Goal: Task Accomplishment & Management: Complete application form

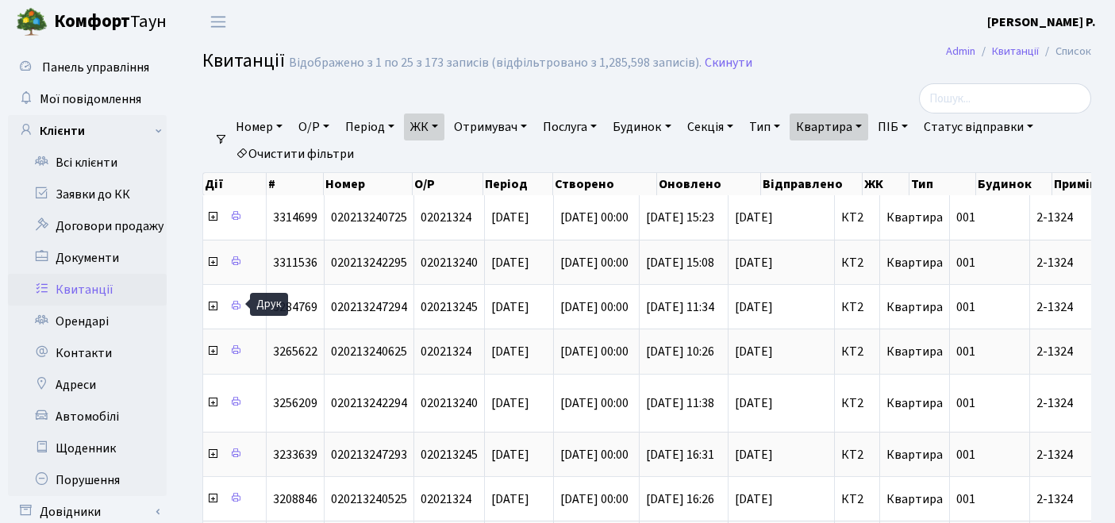
select select "25"
click at [305, 150] on link "Очистити фільтри" at bounding box center [294, 153] width 131 height 27
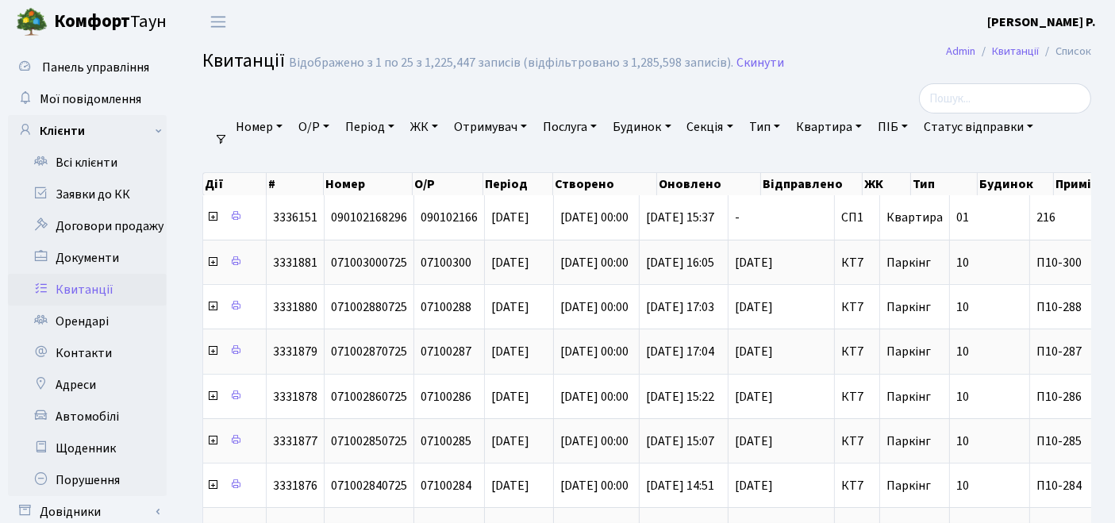
click at [425, 123] on link "ЖК" at bounding box center [424, 126] width 40 height 27
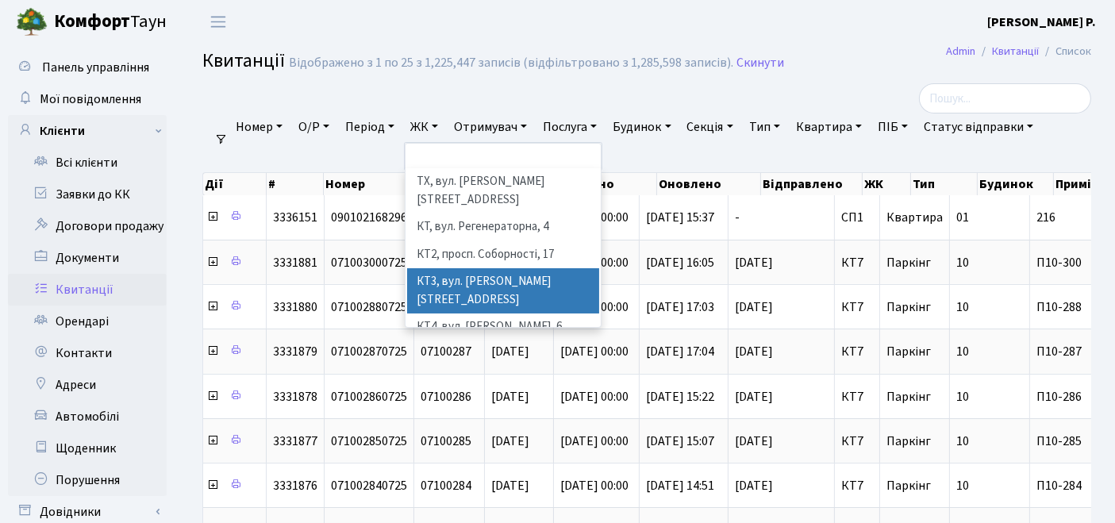
scroll to position [88, 0]
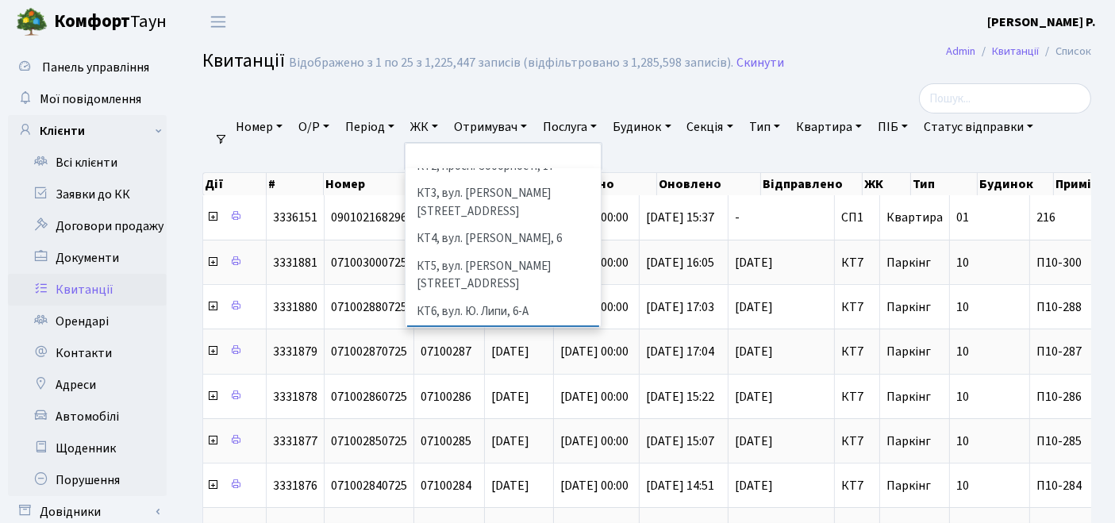
click at [460, 325] on li "КТ7, вул. [PERSON_NAME][STREET_ADDRESS]" at bounding box center [503, 347] width 193 height 45
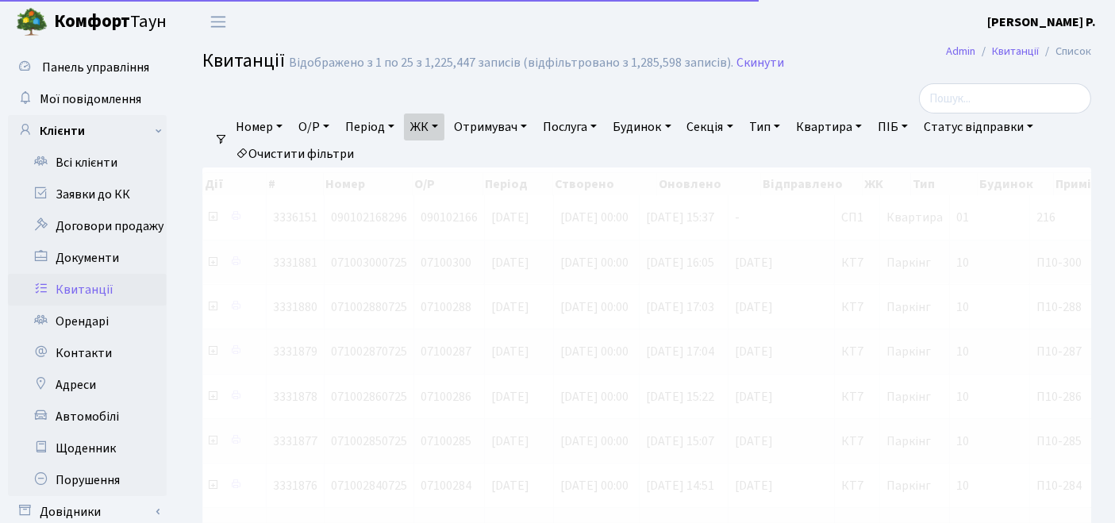
click at [861, 121] on link "Квартира" at bounding box center [829, 126] width 79 height 27
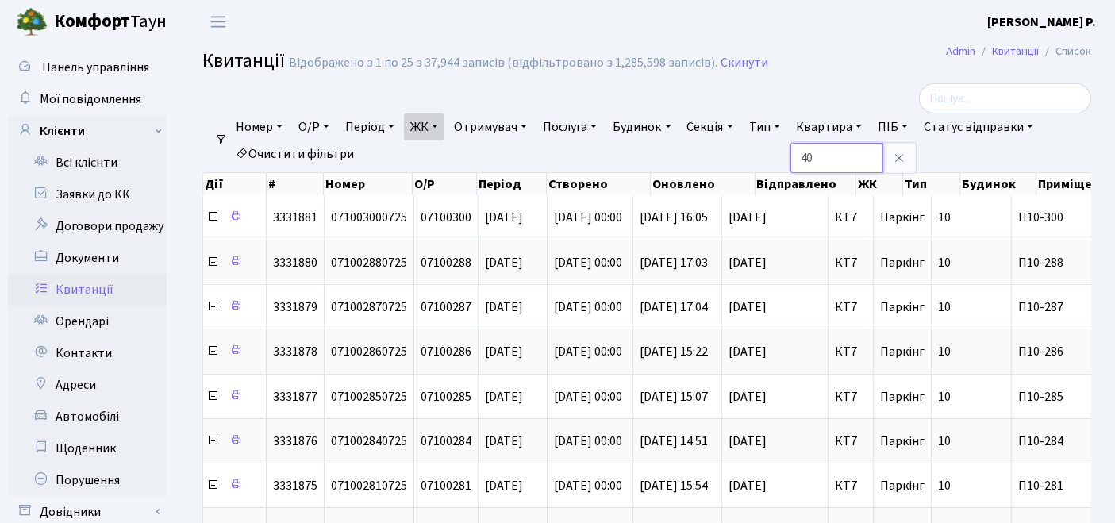
type input "40"
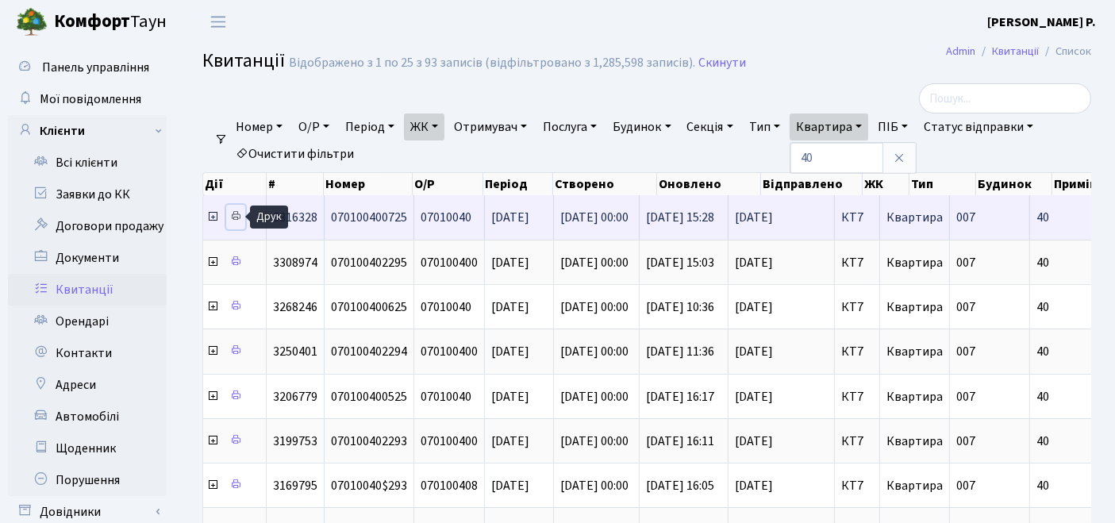
click at [236, 221] on link at bounding box center [235, 217] width 19 height 25
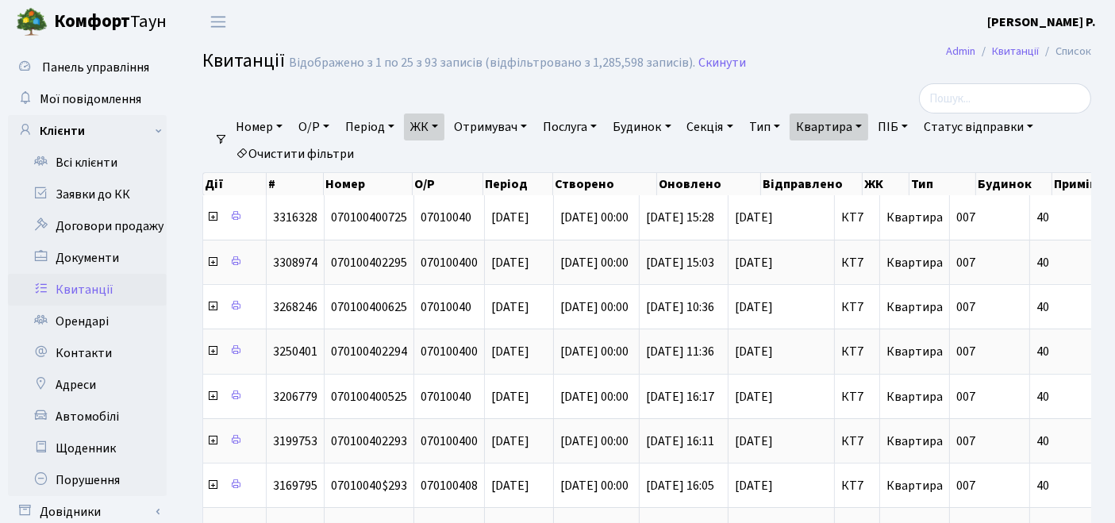
click at [843, 129] on link "Квартира" at bounding box center [829, 126] width 79 height 27
click at [317, 145] on link "Очистити фільтри" at bounding box center [294, 153] width 131 height 27
select select
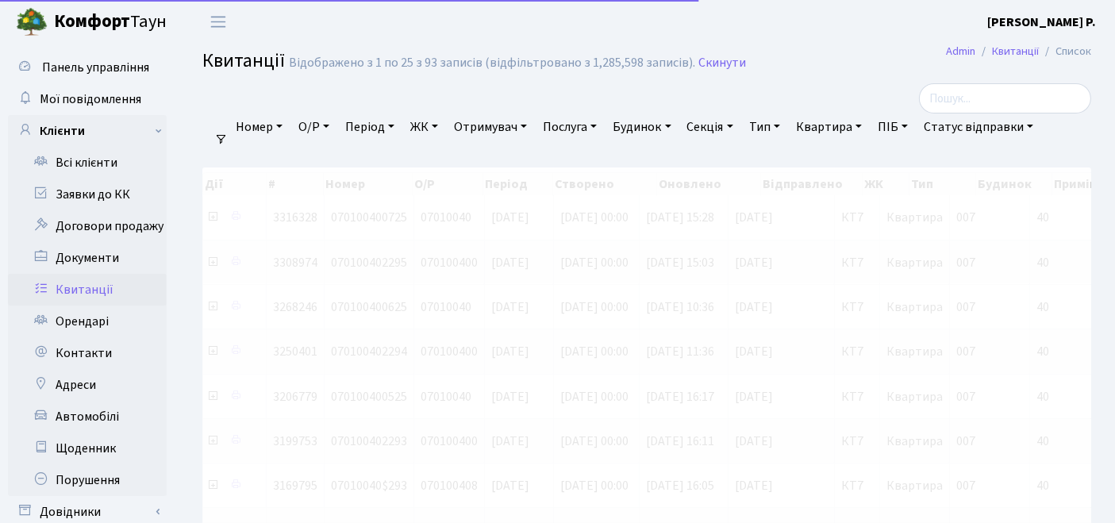
click at [424, 129] on link "ЖК" at bounding box center [424, 126] width 40 height 27
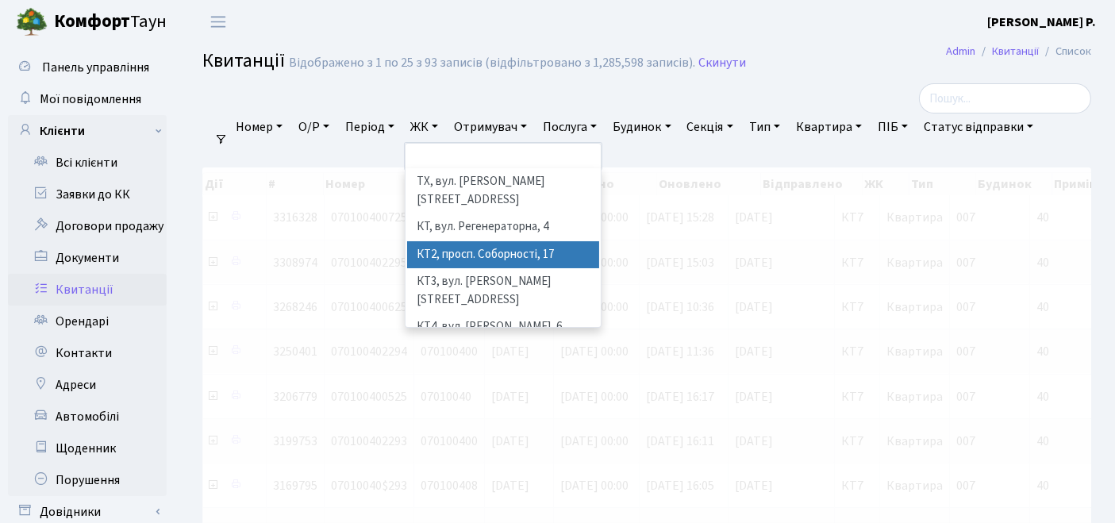
click at [455, 241] on li "КТ2, просп. Соборності, 17" at bounding box center [503, 255] width 193 height 28
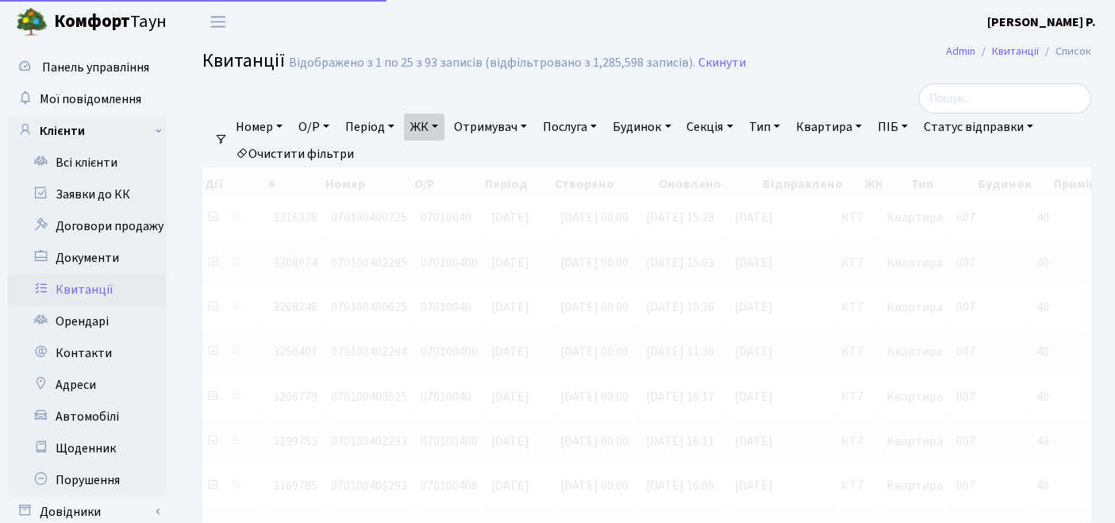
click at [859, 126] on link "Квартира" at bounding box center [829, 126] width 79 height 27
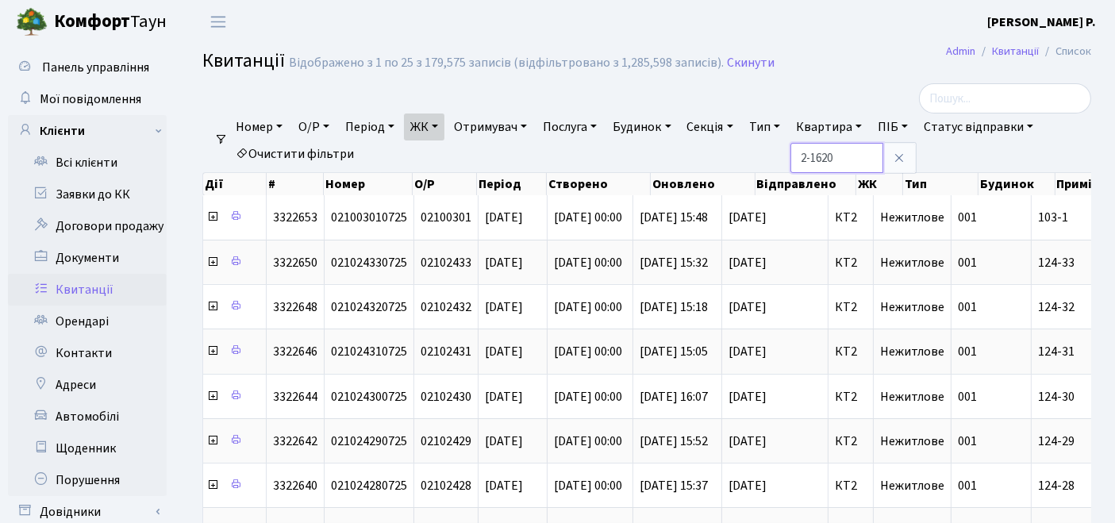
type input "2-1620"
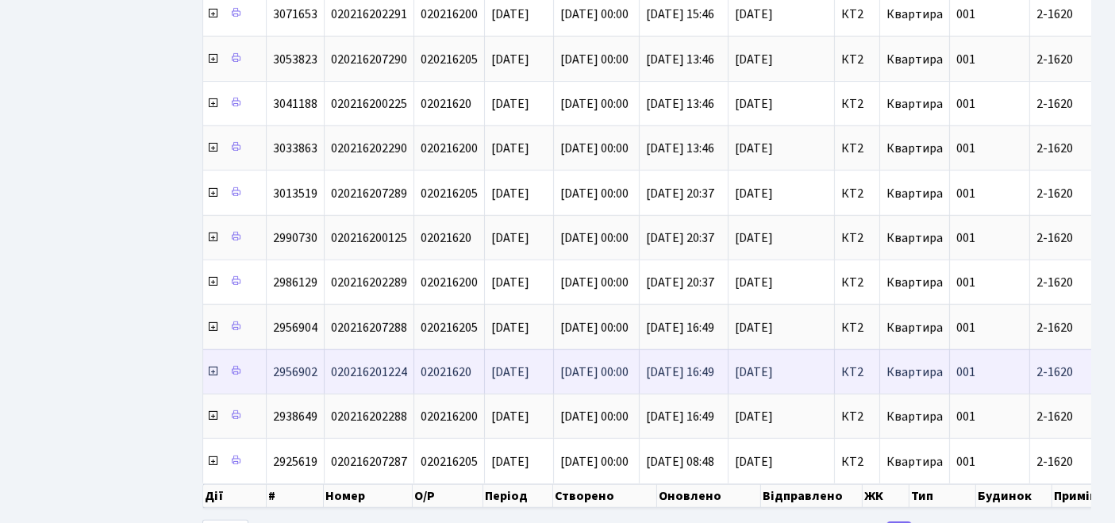
scroll to position [906, 0]
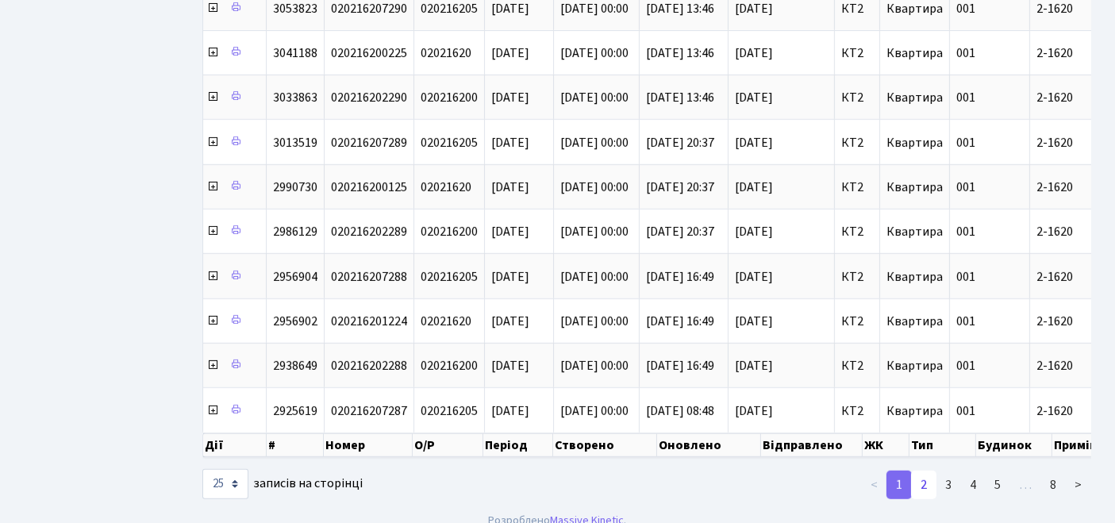
click at [930, 471] on link "2" at bounding box center [923, 485] width 25 height 29
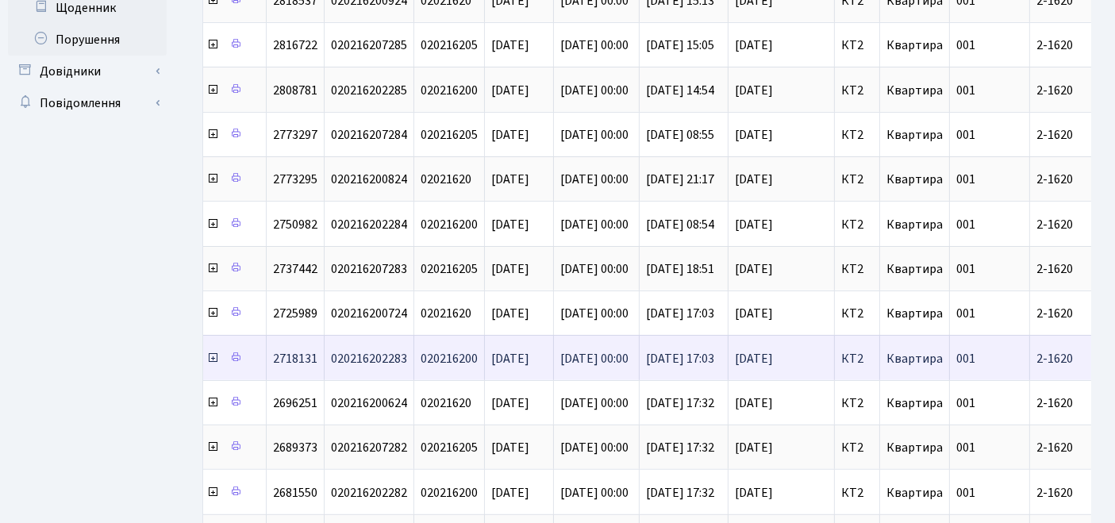
scroll to position [528, 0]
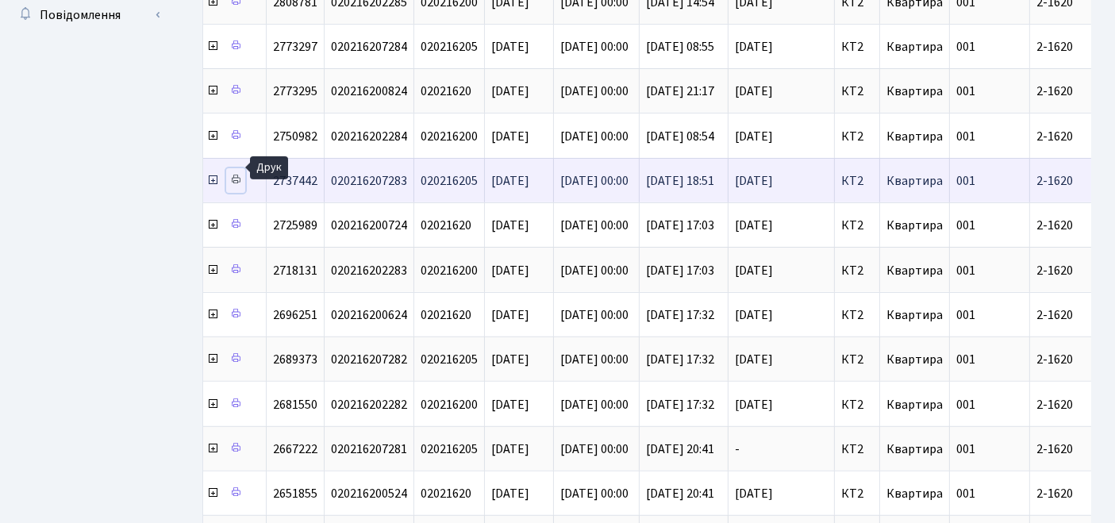
click at [236, 174] on icon at bounding box center [235, 179] width 11 height 11
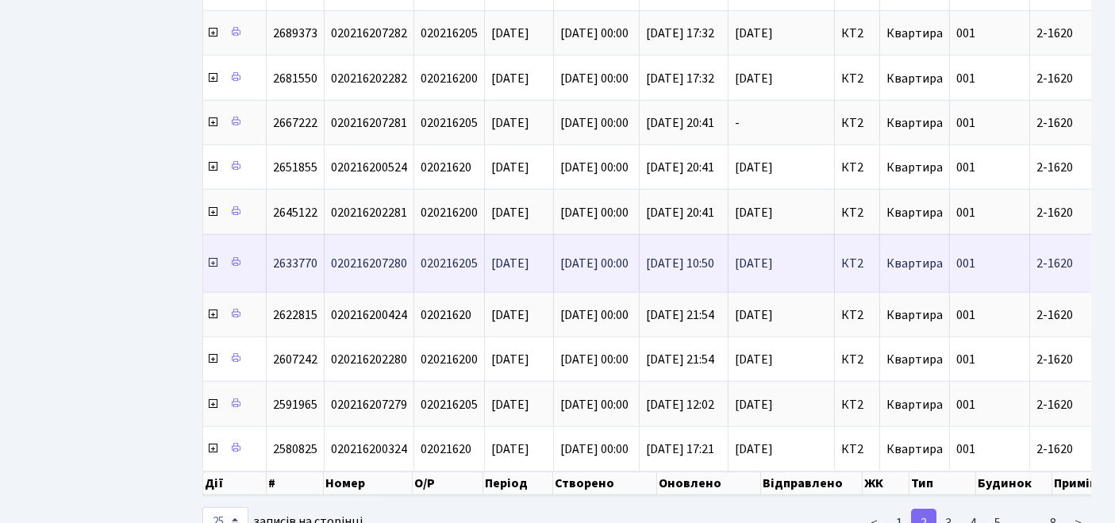
scroll to position [882, 0]
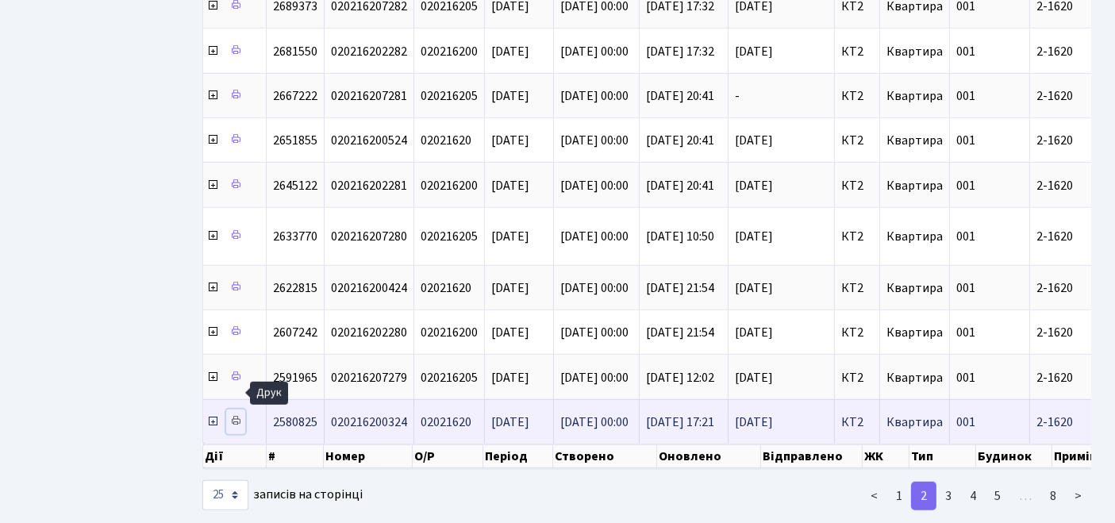
click at [236, 415] on icon at bounding box center [235, 420] width 11 height 11
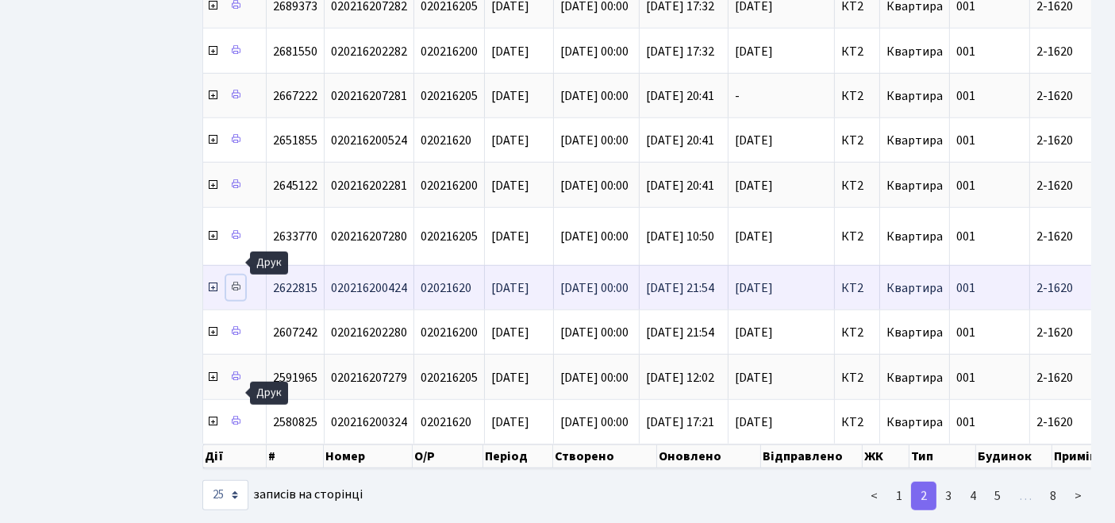
click at [233, 281] on icon at bounding box center [235, 286] width 11 height 11
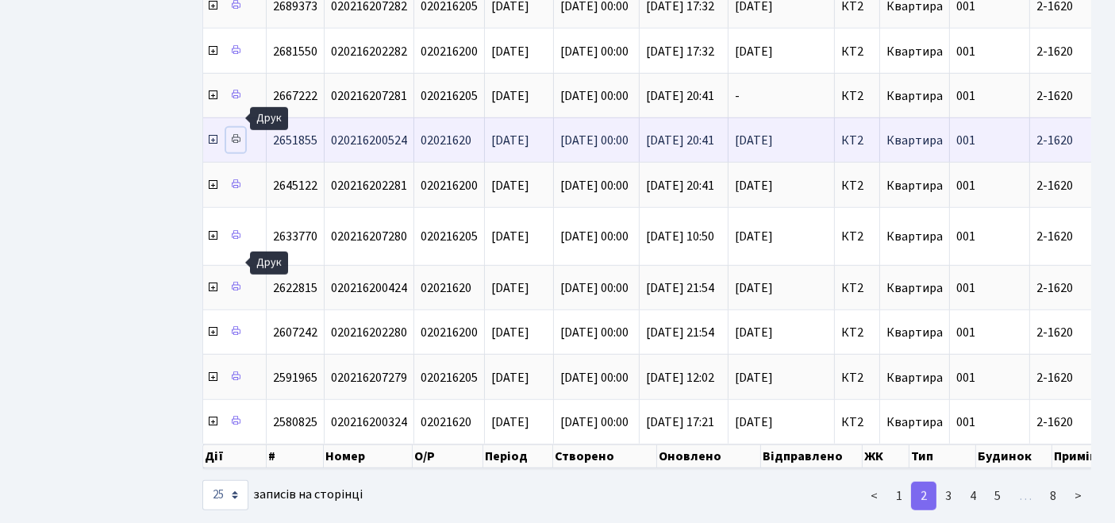
click at [239, 133] on icon at bounding box center [235, 138] width 11 height 11
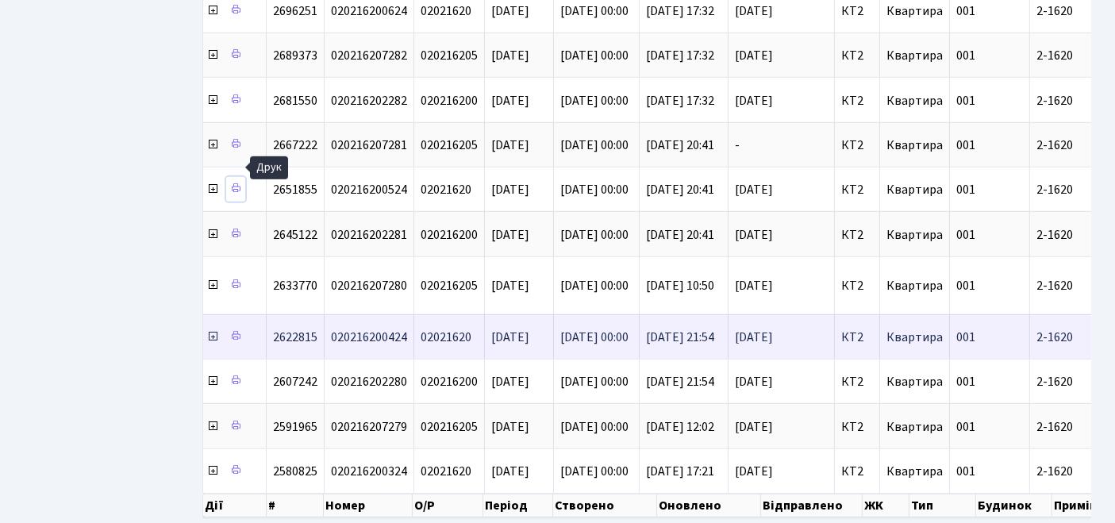
scroll to position [793, 0]
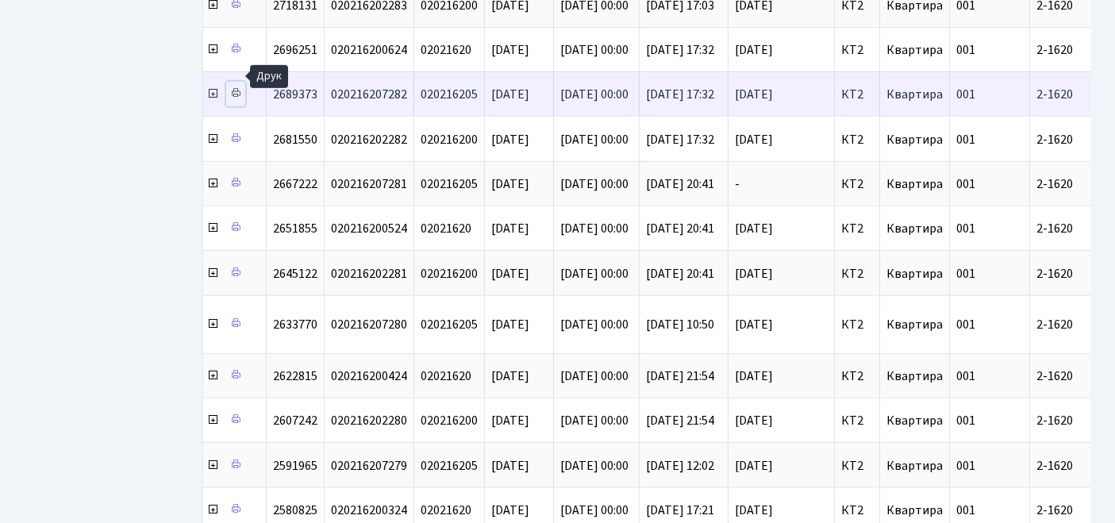
click at [235, 87] on icon at bounding box center [235, 92] width 11 height 11
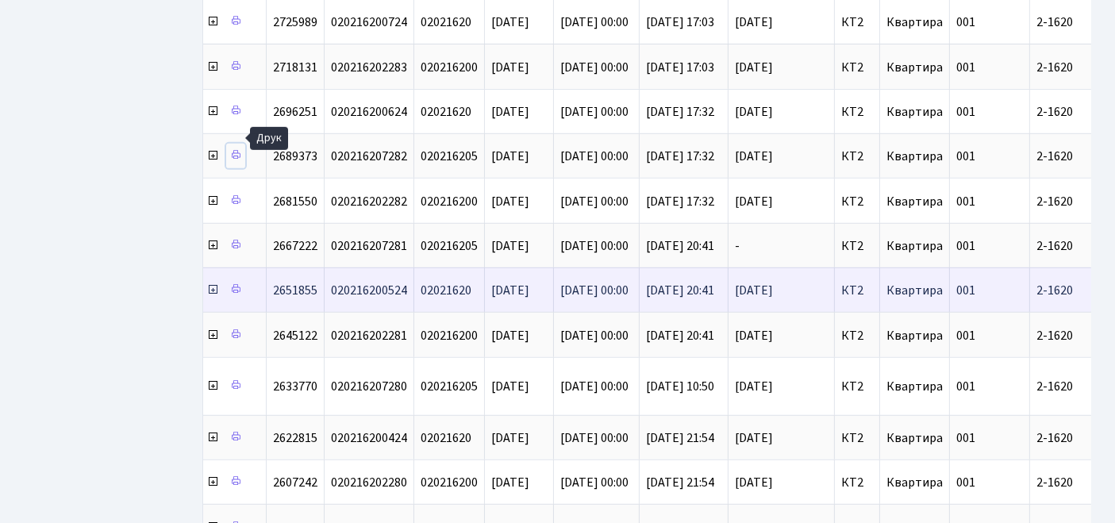
scroll to position [705, 0]
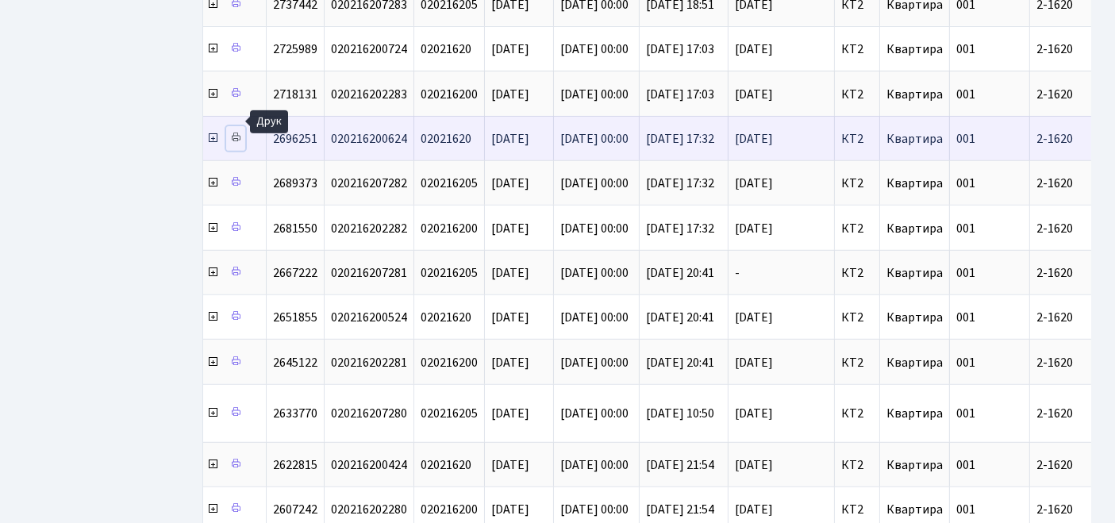
click at [237, 132] on icon at bounding box center [235, 137] width 11 height 11
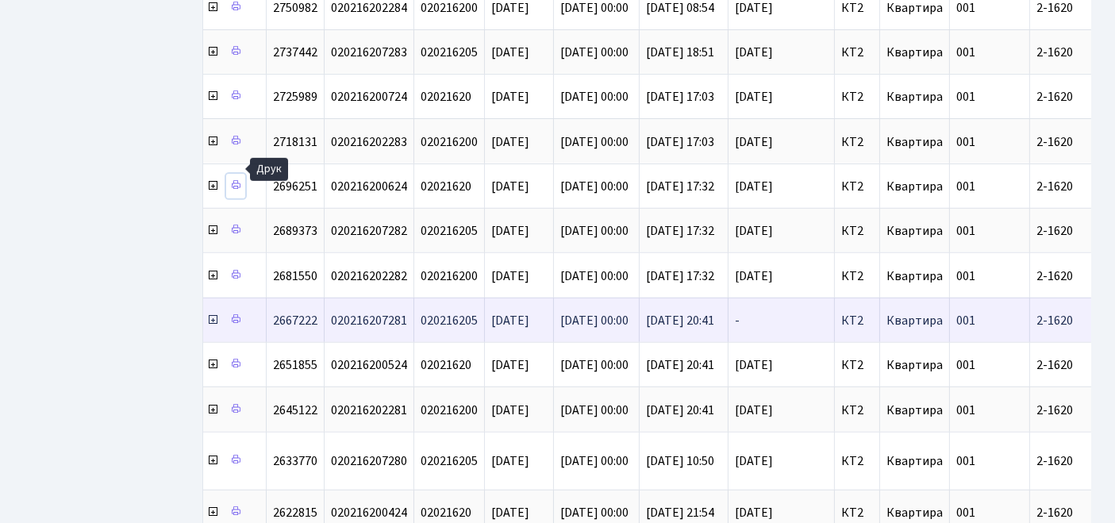
scroll to position [617, 0]
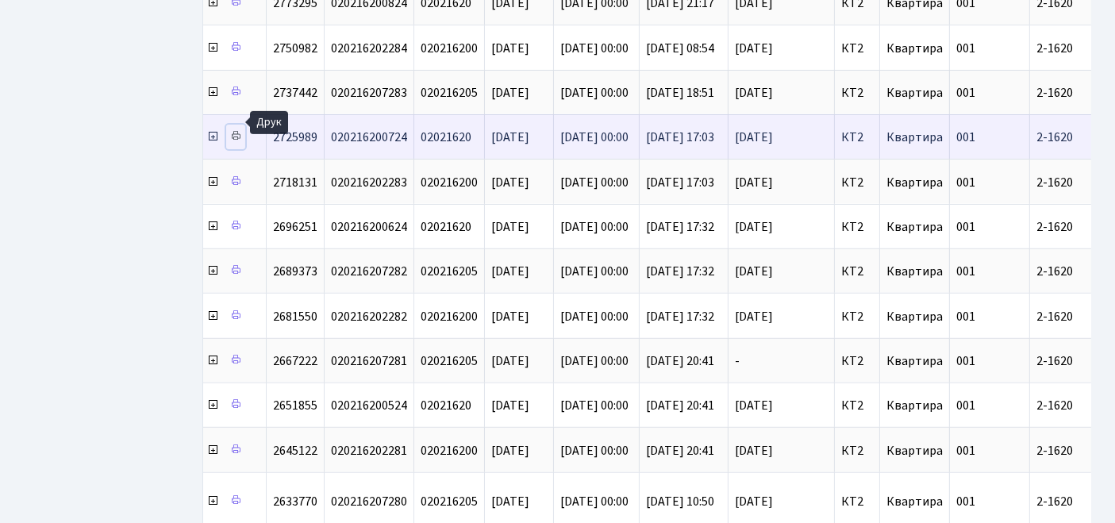
click at [238, 130] on icon at bounding box center [235, 135] width 11 height 11
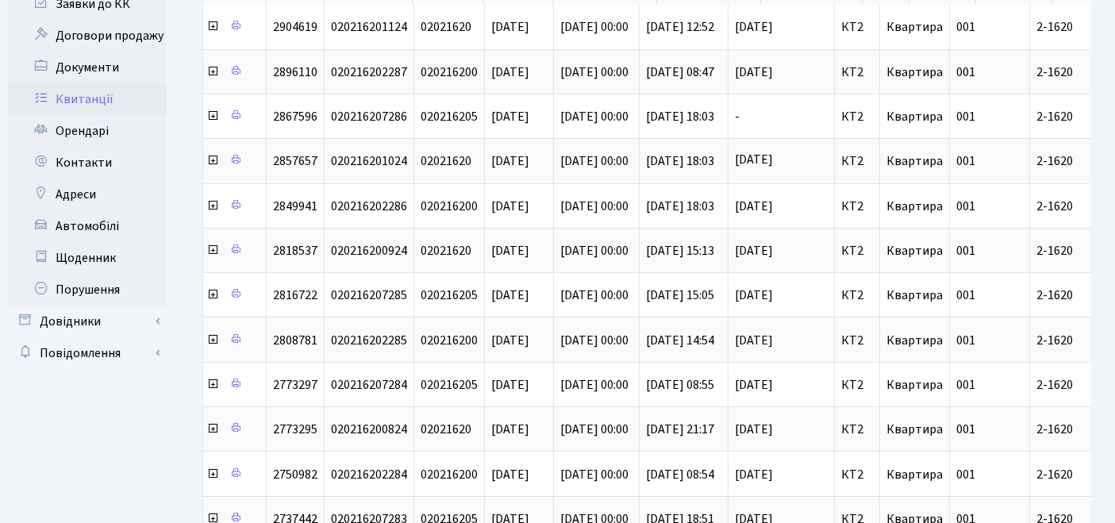
scroll to position [0, 0]
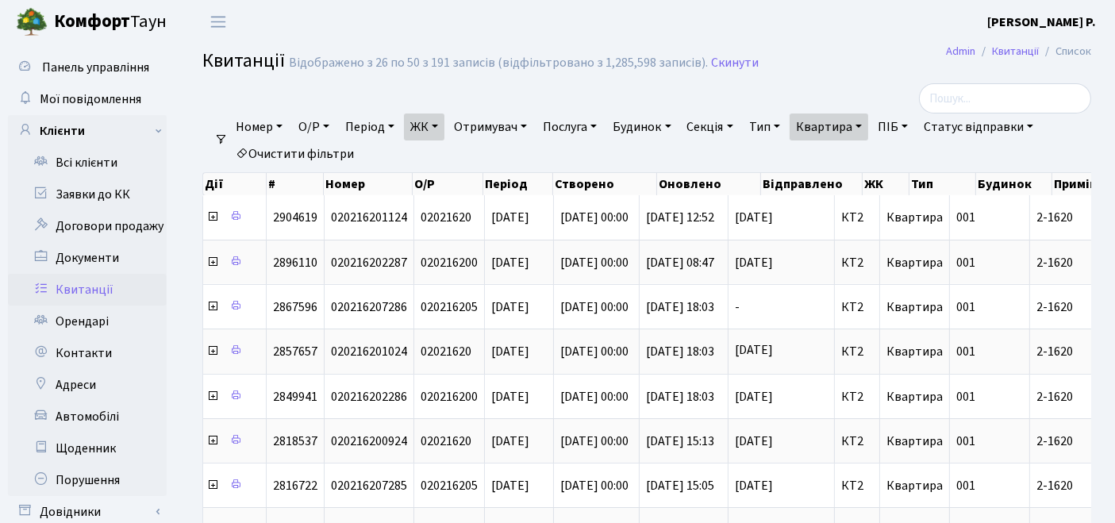
click at [302, 156] on link "Очистити фільтри" at bounding box center [294, 153] width 131 height 27
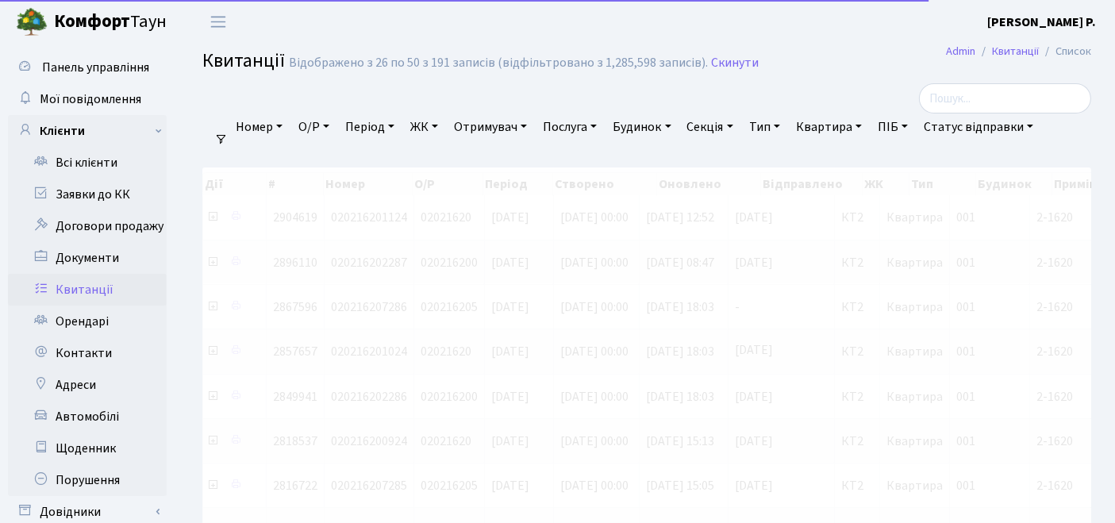
click at [439, 126] on link "ЖК" at bounding box center [424, 126] width 40 height 27
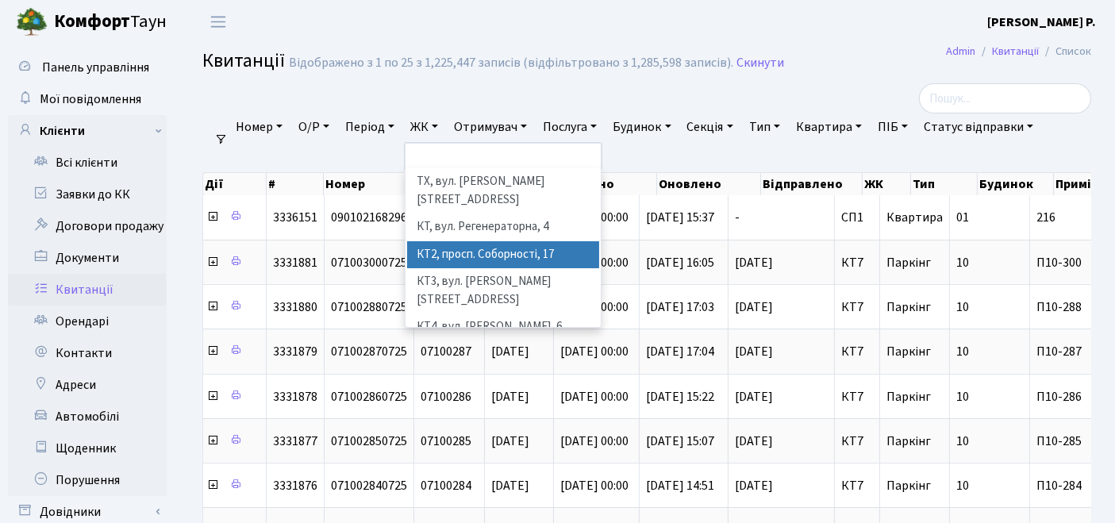
scroll to position [88, 0]
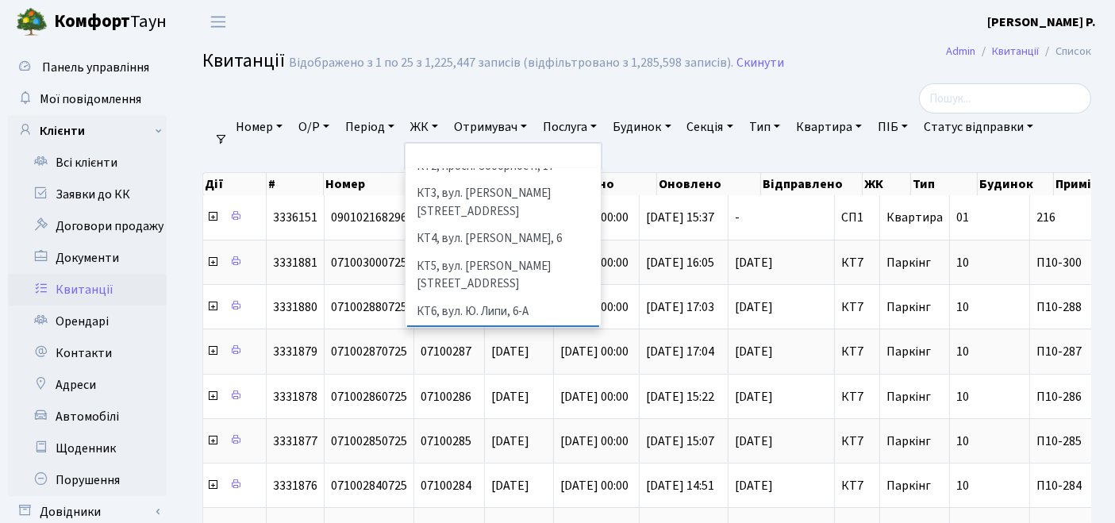
click at [469, 325] on li "КТ7, вул. [PERSON_NAME][STREET_ADDRESS]" at bounding box center [503, 347] width 193 height 45
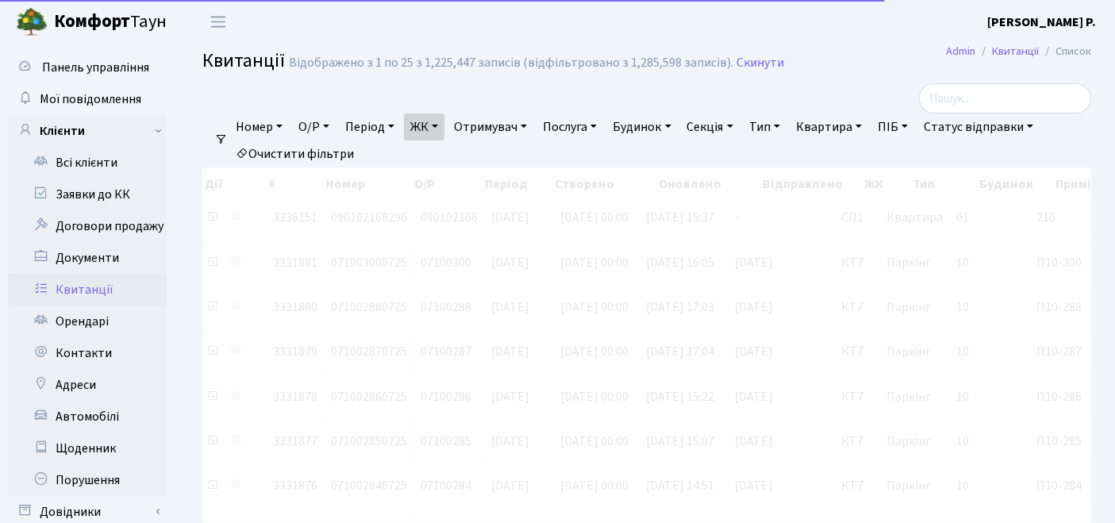
click at [850, 125] on link "Квартира" at bounding box center [829, 126] width 79 height 27
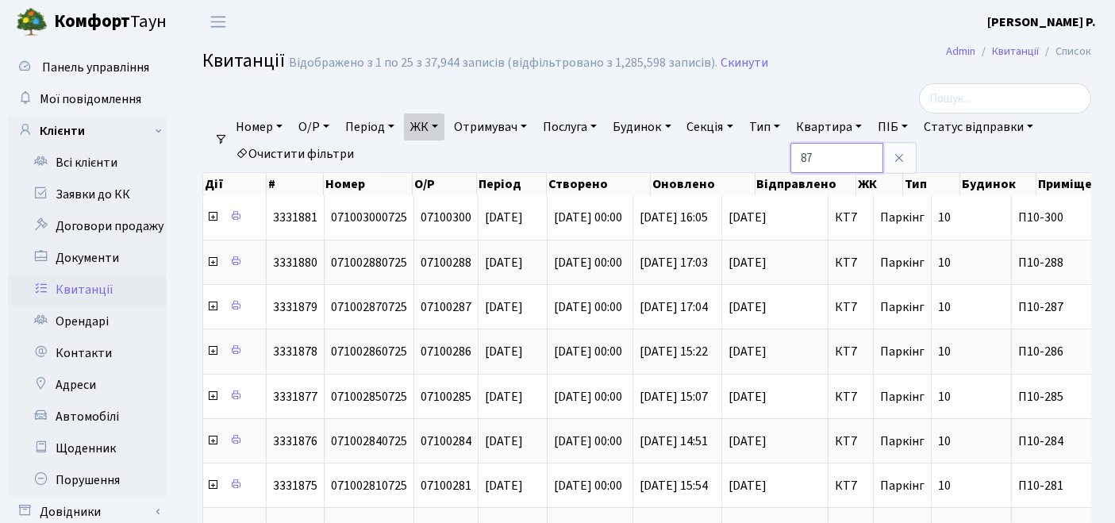
type input "87"
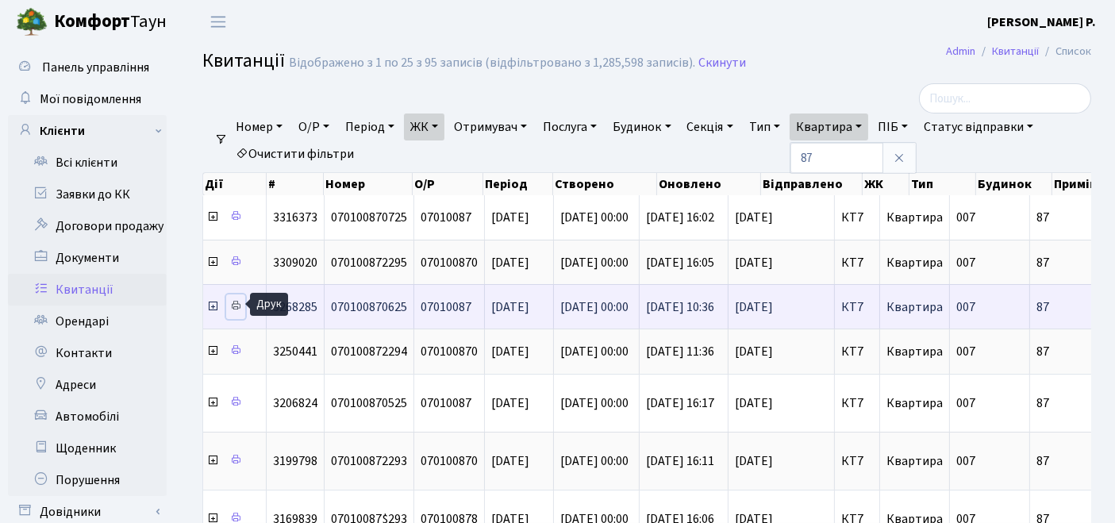
click at [233, 304] on icon at bounding box center [235, 305] width 11 height 11
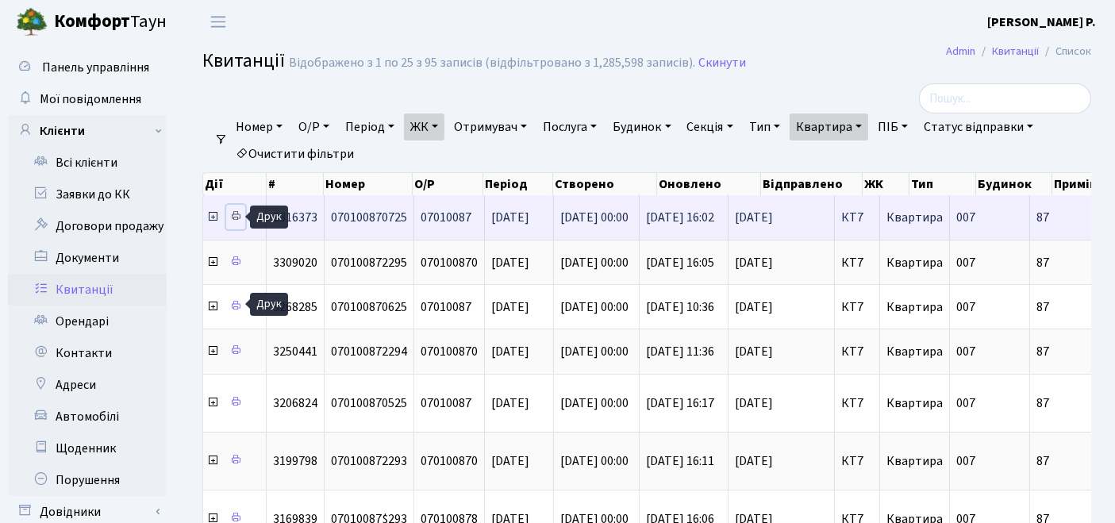
click at [233, 213] on icon at bounding box center [235, 215] width 11 height 11
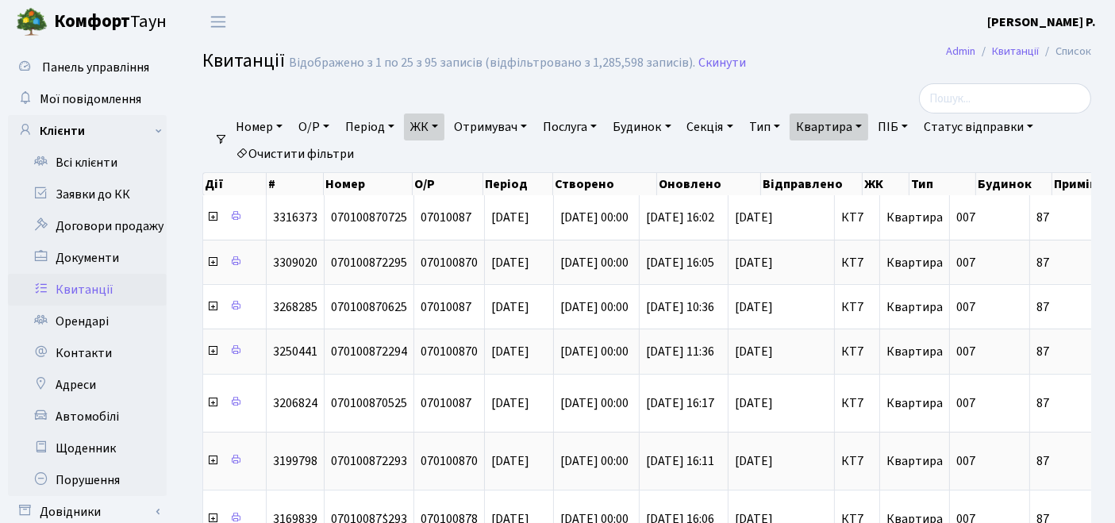
click at [845, 136] on link "Квартира" at bounding box center [829, 126] width 79 height 27
click at [322, 152] on link "Очистити фільтри" at bounding box center [294, 153] width 131 height 27
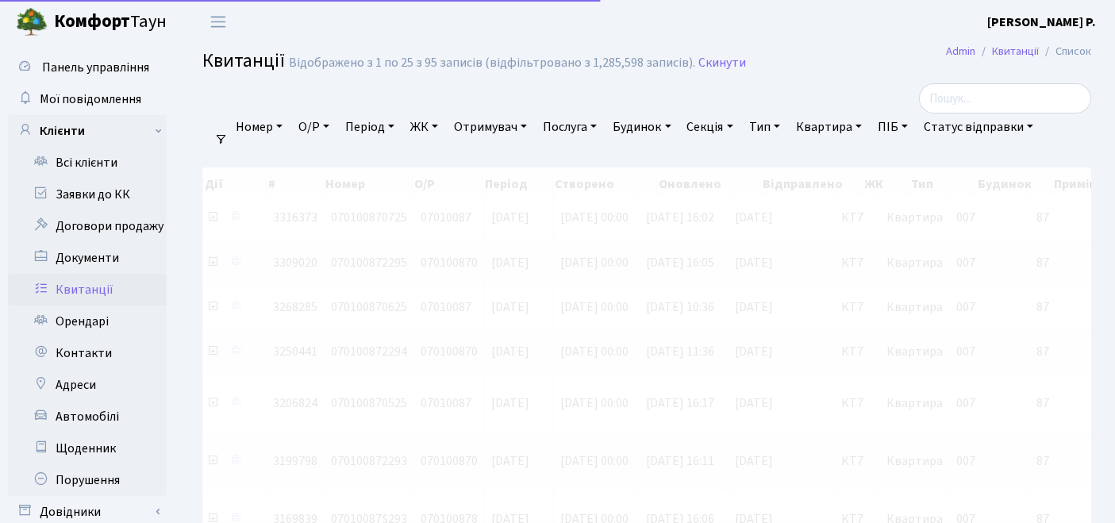
click at [419, 131] on link "ЖК" at bounding box center [424, 126] width 40 height 27
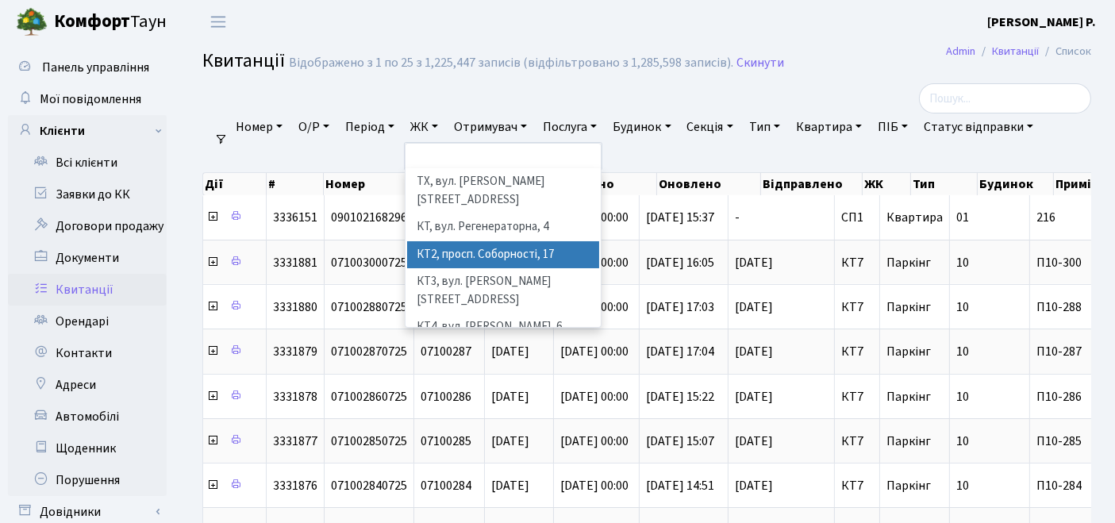
click at [454, 241] on li "КТ2, просп. Соборності, 17" at bounding box center [503, 255] width 193 height 28
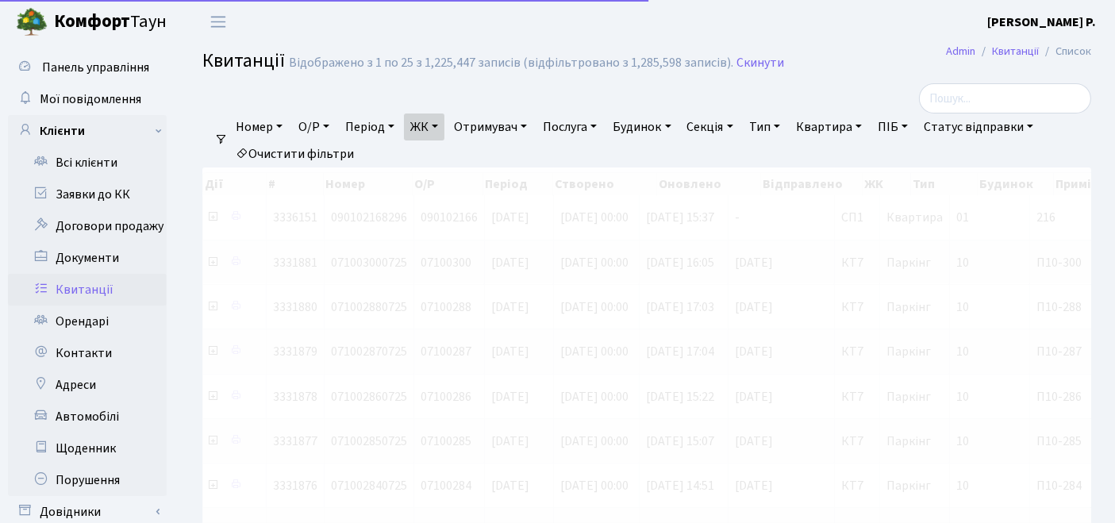
click at [845, 132] on link "Квартира" at bounding box center [829, 126] width 79 height 27
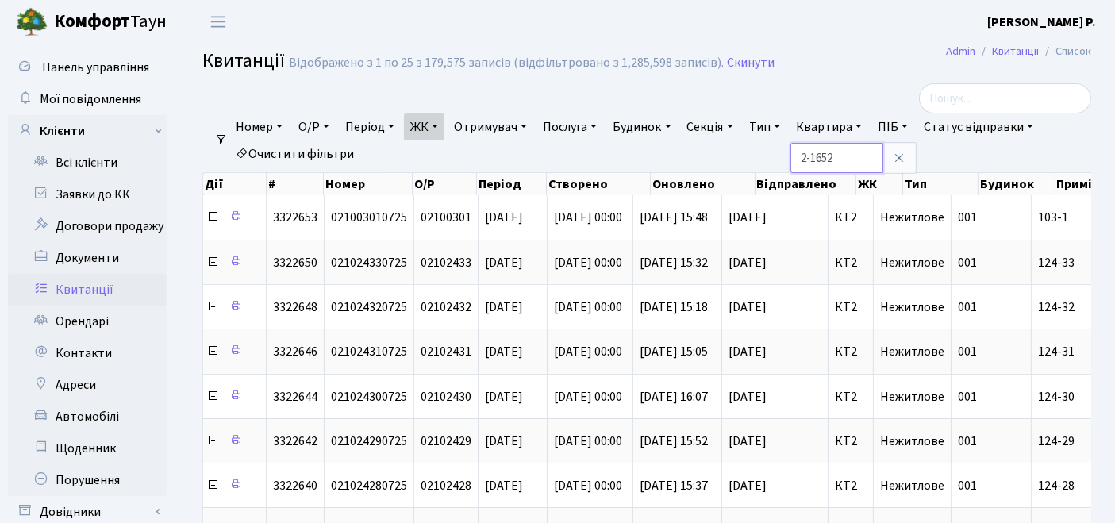
type input "2-1652"
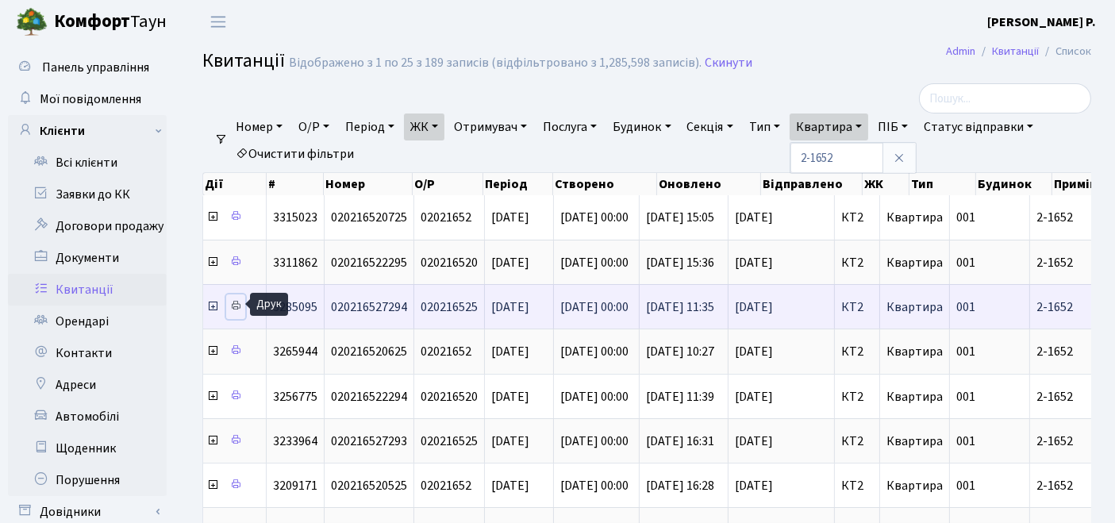
click at [232, 302] on icon at bounding box center [235, 305] width 11 height 11
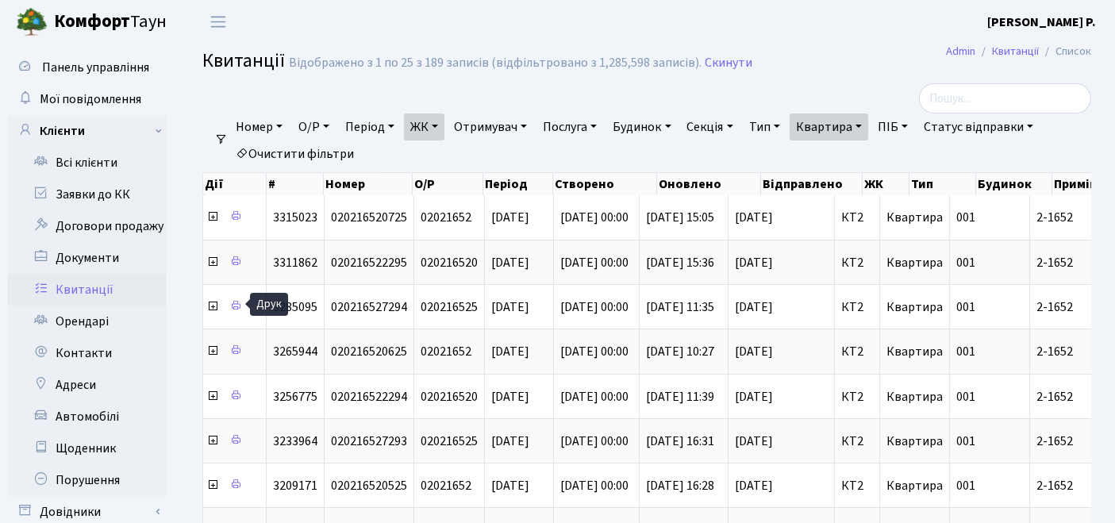
click at [868, 130] on link "Квартира" at bounding box center [829, 126] width 79 height 27
click at [309, 156] on link "Очистити фільтри" at bounding box center [294, 153] width 131 height 27
select select
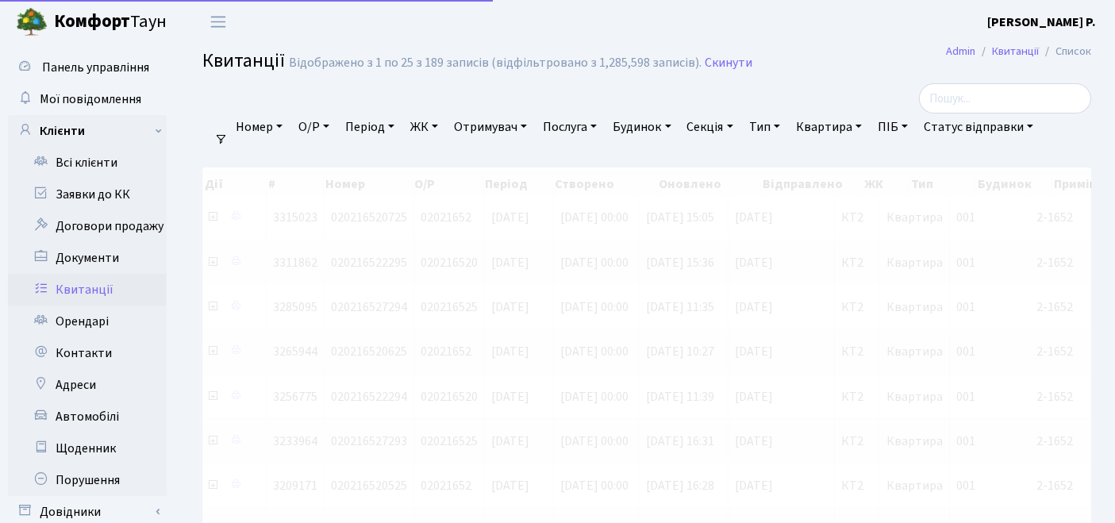
click at [444, 126] on link "ЖК" at bounding box center [424, 126] width 40 height 27
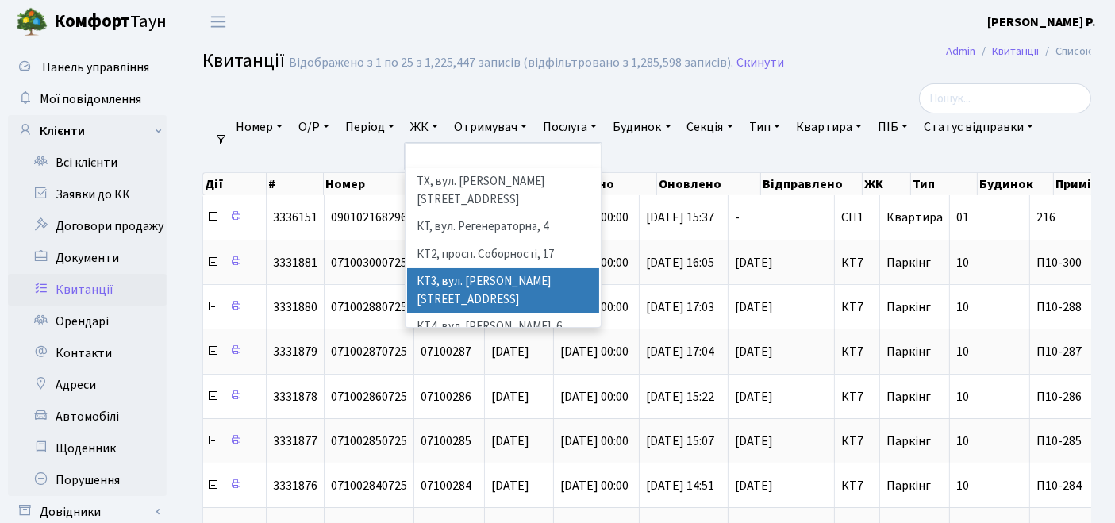
scroll to position [176, 0]
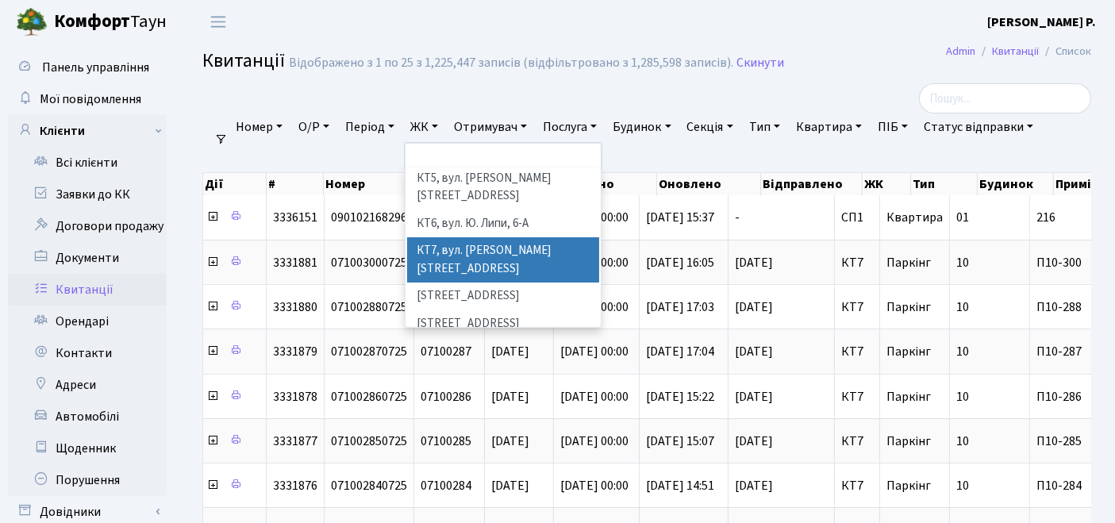
click at [446, 237] on li "КТ7, вул. [PERSON_NAME][STREET_ADDRESS]" at bounding box center [503, 259] width 193 height 45
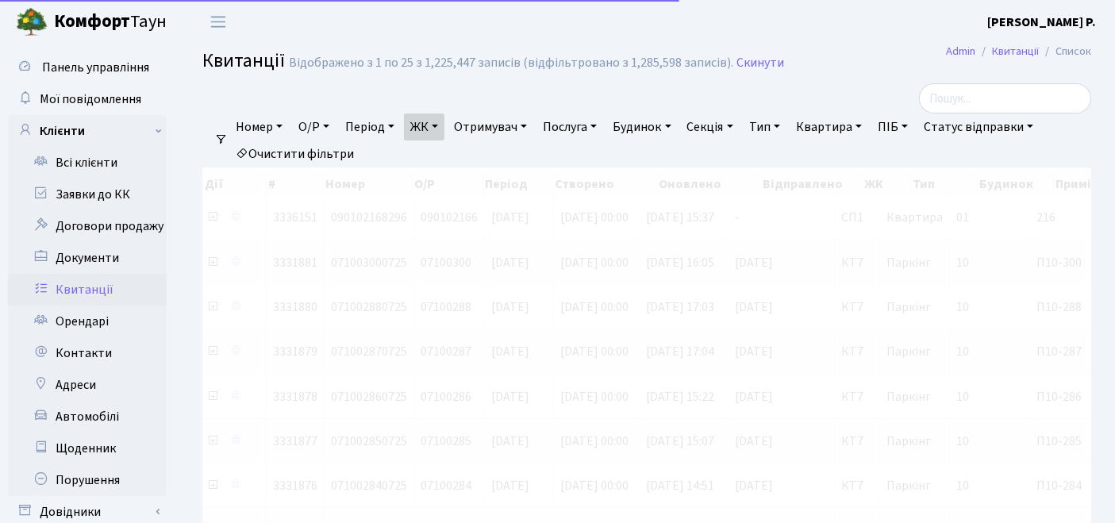
click at [854, 121] on link "Квартира" at bounding box center [829, 126] width 79 height 27
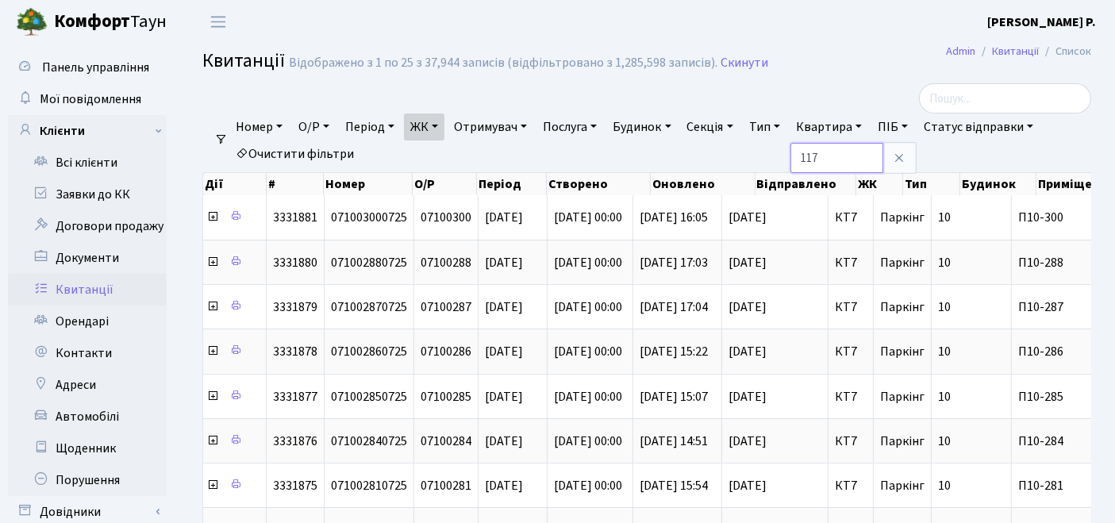
type input "117"
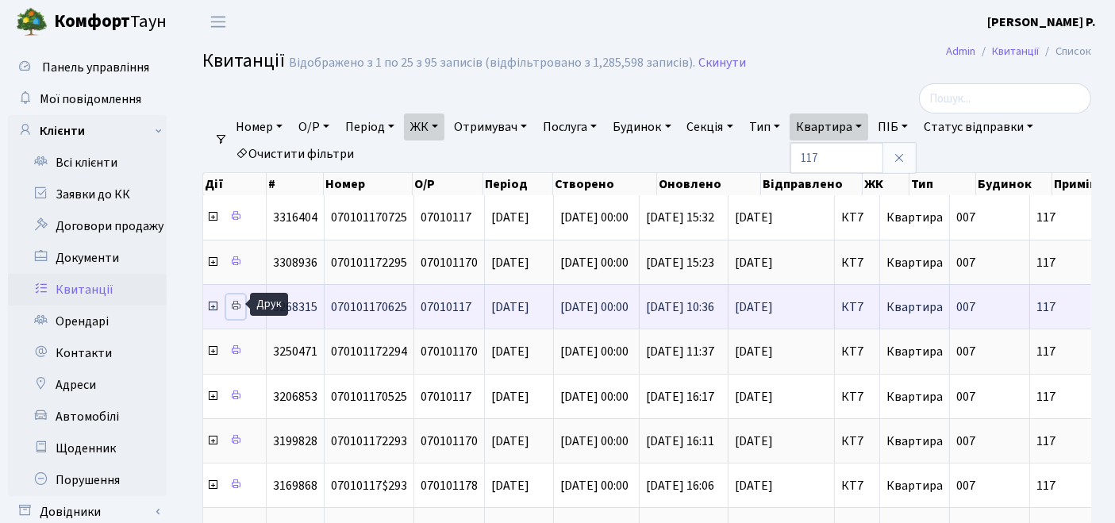
click at [231, 300] on icon at bounding box center [235, 305] width 11 height 11
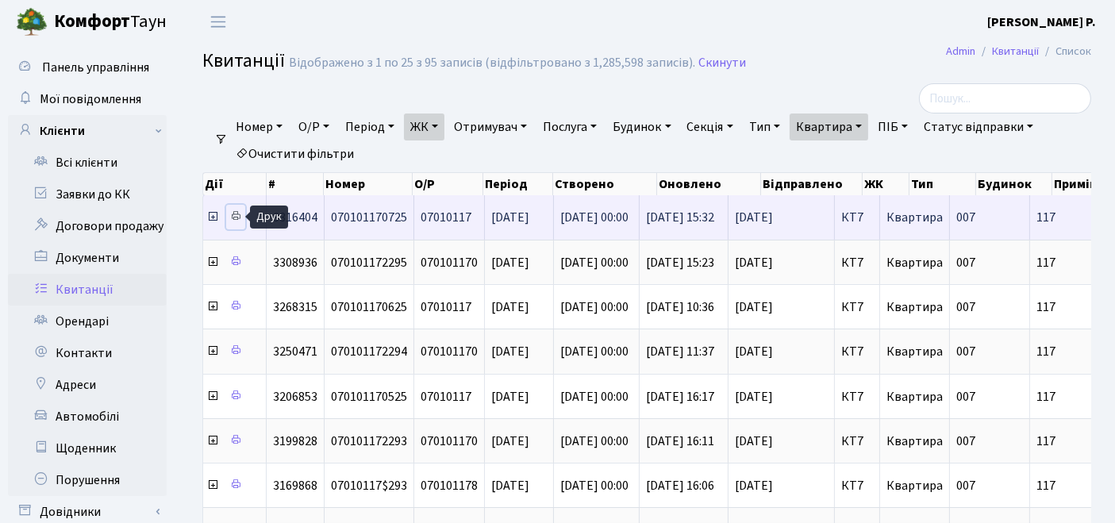
click at [236, 215] on icon at bounding box center [235, 215] width 11 height 11
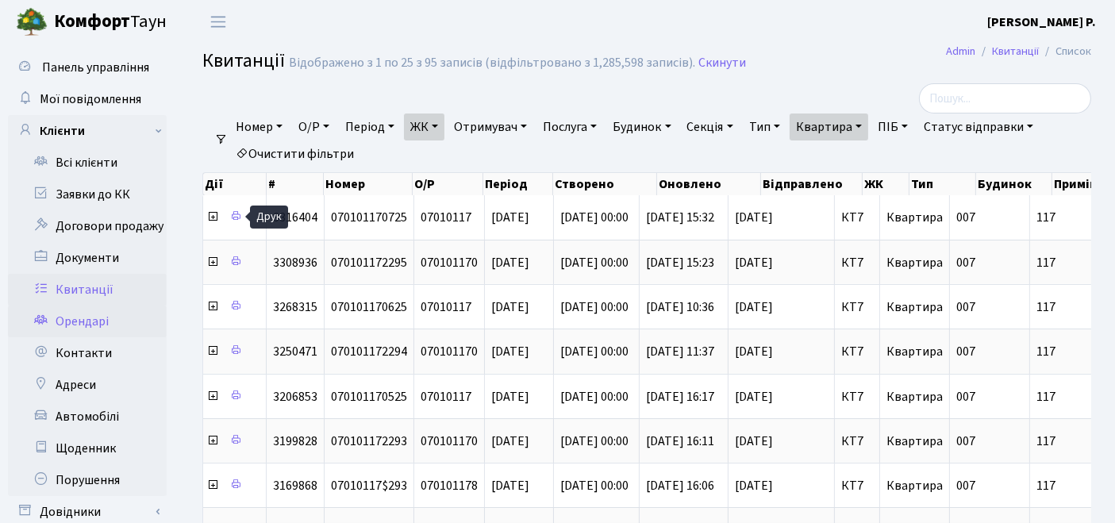
click at [93, 311] on link "Орендарі" at bounding box center [87, 321] width 159 height 32
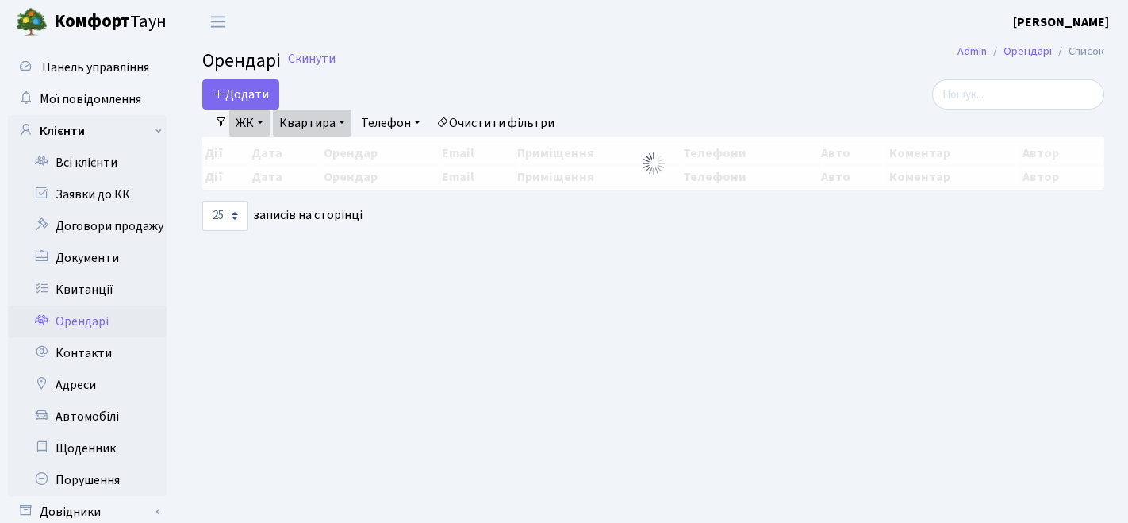
select select "25"
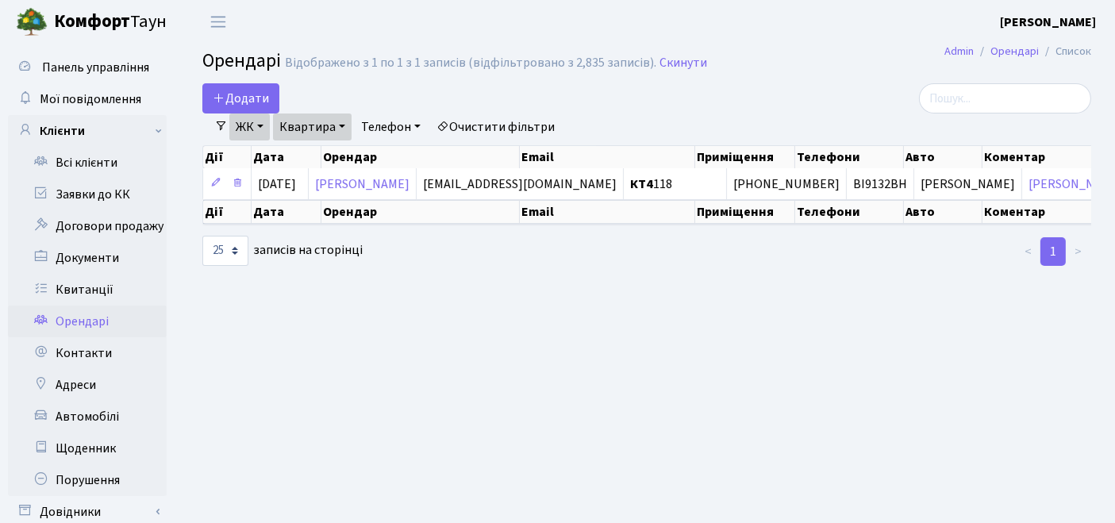
click at [514, 128] on link "Очистити фільтри" at bounding box center [495, 126] width 131 height 27
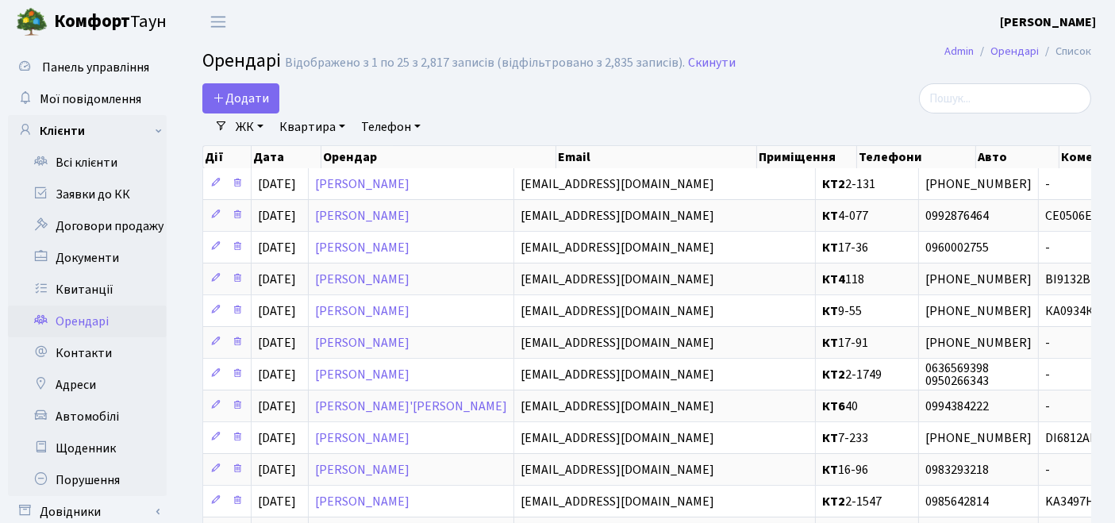
click at [249, 123] on link "ЖК" at bounding box center [249, 126] width 40 height 27
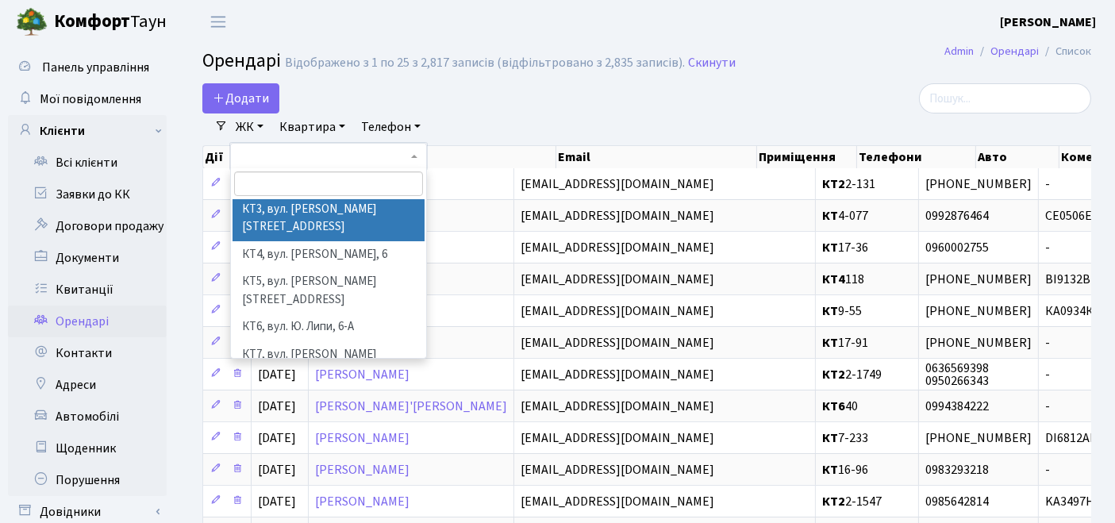
scroll to position [88, 0]
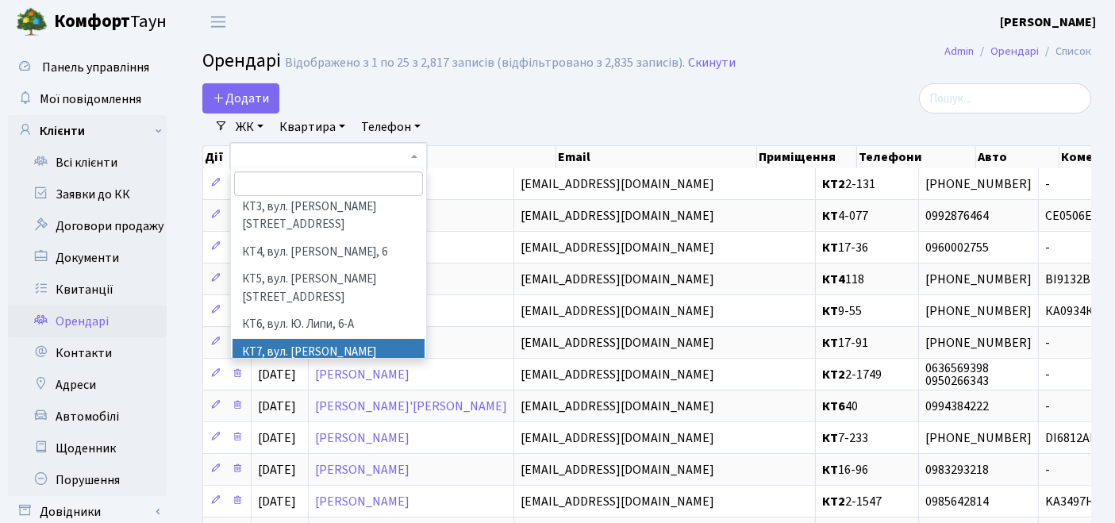
click at [273, 339] on li "КТ7, вул. [PERSON_NAME][STREET_ADDRESS]" at bounding box center [328, 361] width 193 height 45
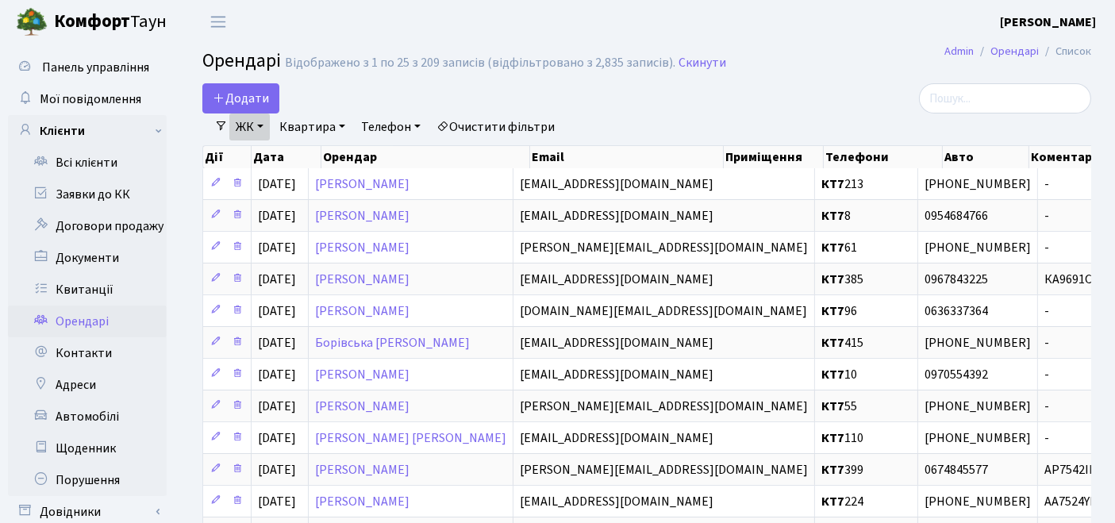
click at [333, 125] on link "Квартира" at bounding box center [312, 126] width 79 height 27
type input "66"
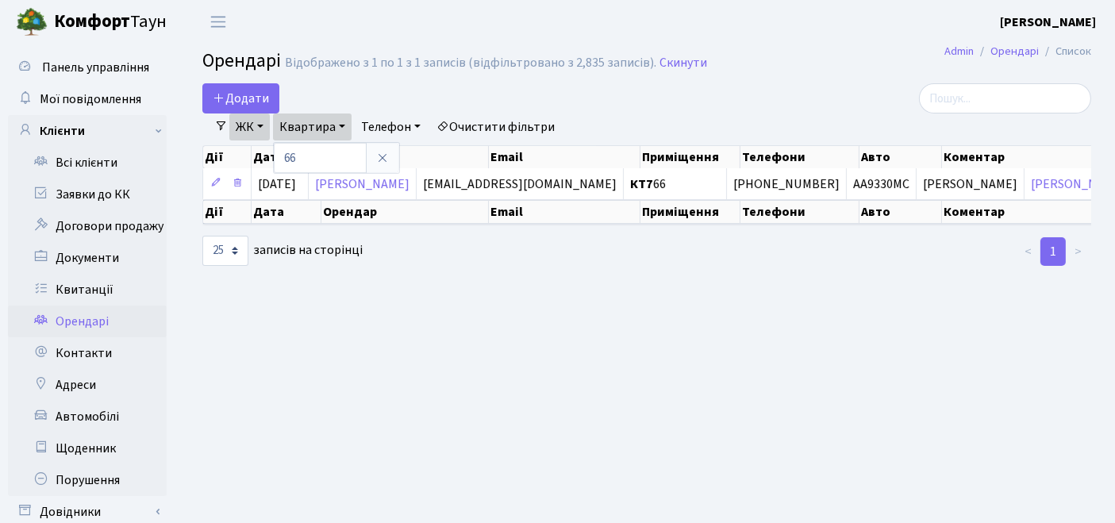
click at [504, 365] on main "Admin Орендарі Список Орендарі Відображено з 1 по 1 з 1 записів (відфільтровано…" at bounding box center [647, 306] width 936 height 524
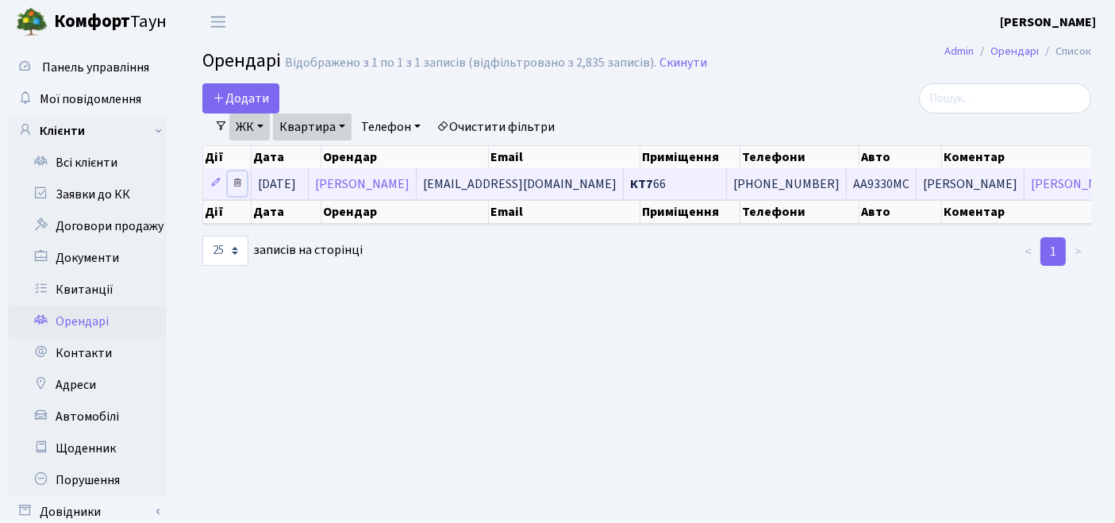
click at [240, 182] on icon at bounding box center [237, 182] width 11 height 11
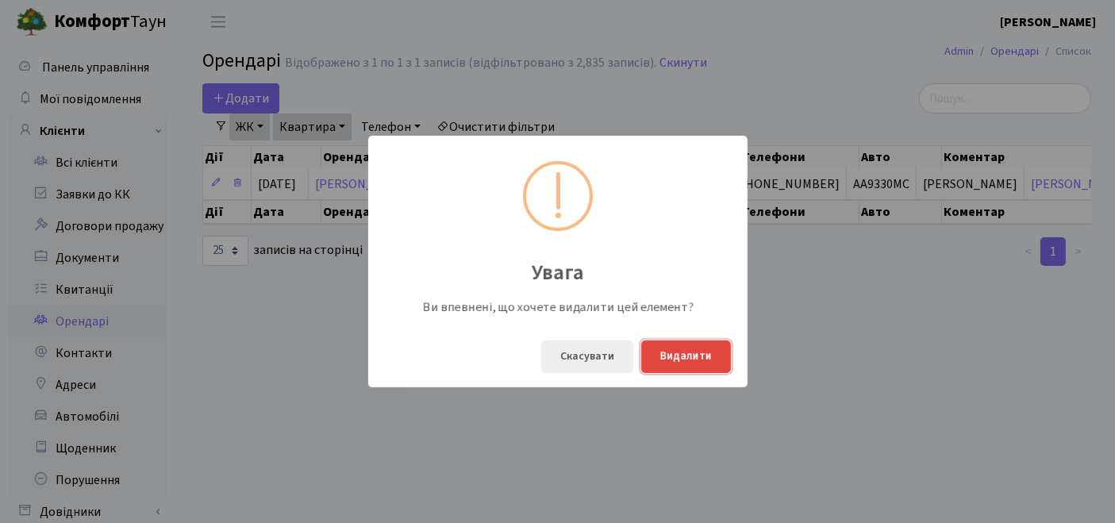
click at [685, 345] on button "Видалити" at bounding box center [686, 356] width 90 height 33
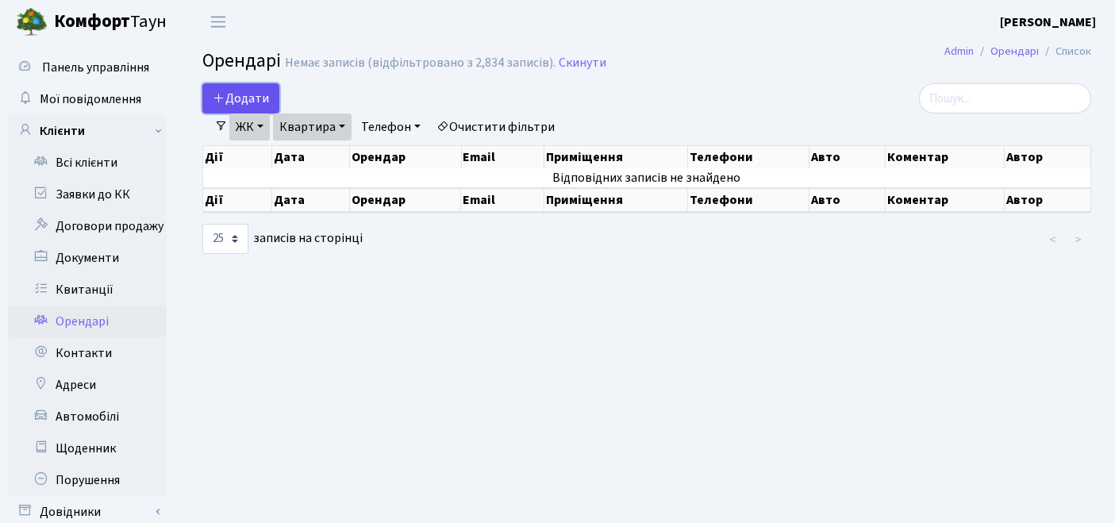
click at [231, 94] on span "Додати" at bounding box center [241, 98] width 56 height 17
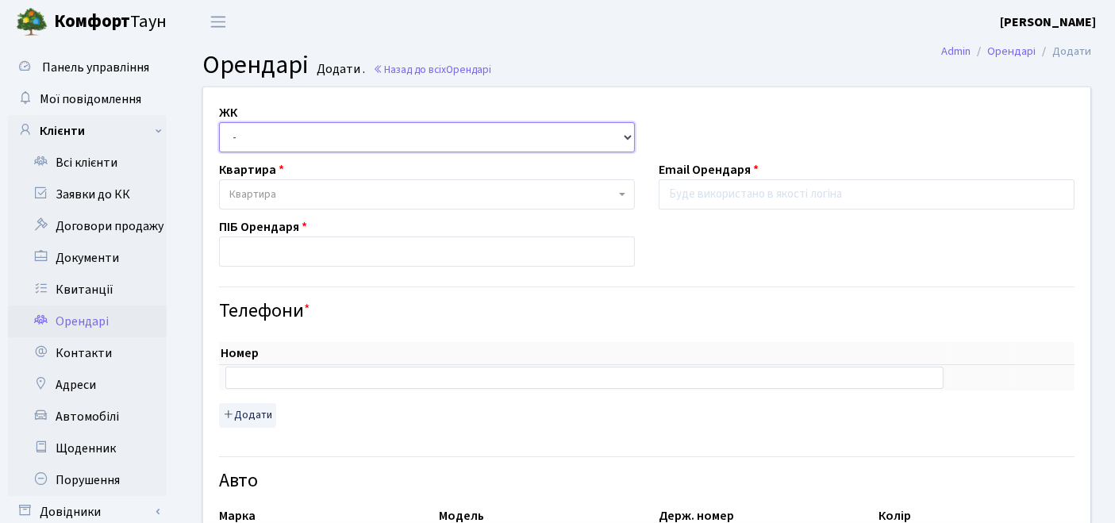
click at [336, 144] on select "- ТХ, вул. [STREET_ADDRESS] Регенераторна, 4 КТ2, просп. [STREET_ADDRESS] [STRE…" at bounding box center [427, 137] width 416 height 30
select select "305"
click at [219, 122] on select "- ТХ, вул. Ділова, 1/2 КТ, вул. Регенераторна, 4 КТ2, просп. Соборності, 17 КТ3…" at bounding box center [427, 137] width 416 height 30
click at [286, 196] on span "Квартира" at bounding box center [422, 194] width 386 height 16
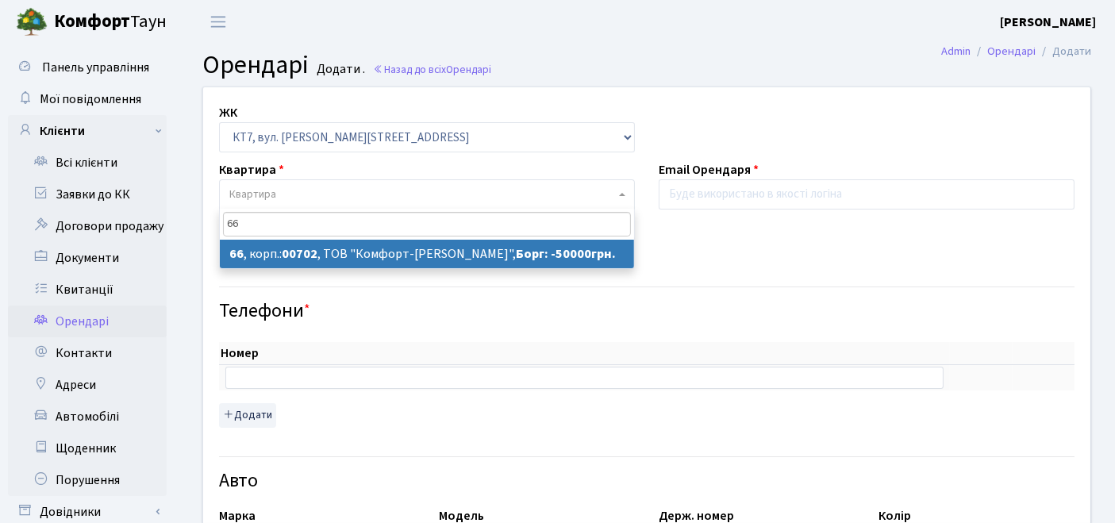
type input "66"
select select "18432"
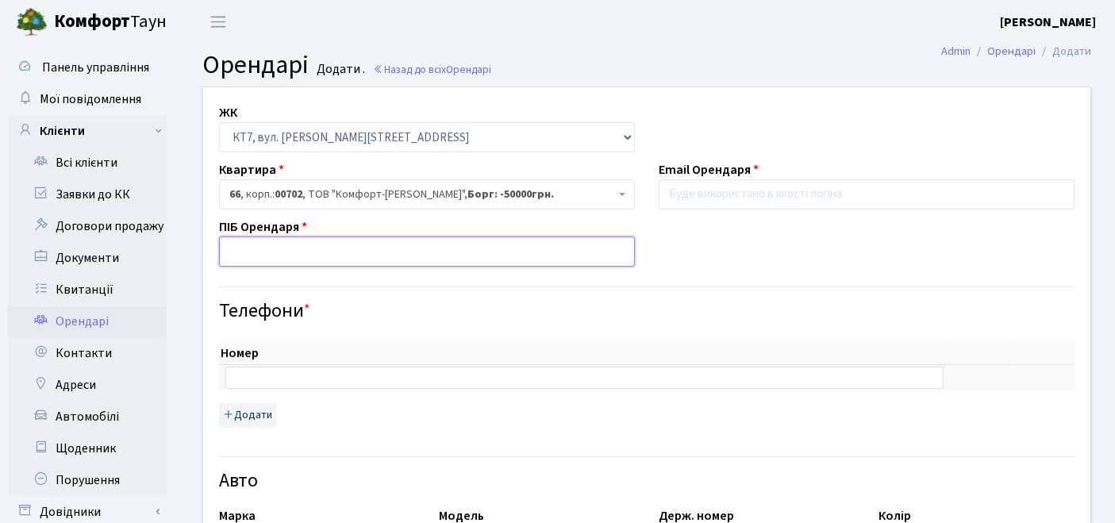
click at [327, 254] on input "text" at bounding box center [427, 251] width 416 height 30
type input "[PERSON_NAME]"
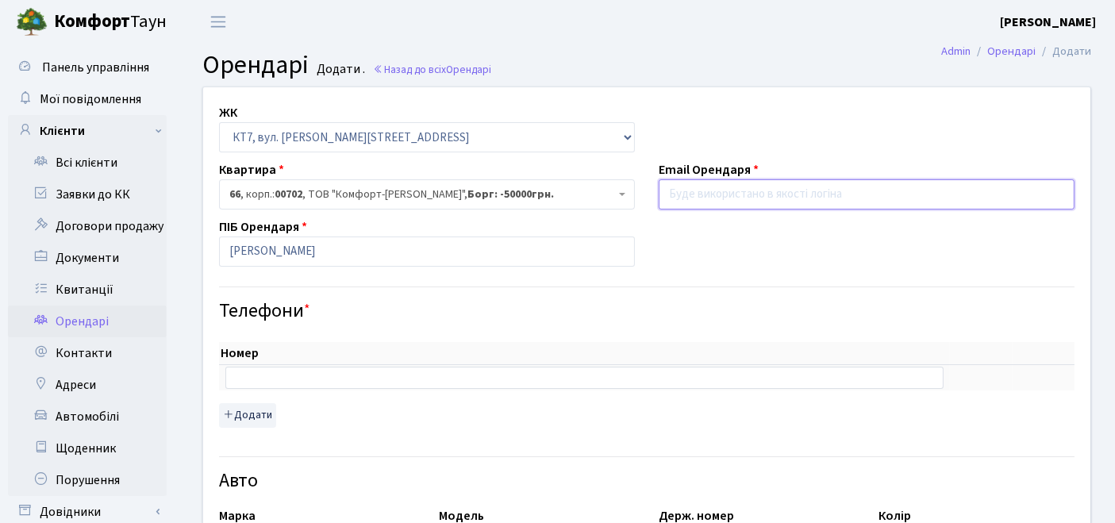
click at [714, 201] on input "email" at bounding box center [867, 194] width 416 height 30
paste input "[PERSON_NAME][EMAIL_ADDRESS][DOMAIN_NAME]"
type input "[PERSON_NAME][EMAIL_ADDRESS][DOMAIN_NAME]"
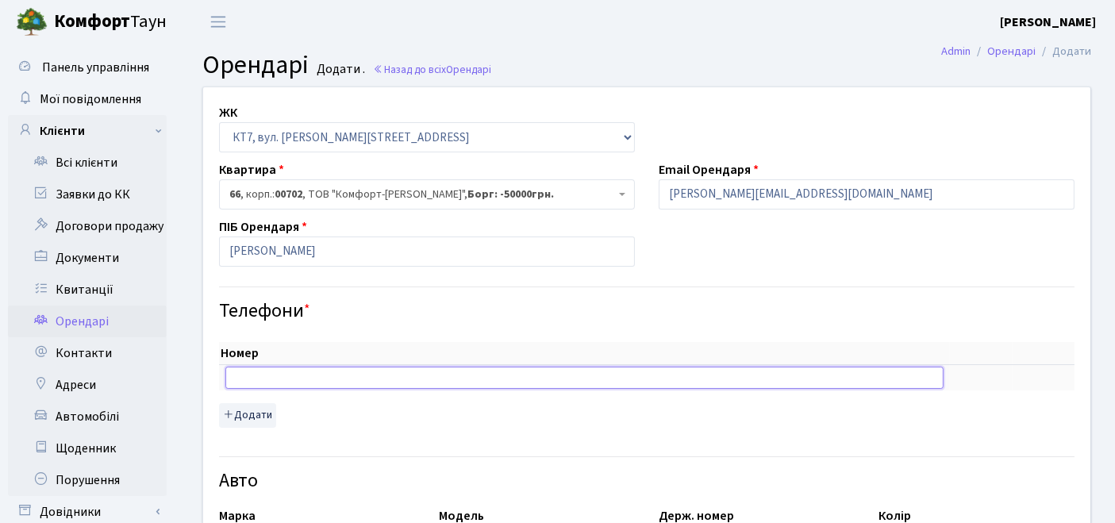
click at [329, 367] on input "text" at bounding box center [584, 378] width 718 height 22
paste input "[PHONE_NUMBER]"
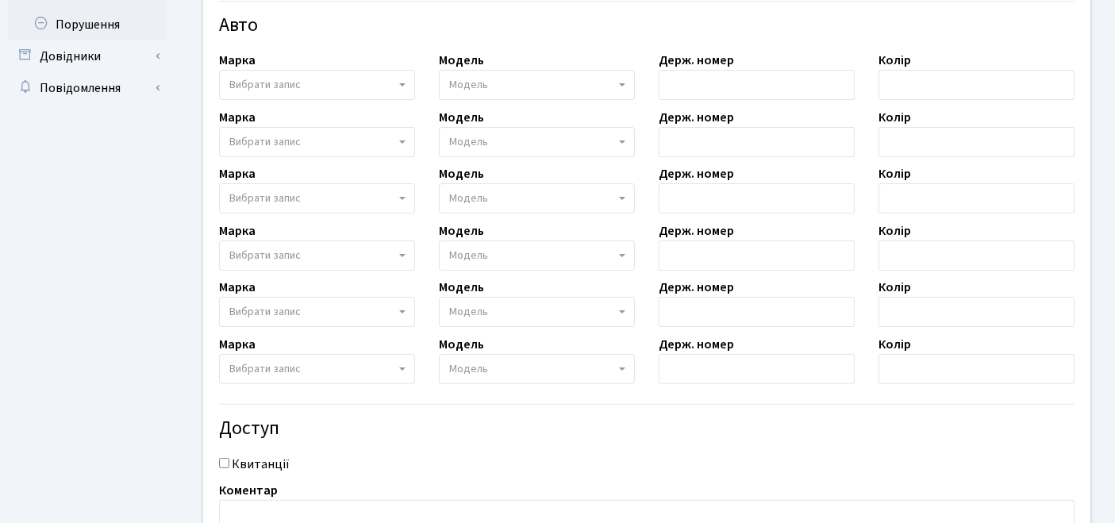
scroll to position [600, 0]
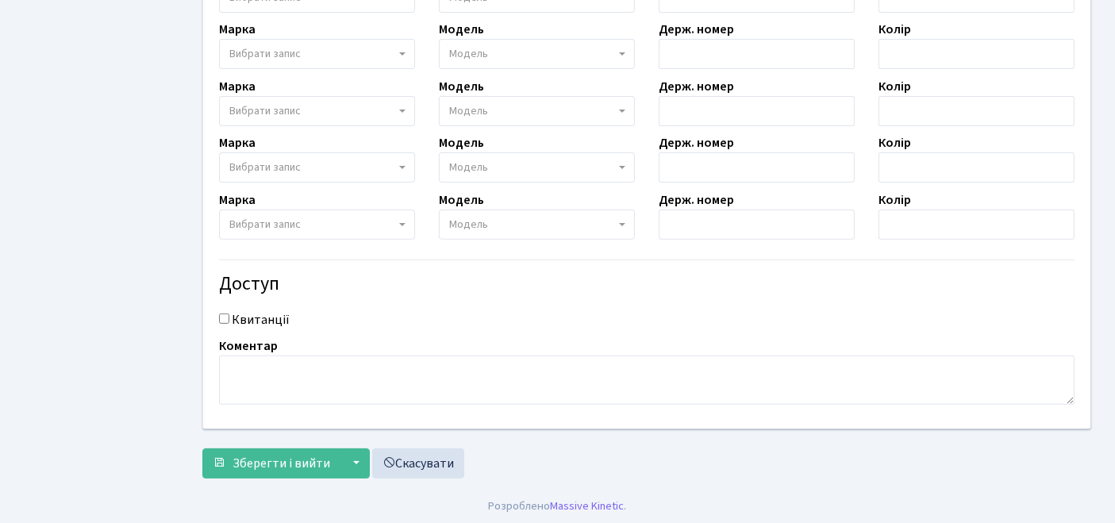
type input "[PHONE_NUMBER]"
click at [226, 315] on input "Квитанції" at bounding box center [224, 318] width 10 height 10
checkbox input "true"
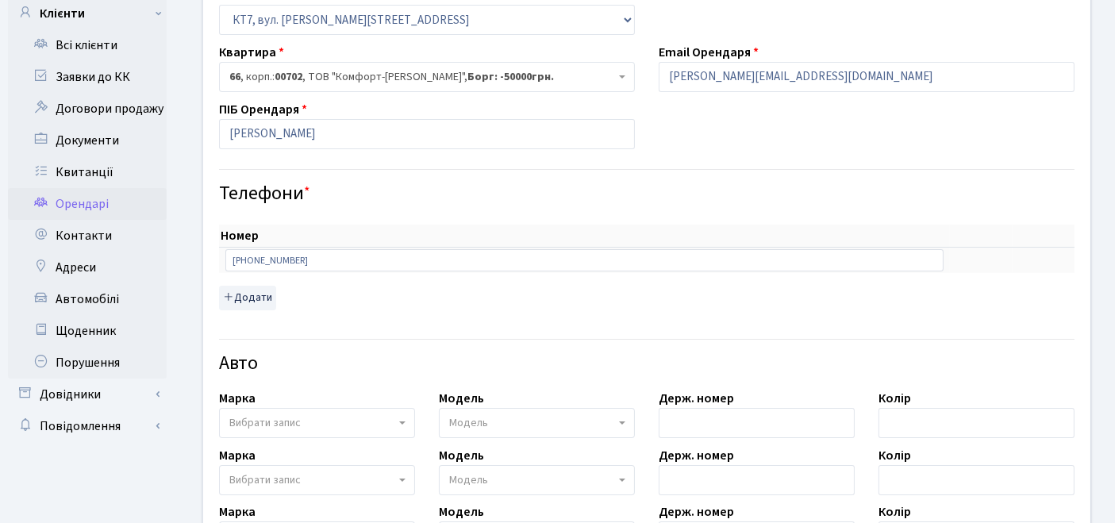
scroll to position [0, 0]
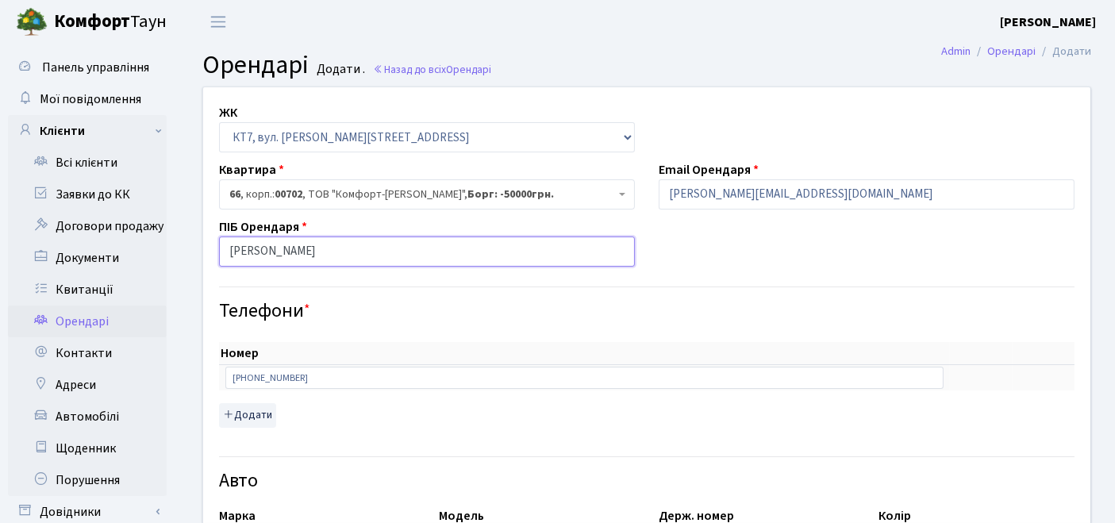
drag, startPoint x: 365, startPoint y: 257, endPoint x: 213, endPoint y: 256, distance: 151.6
click at [213, 256] on div "ПІБ Орендаря Небісь Олена Степанівна" at bounding box center [427, 241] width 440 height 49
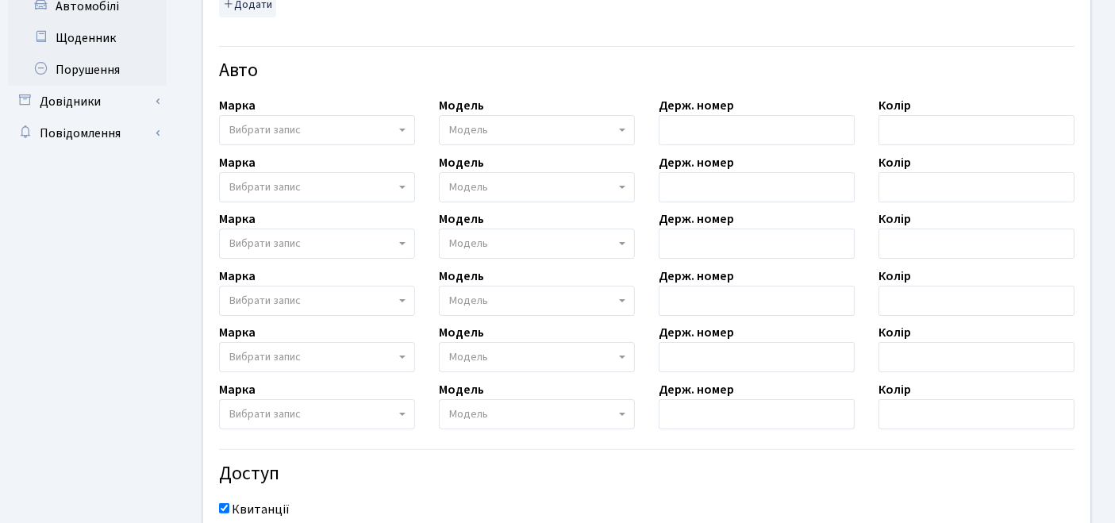
scroll to position [600, 0]
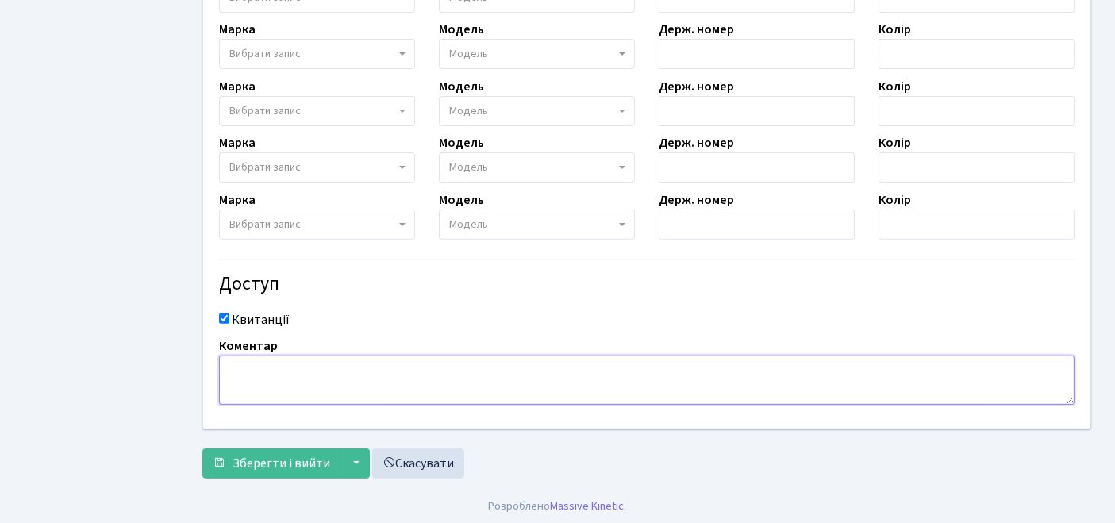
click at [321, 373] on textarea at bounding box center [646, 379] width 855 height 49
paste textarea "[PERSON_NAME]"
type textarea "[PERSON_NAME]"
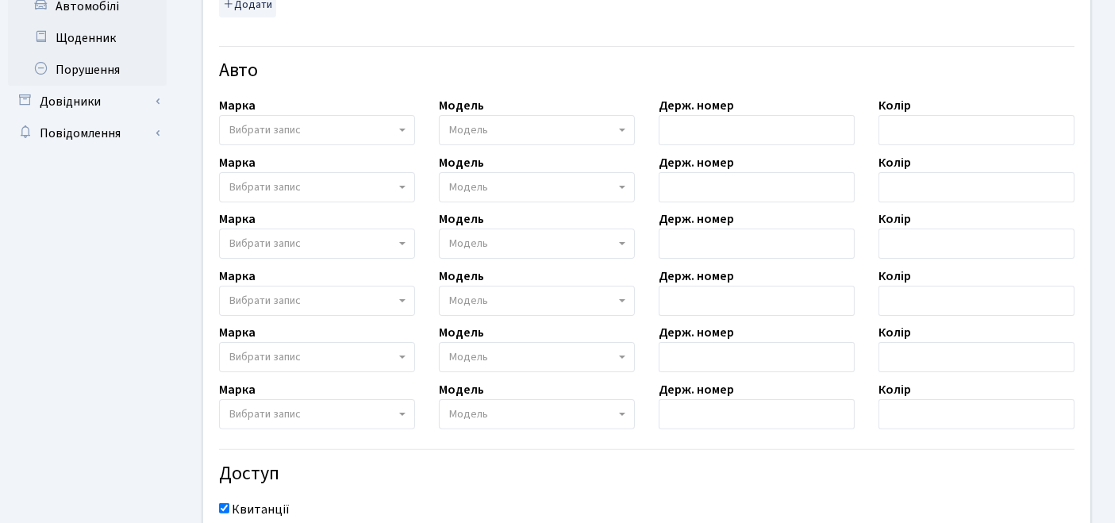
scroll to position [247, 0]
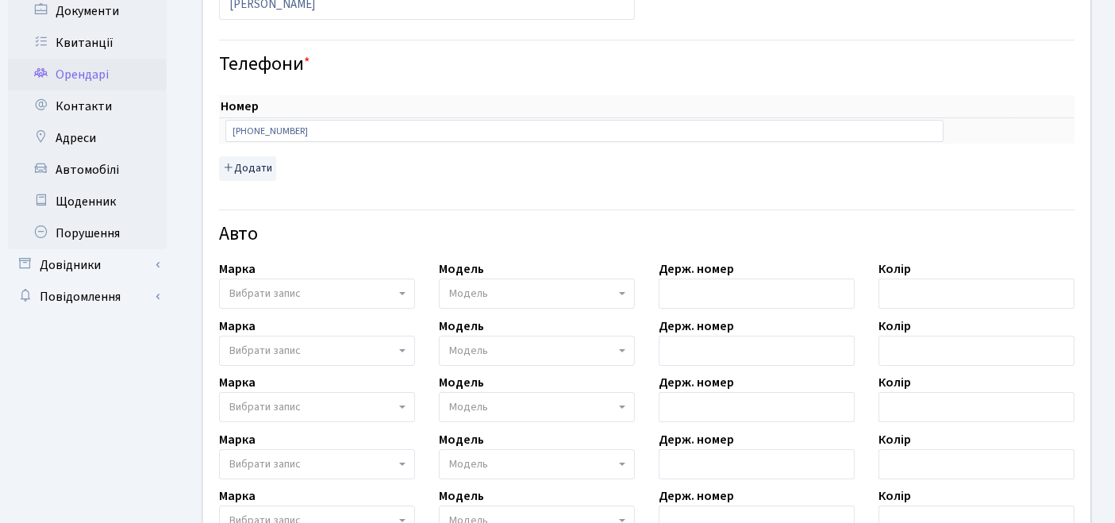
click at [321, 289] on span "Вибрати запис" at bounding box center [312, 294] width 166 height 16
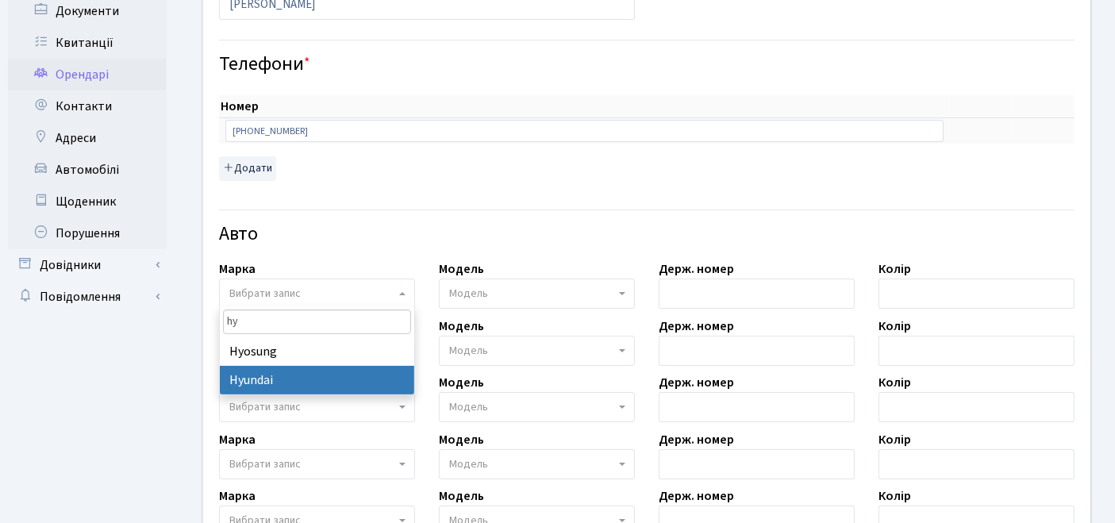
type input "hy"
select select "59"
select select
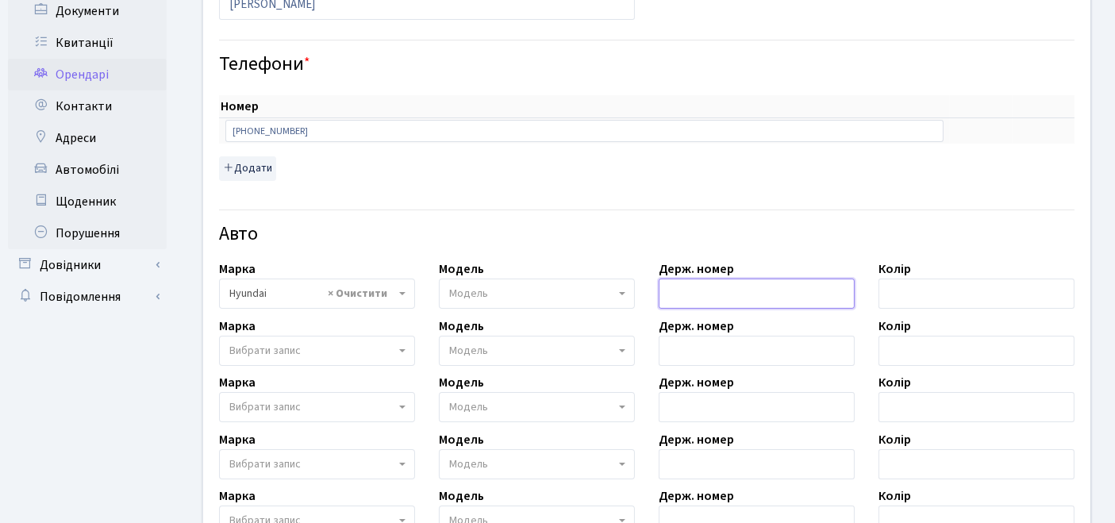
click at [726, 297] on input "text" at bounding box center [757, 294] width 196 height 30
paste input "КА 7457 СО"
click at [686, 285] on input "КА 7457 СО" at bounding box center [757, 294] width 196 height 30
click at [709, 291] on input "КА7457 СО" at bounding box center [757, 294] width 196 height 30
type input "КА7457СО"
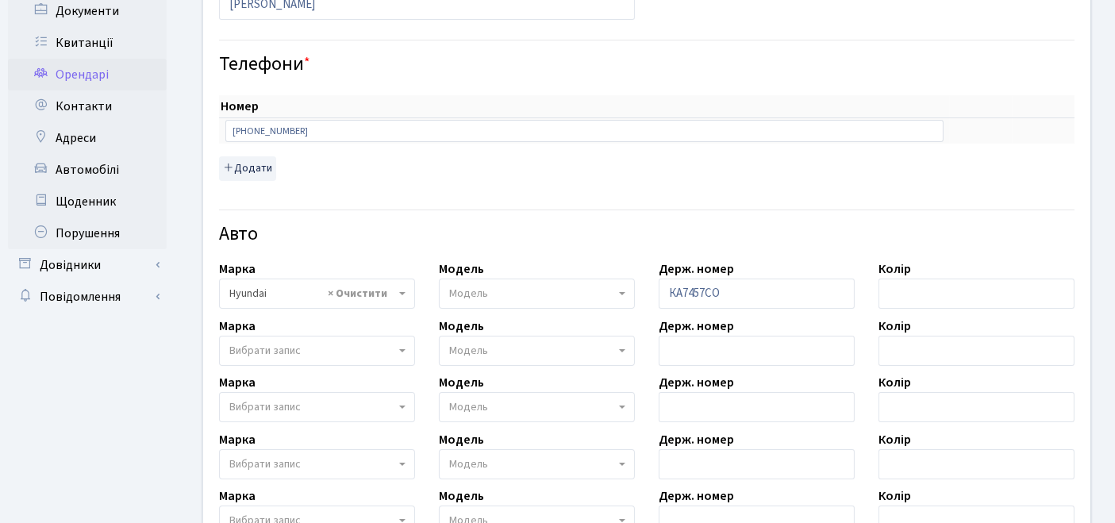
click at [569, 296] on span "Модель" at bounding box center [532, 294] width 166 height 16
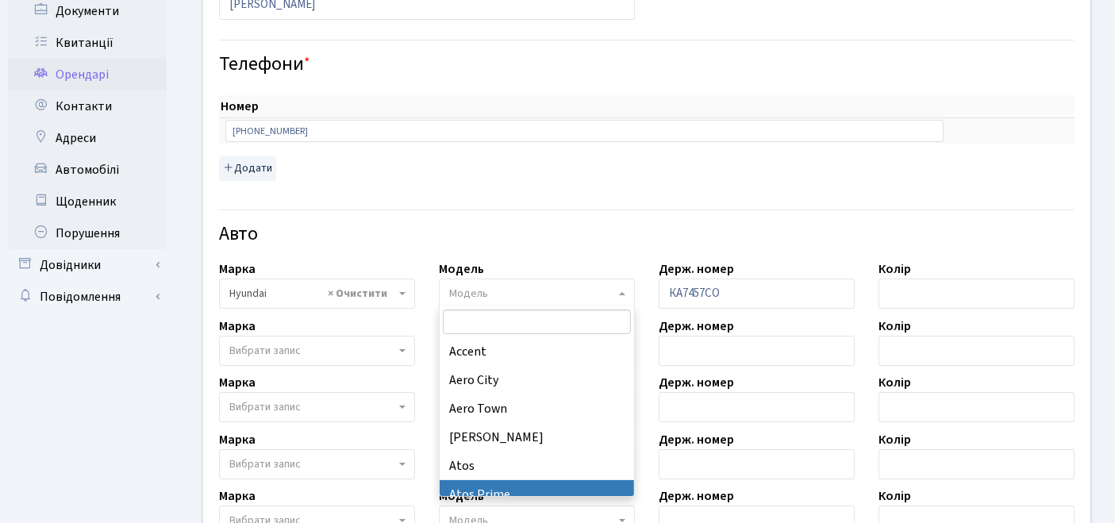
type input "s"
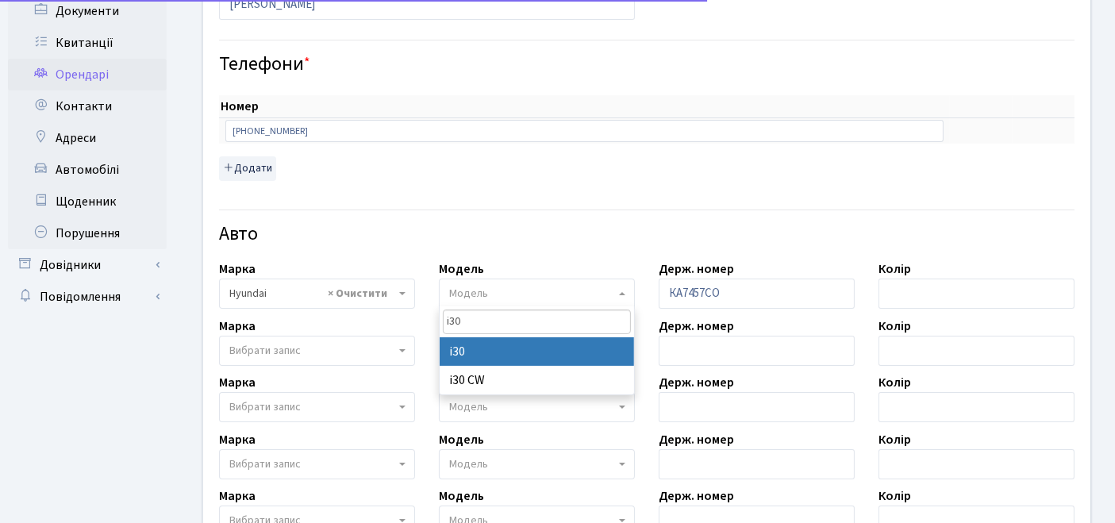
type input "i30"
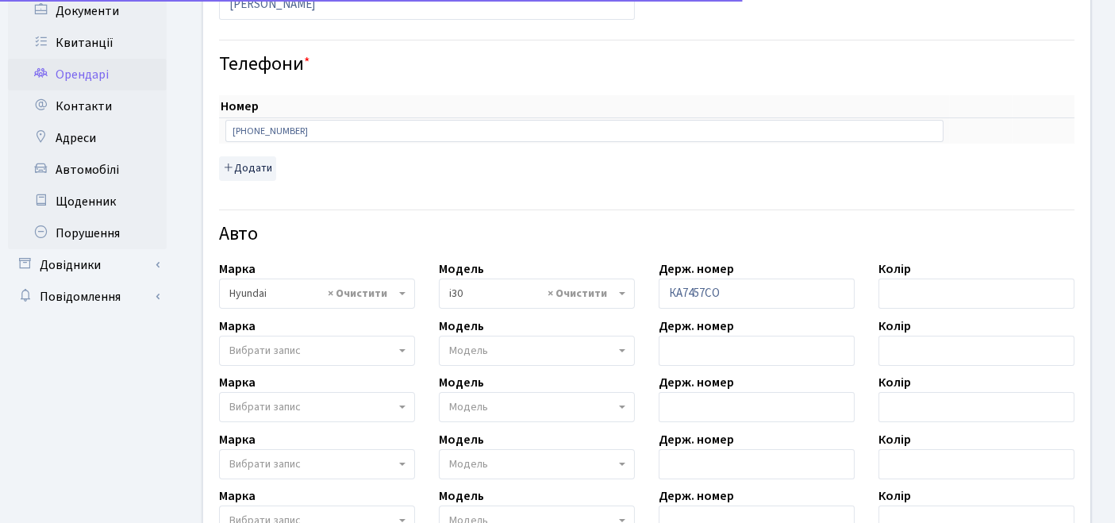
select select "1017"
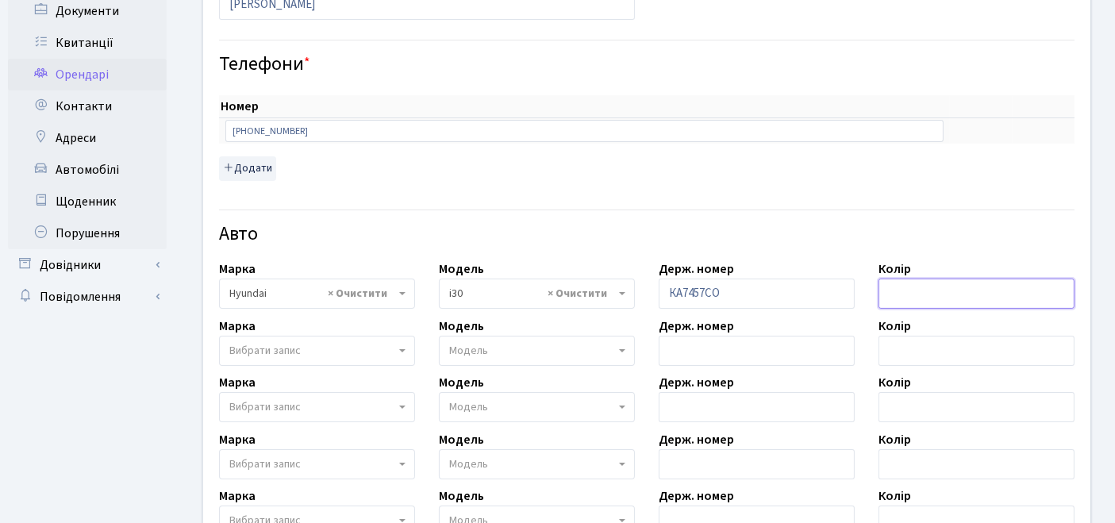
click at [926, 295] on input "text" at bounding box center [976, 294] width 196 height 30
type input ","
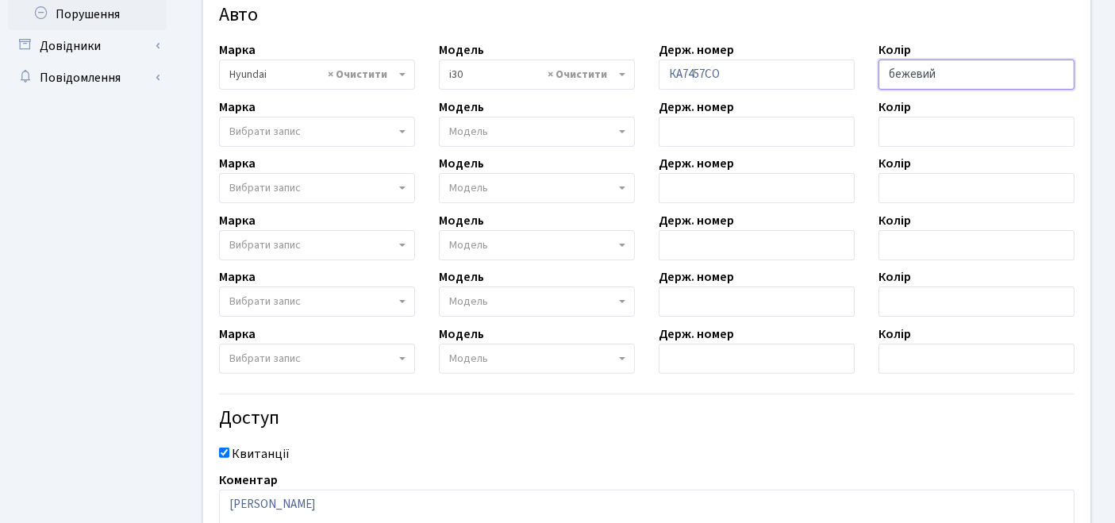
scroll to position [600, 0]
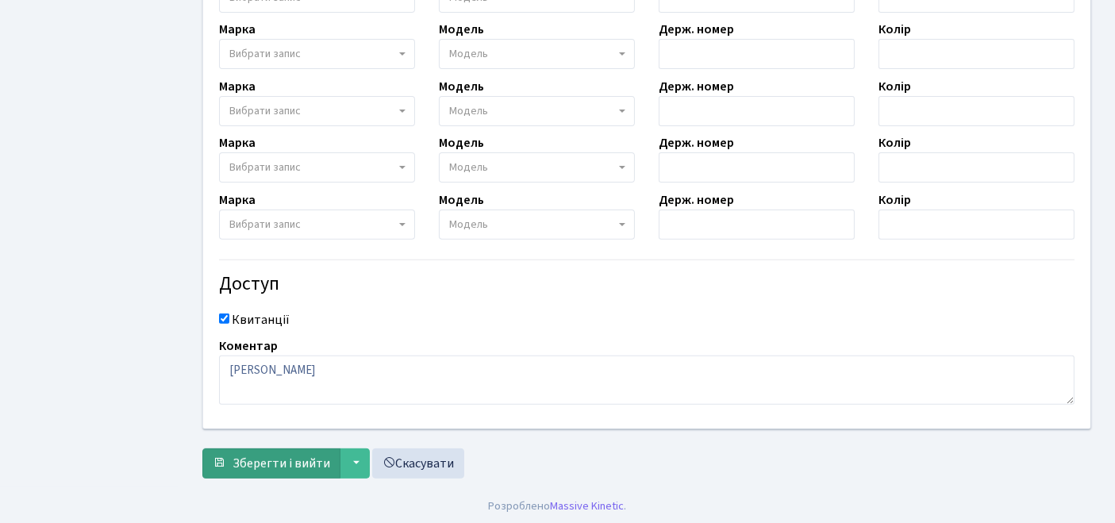
type input "бежевий"
click at [263, 463] on span "Зберегти і вийти" at bounding box center [281, 463] width 98 height 17
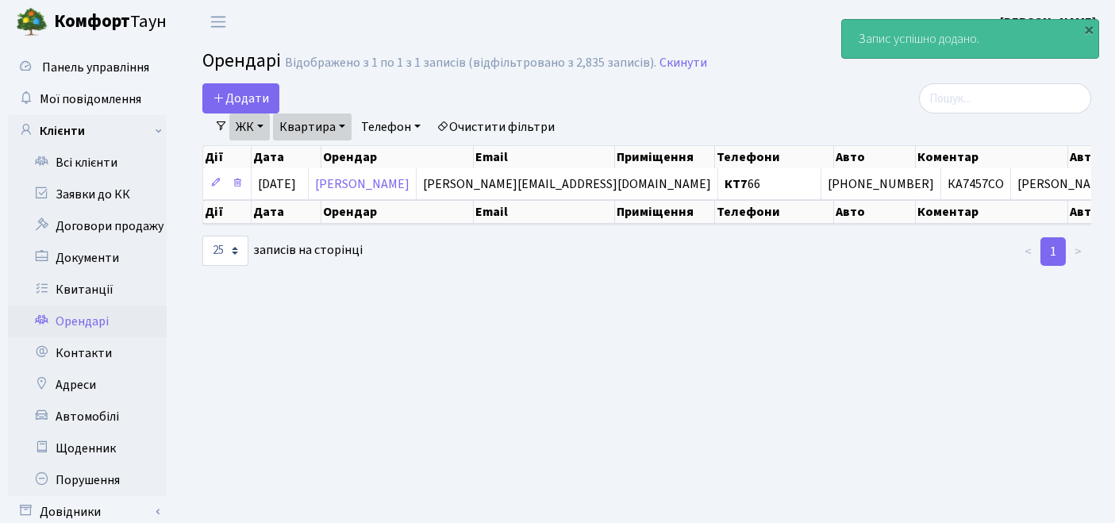
select select "25"
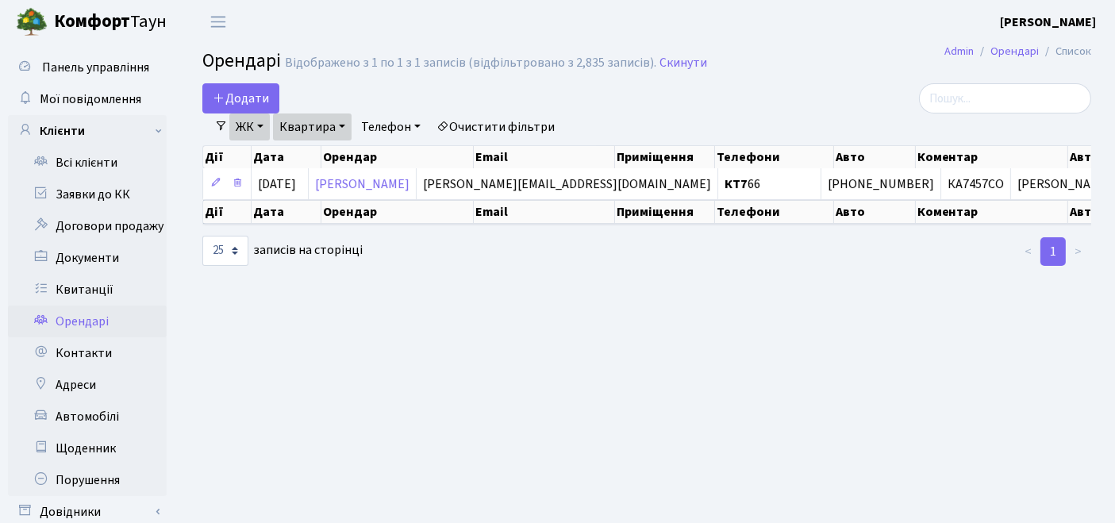
click at [502, 119] on link "Очистити фільтри" at bounding box center [495, 126] width 131 height 27
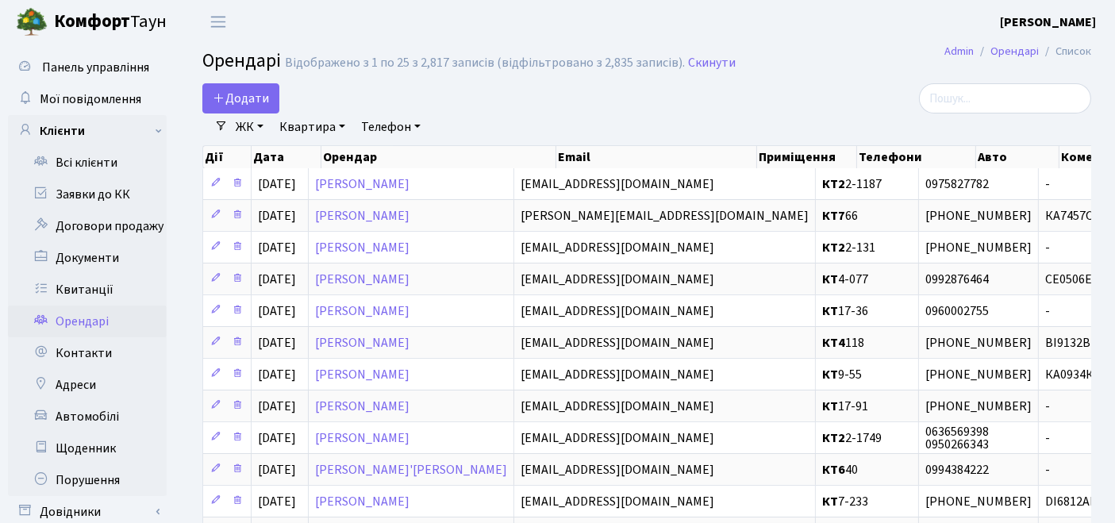
click at [249, 131] on link "ЖК" at bounding box center [249, 126] width 40 height 27
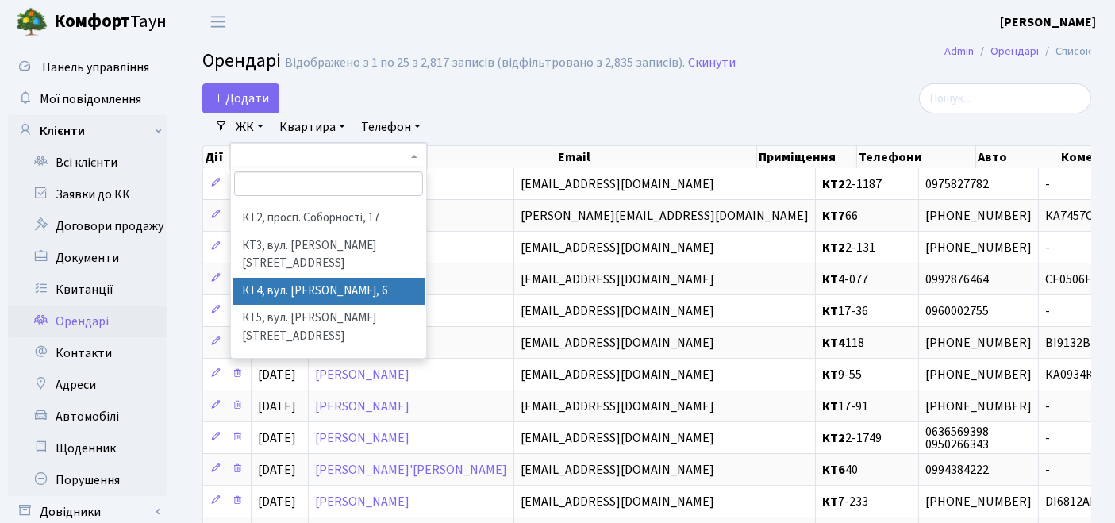
scroll to position [88, 0]
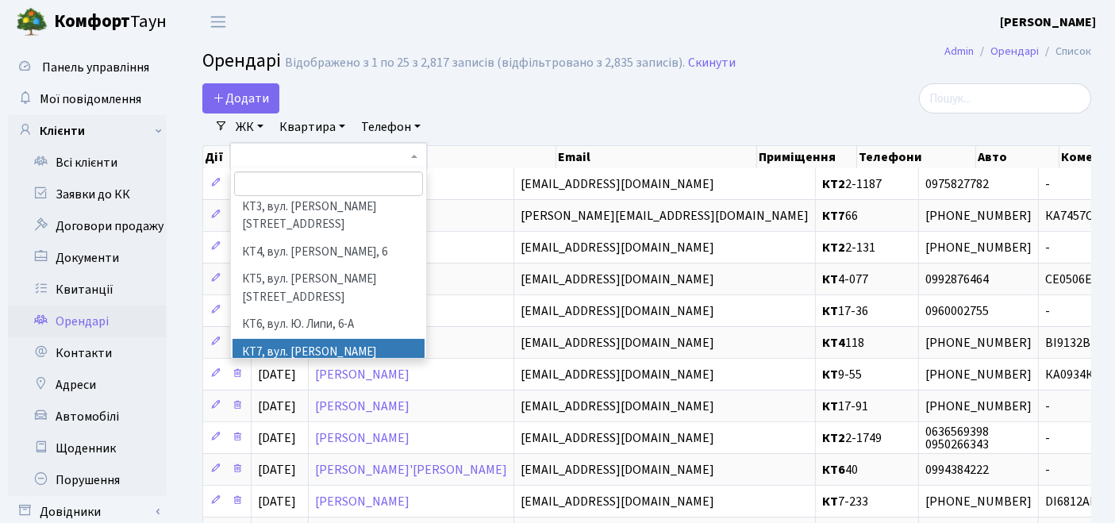
click at [276, 339] on li "КТ7, вул. [PERSON_NAME][STREET_ADDRESS]" at bounding box center [328, 361] width 193 height 45
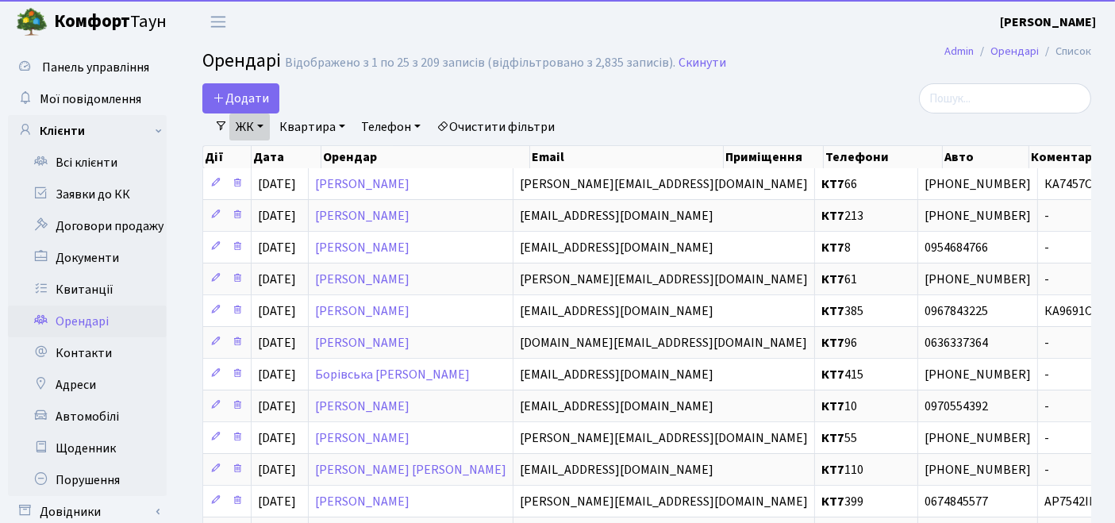
click at [324, 121] on link "Квартира" at bounding box center [312, 126] width 79 height 27
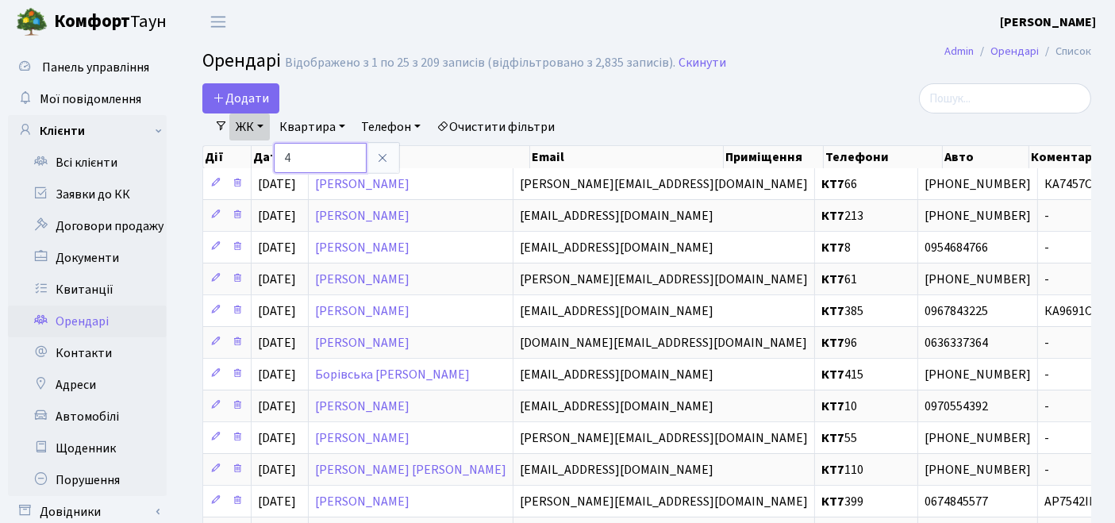
type input "4"
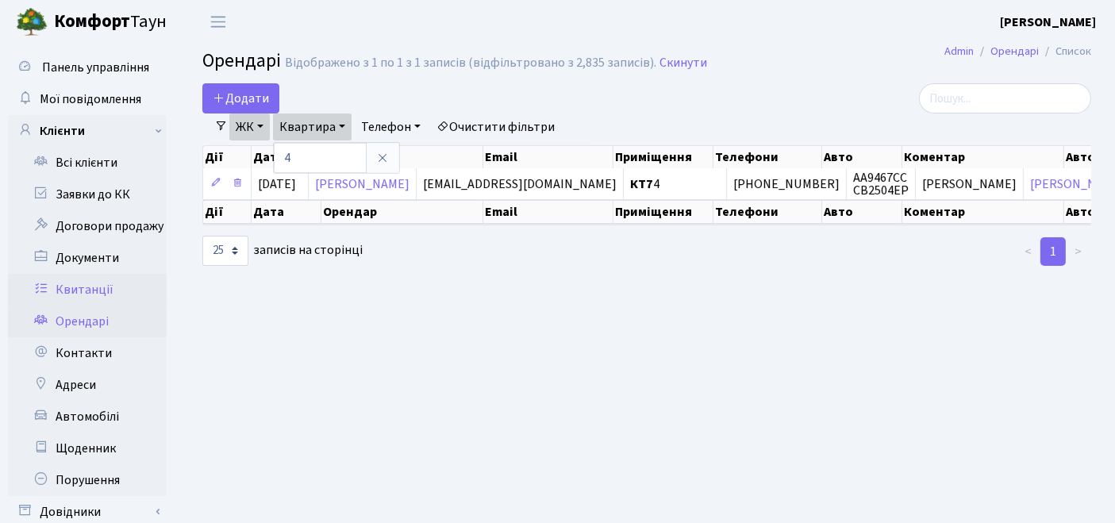
click at [113, 291] on link "Квитанції" at bounding box center [87, 290] width 159 height 32
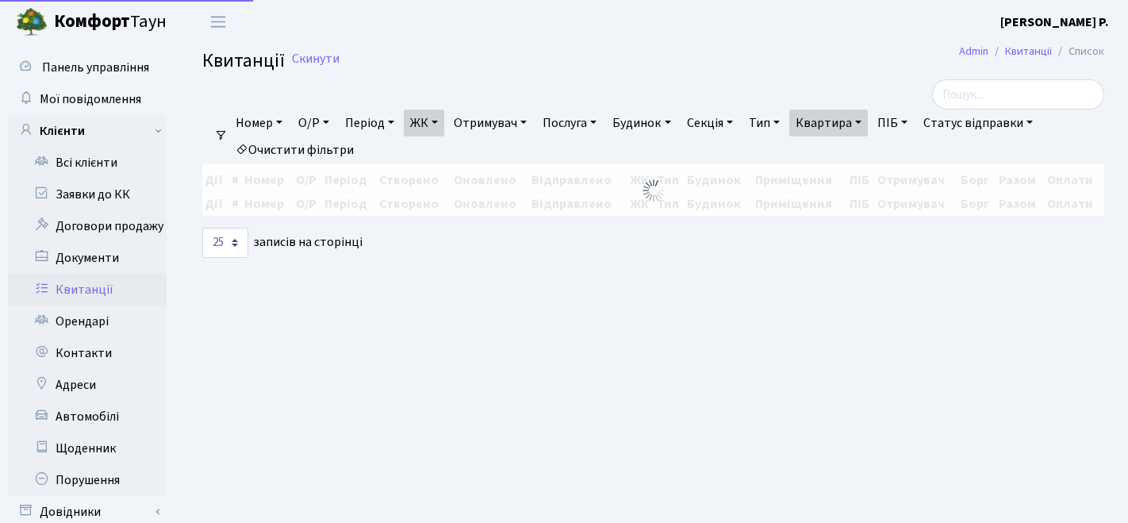
select select "25"
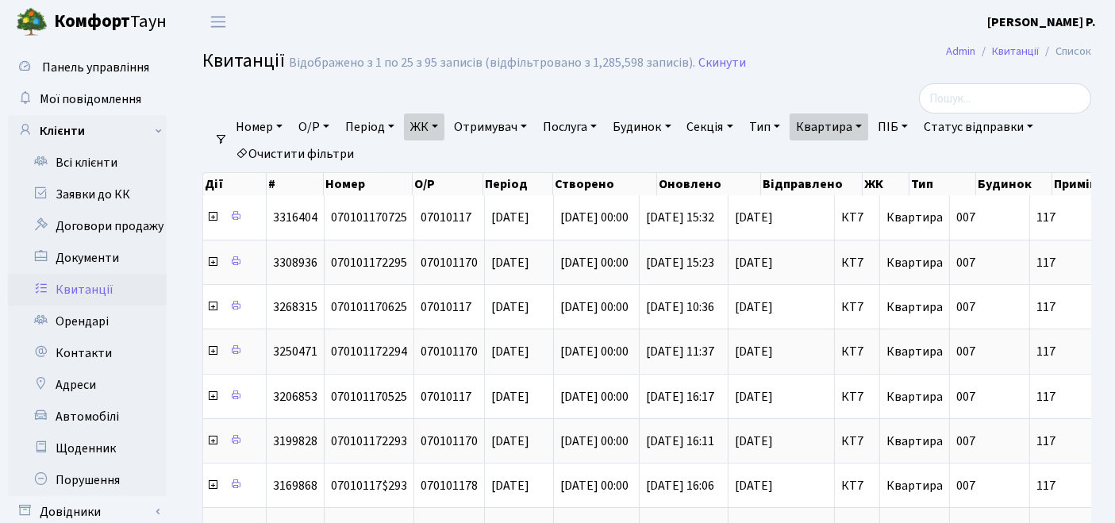
click at [335, 152] on link "Очистити фільтри" at bounding box center [294, 153] width 131 height 27
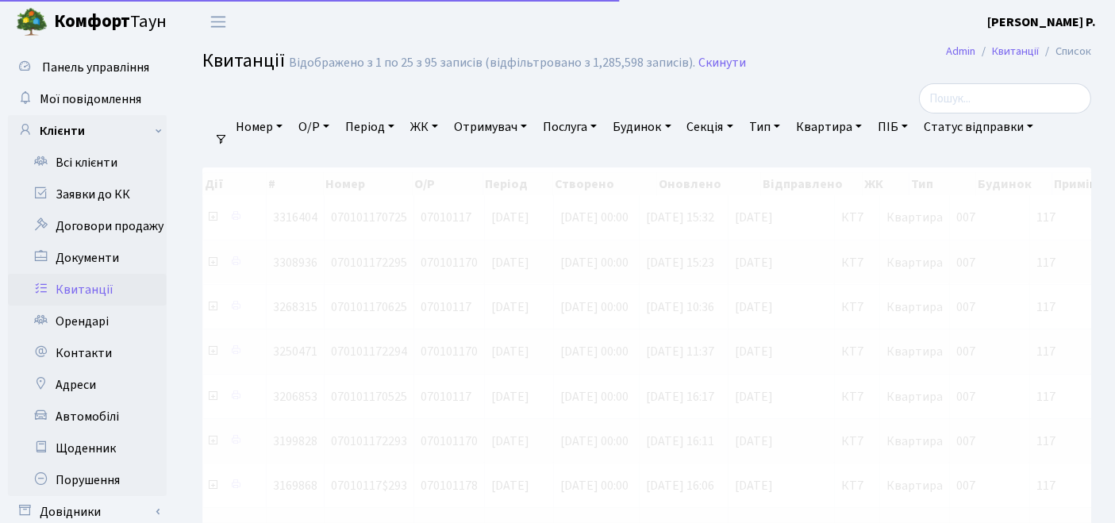
click at [426, 125] on link "ЖК" at bounding box center [424, 126] width 40 height 27
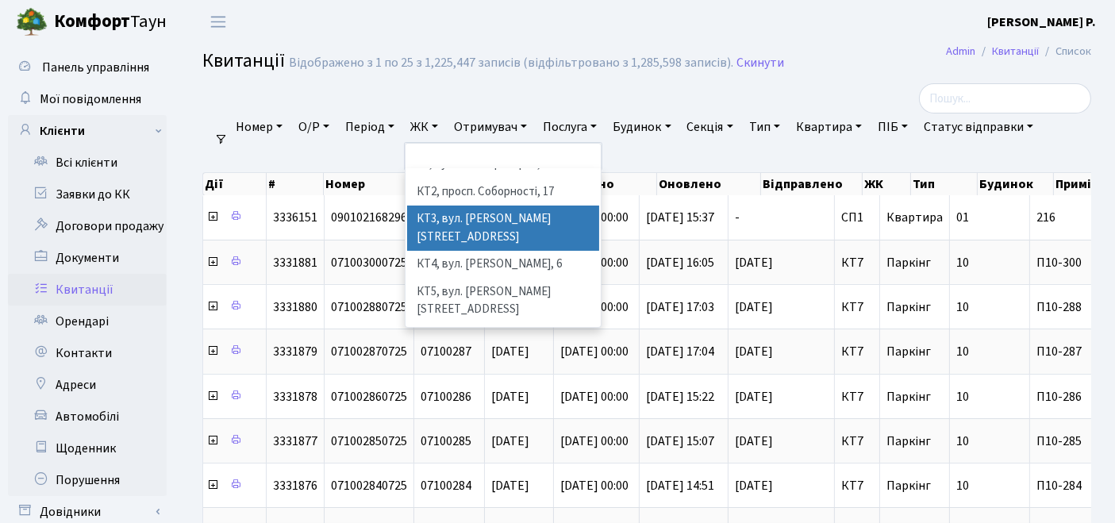
scroll to position [88, 0]
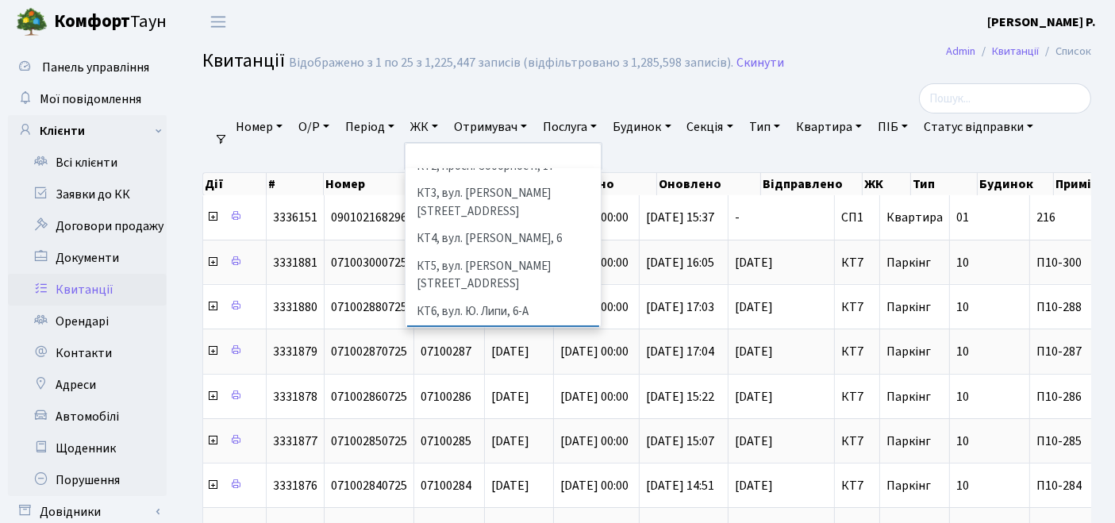
click at [458, 325] on li "КТ7, вул. [PERSON_NAME][STREET_ADDRESS]" at bounding box center [503, 347] width 193 height 45
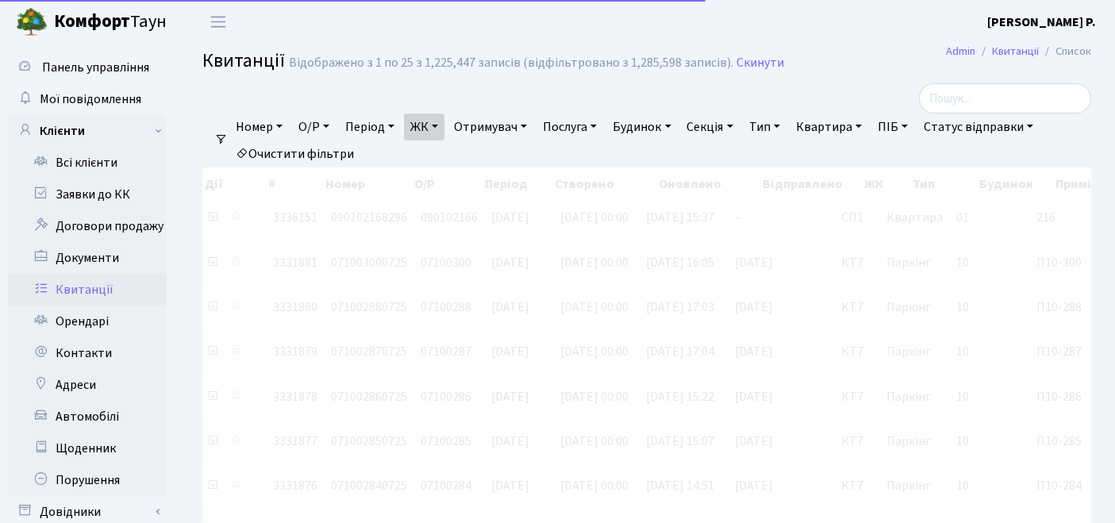
click at [868, 126] on link "Квартира" at bounding box center [829, 126] width 79 height 27
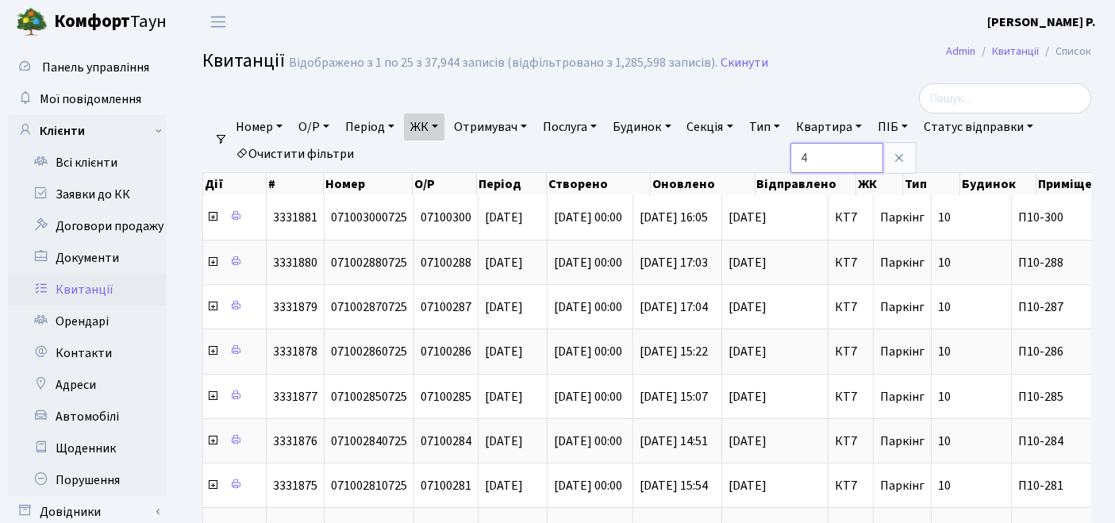
type input "4"
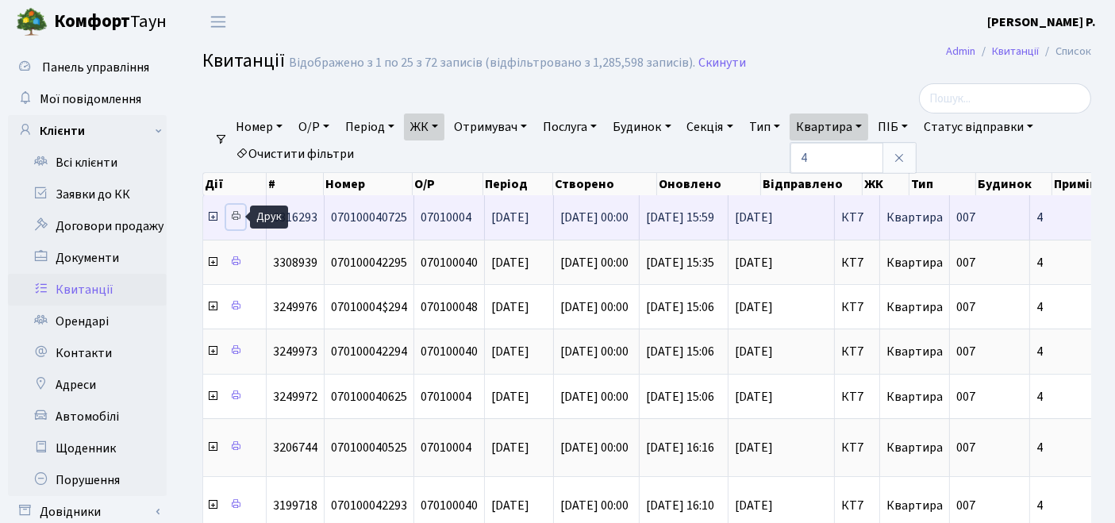
click at [236, 216] on icon at bounding box center [235, 215] width 11 height 11
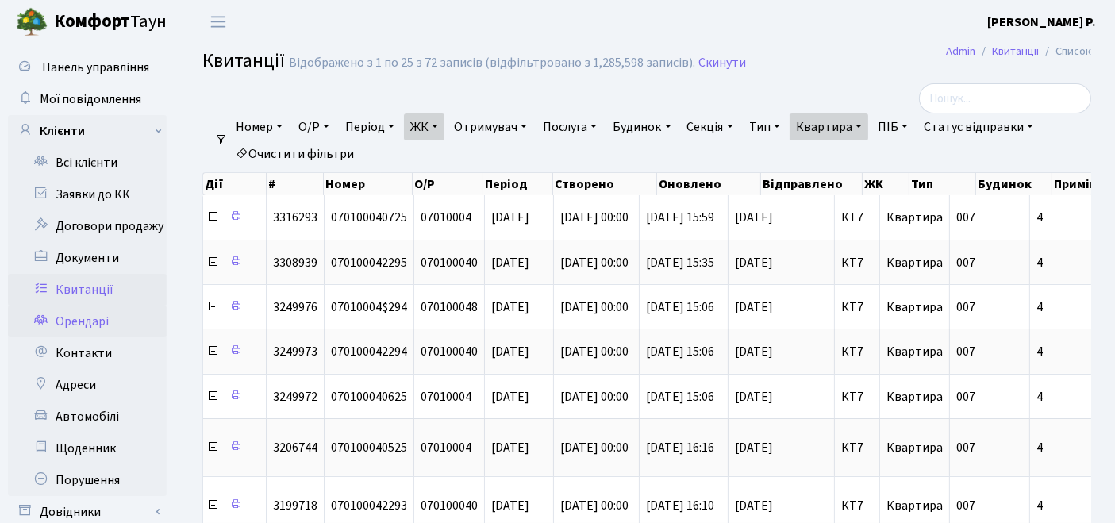
click at [80, 311] on link "Орендарі" at bounding box center [87, 321] width 159 height 32
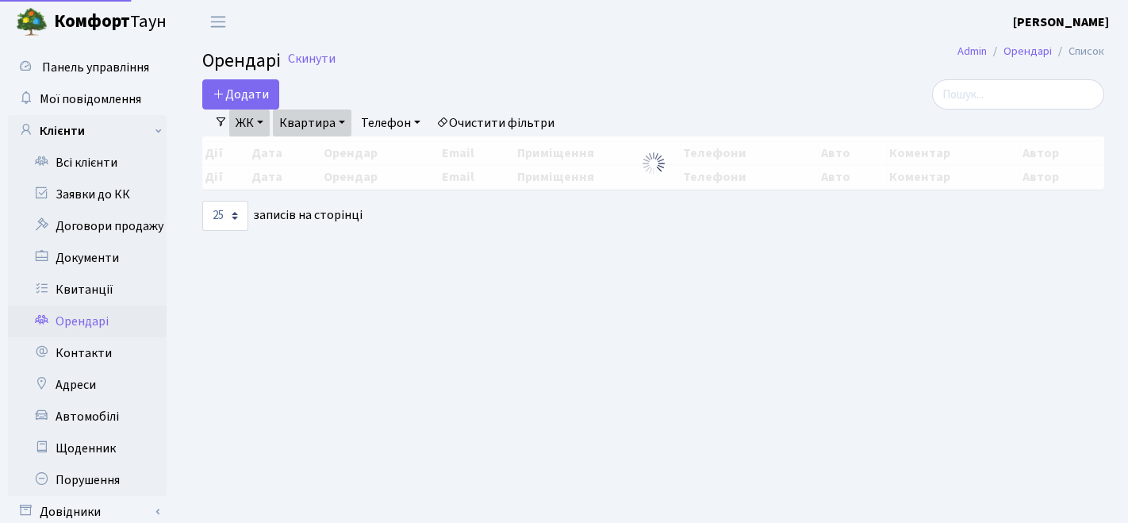
select select "25"
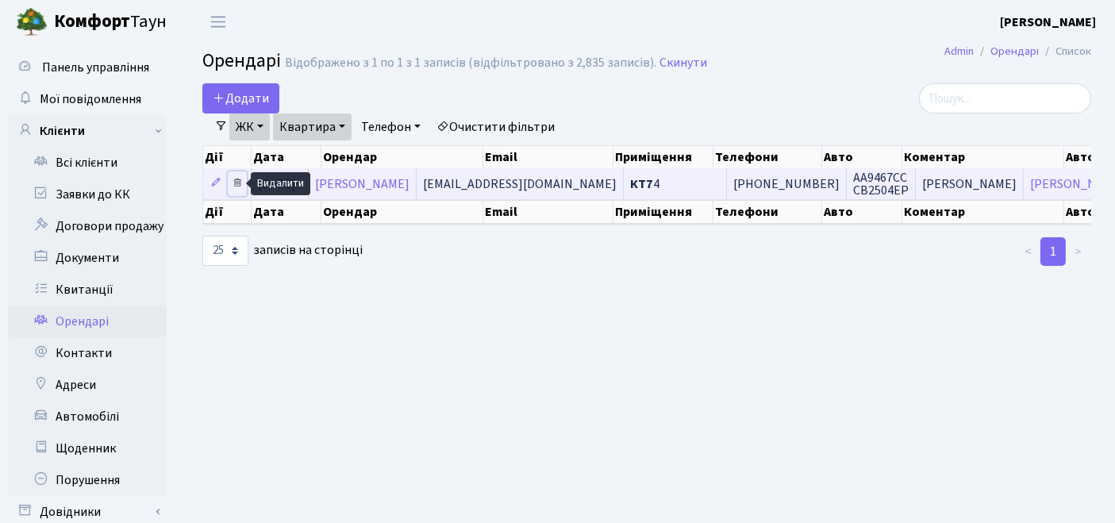
click at [238, 180] on icon at bounding box center [237, 182] width 11 height 11
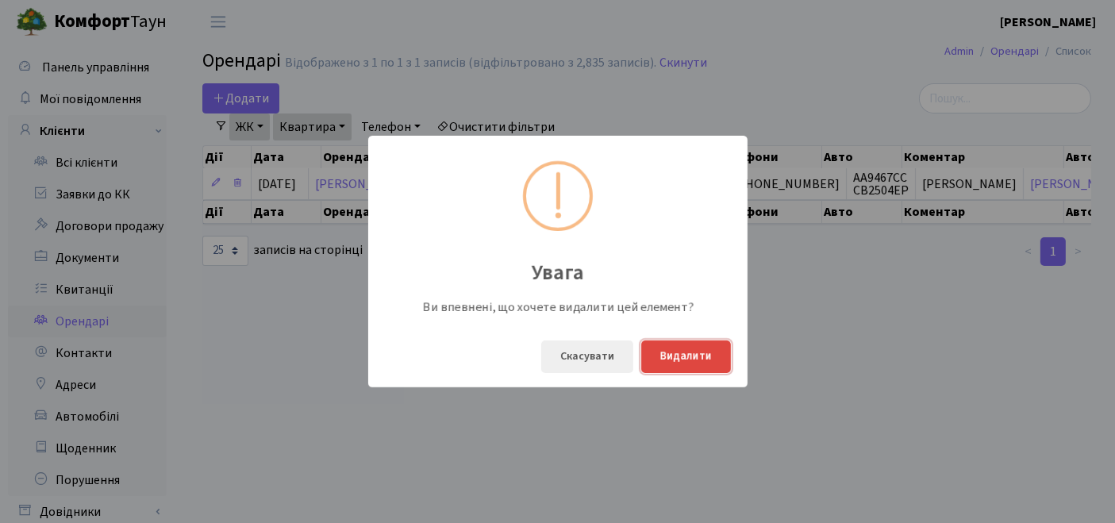
click at [681, 359] on button "Видалити" at bounding box center [686, 356] width 90 height 33
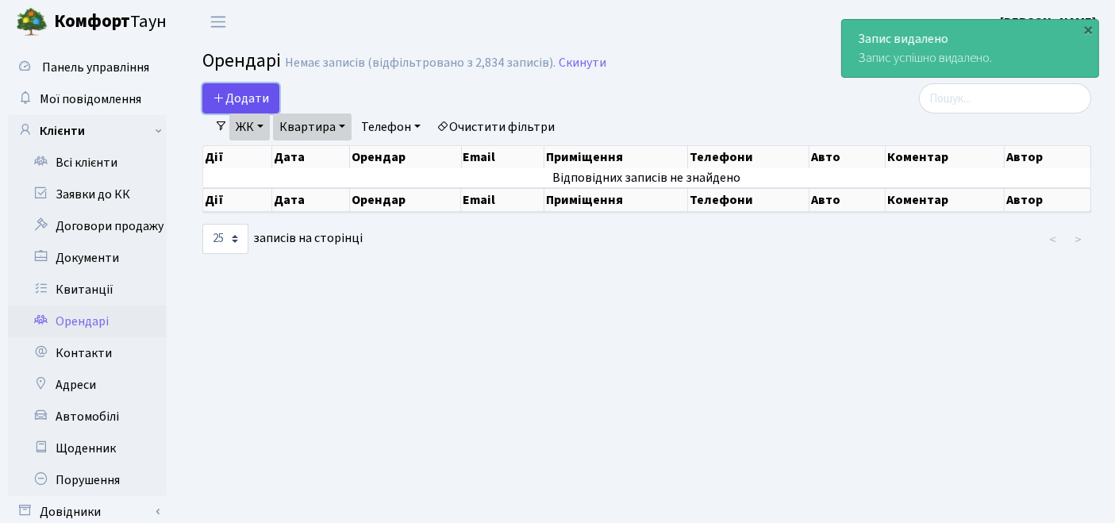
click at [252, 99] on span "Додати" at bounding box center [241, 98] width 56 height 17
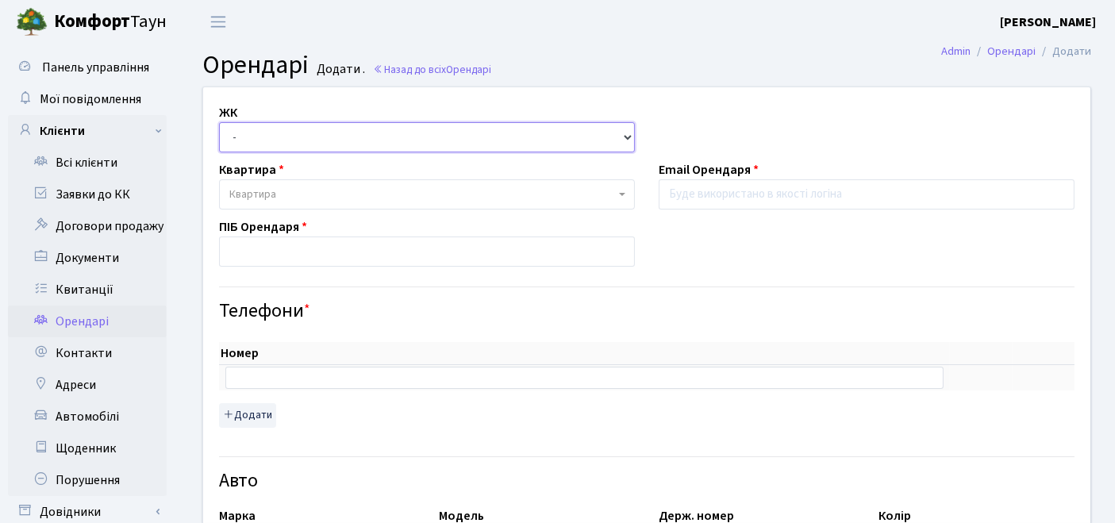
click at [336, 140] on select "- ТХ, вул. [STREET_ADDRESS] Регенераторна, 4 КТ2, просп. [STREET_ADDRESS] [STRE…" at bounding box center [427, 137] width 416 height 30
select select "305"
click at [219, 122] on select "- ТХ, вул. Ділова, 1/2 КТ, вул. Регенераторна, 4 КТ2, просп. Соборності, 17 КТ3…" at bounding box center [427, 137] width 416 height 30
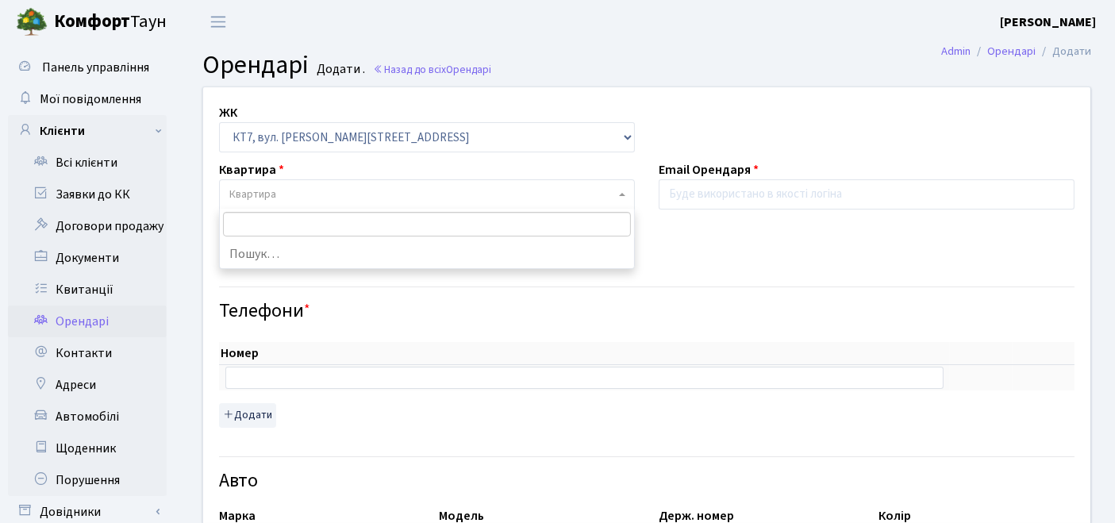
click at [277, 196] on span "Квартира" at bounding box center [422, 194] width 386 height 16
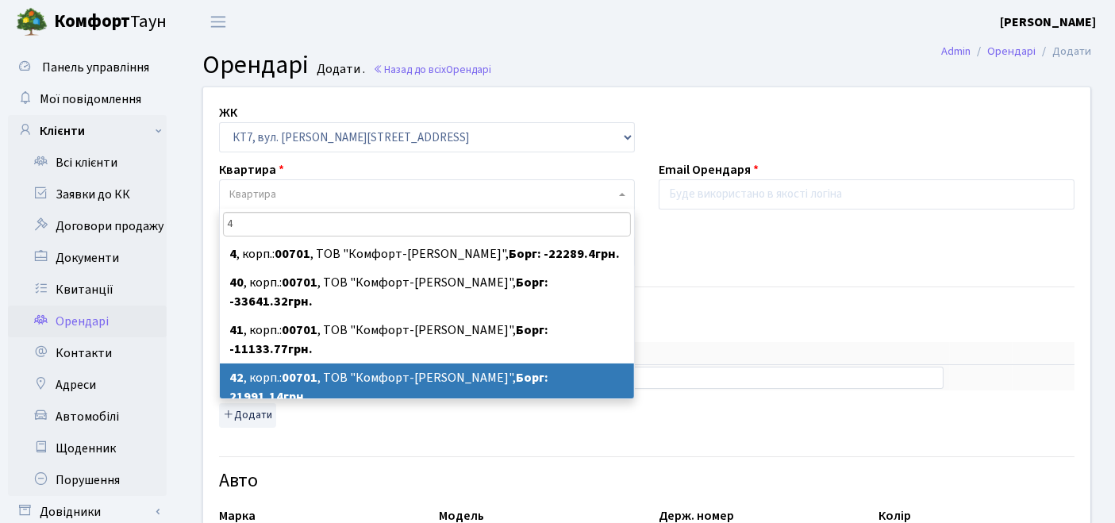
type input "4"
click at [747, 306] on h4 "Телефони *" at bounding box center [646, 311] width 855 height 23
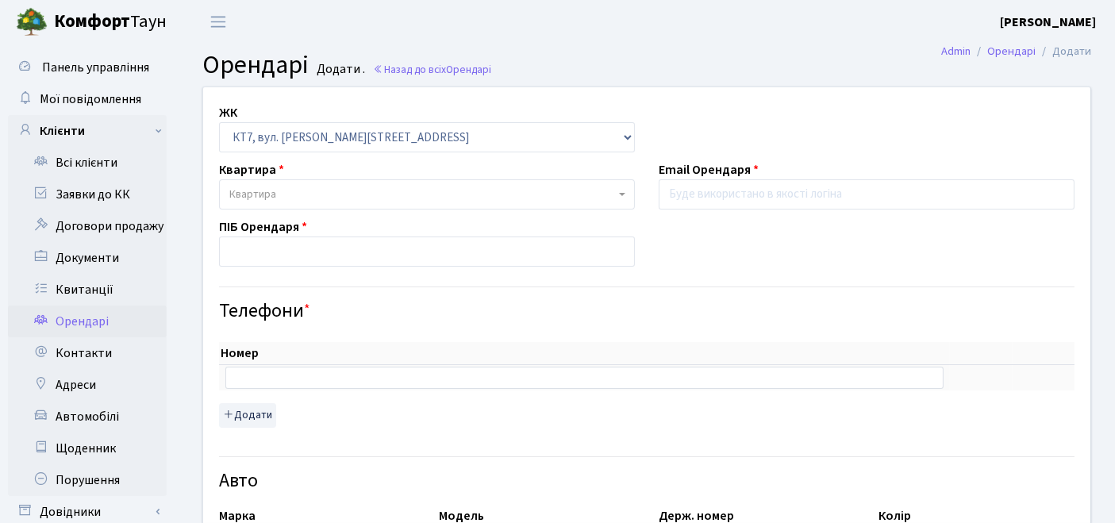
click at [302, 189] on span "Квартира" at bounding box center [422, 194] width 386 height 16
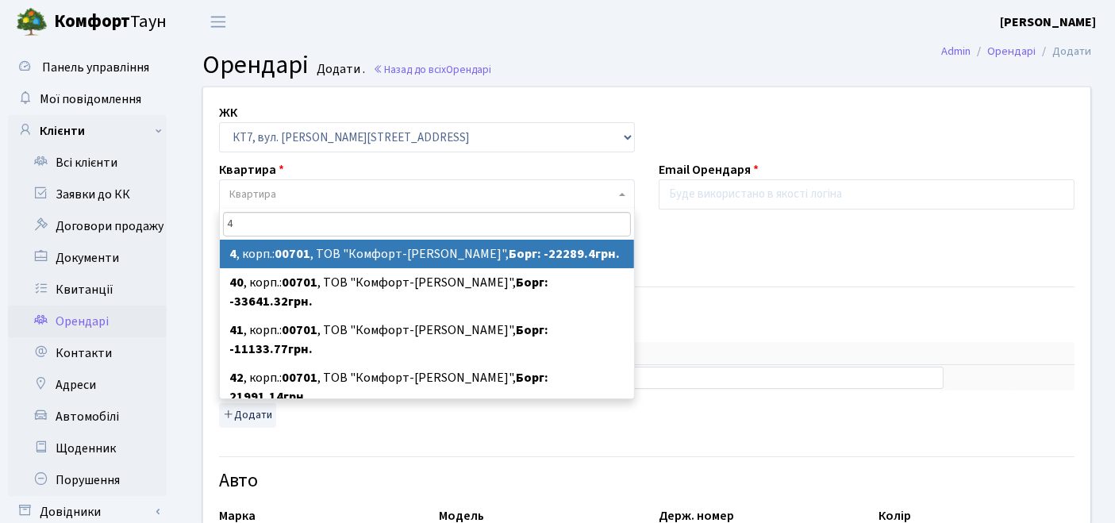
type input "4"
select select "18338"
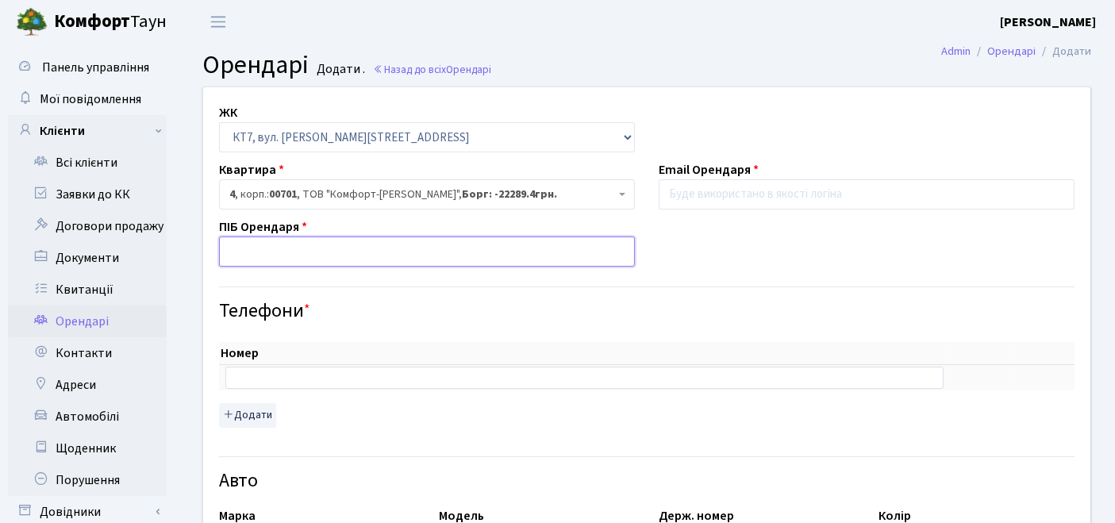
click at [348, 248] on input "text" at bounding box center [427, 251] width 416 height 30
paste input "[PERSON_NAME]"
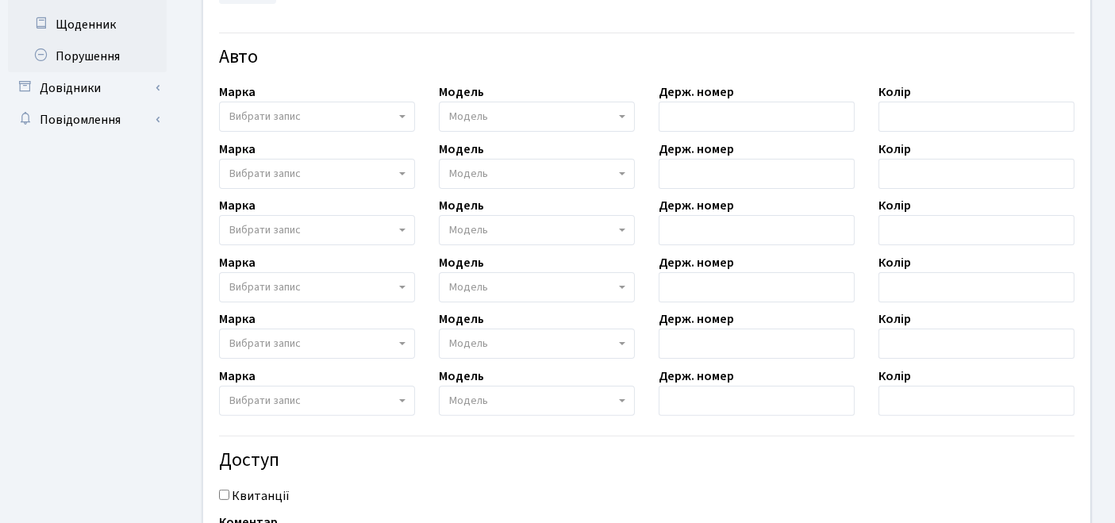
scroll to position [600, 0]
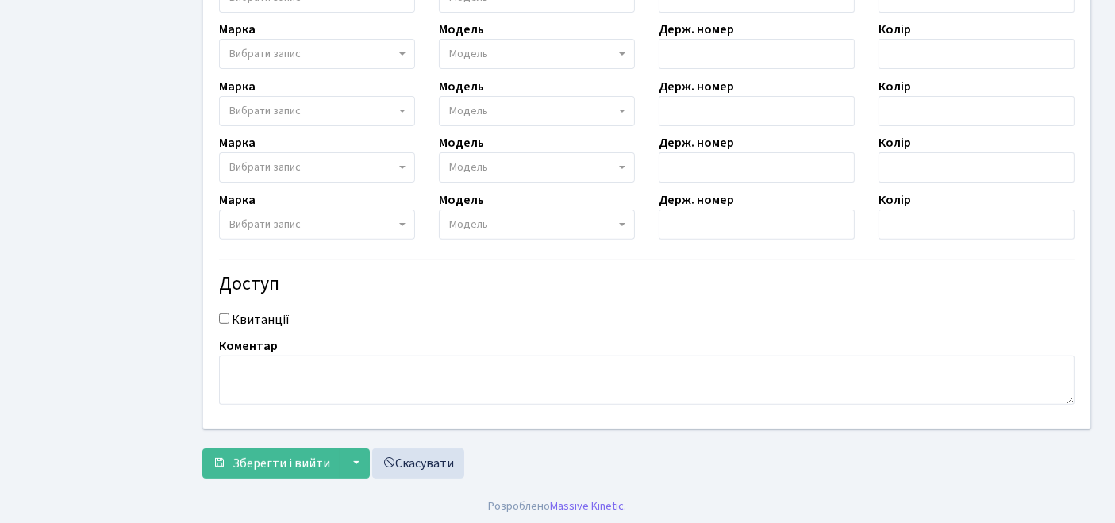
type input "[PERSON_NAME]"
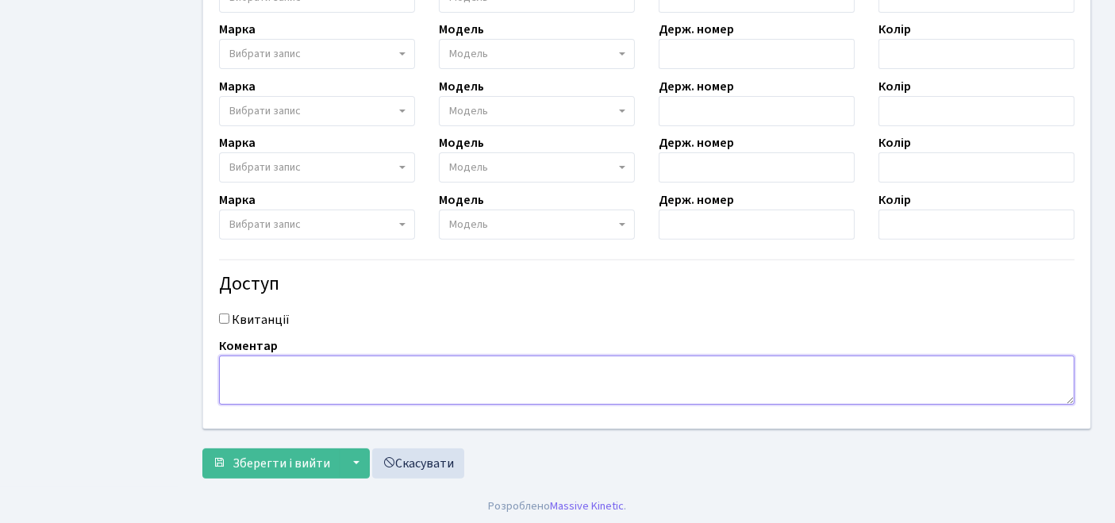
click at [335, 380] on textarea at bounding box center [646, 379] width 855 height 49
paste textarea "[PERSON_NAME]"
type textarea "[PERSON_NAME]"
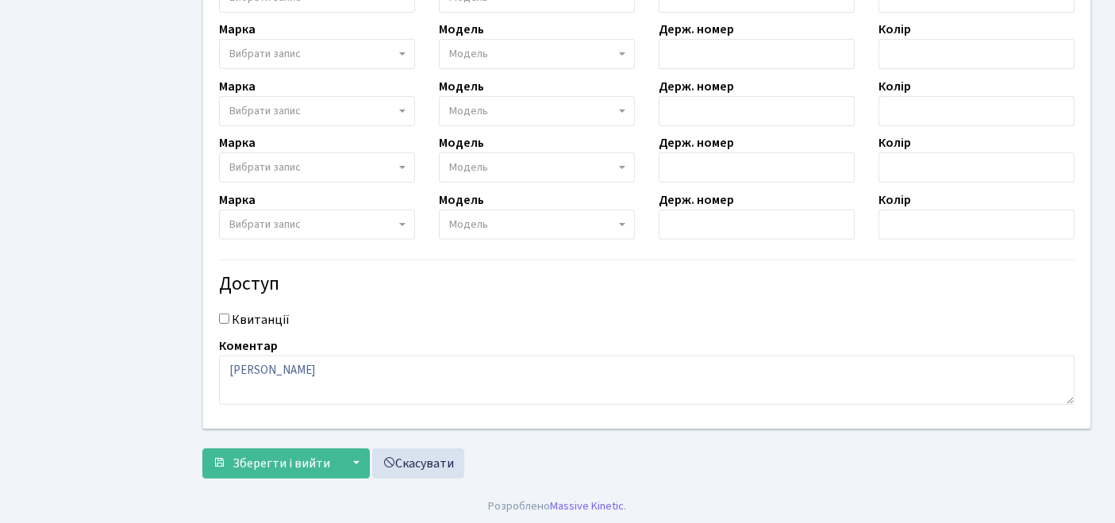
click at [224, 317] on input "Квитанції" at bounding box center [224, 318] width 10 height 10
checkbox input "true"
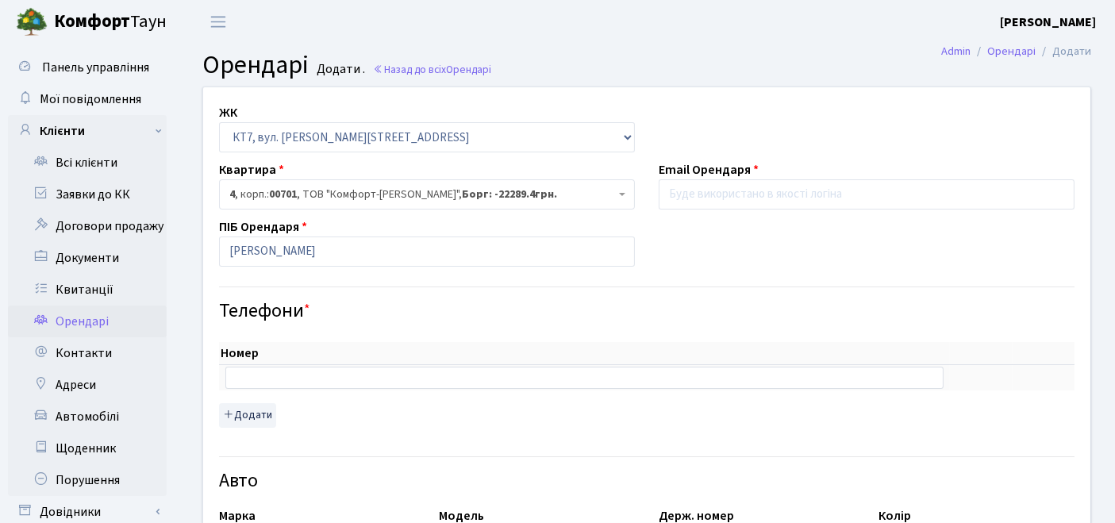
scroll to position [0, 0]
click at [739, 202] on input "email" at bounding box center [867, 194] width 416 height 30
paste input "[EMAIL_ADDRESS][DOMAIN_NAME]"
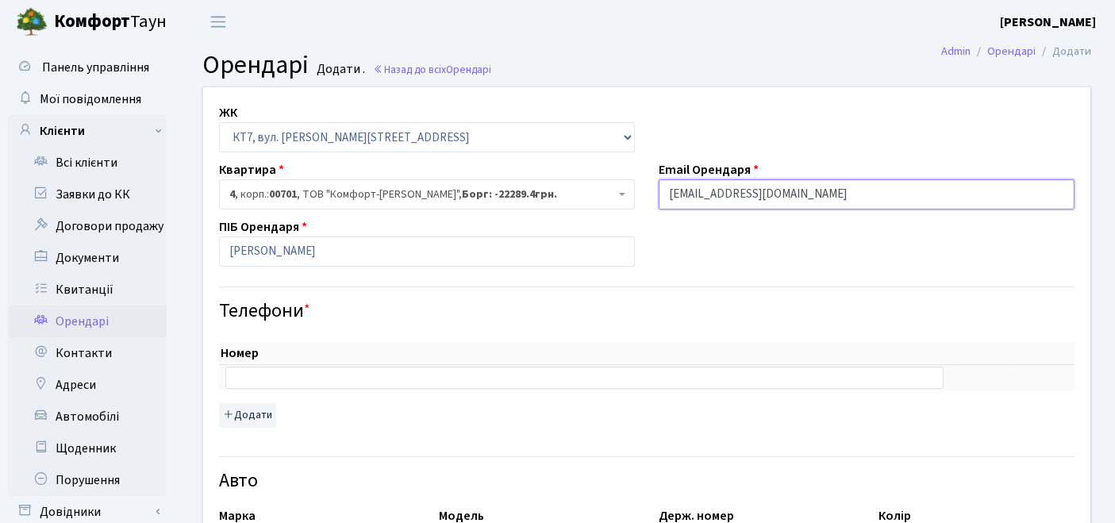
type input "[EMAIL_ADDRESS][DOMAIN_NAME]"
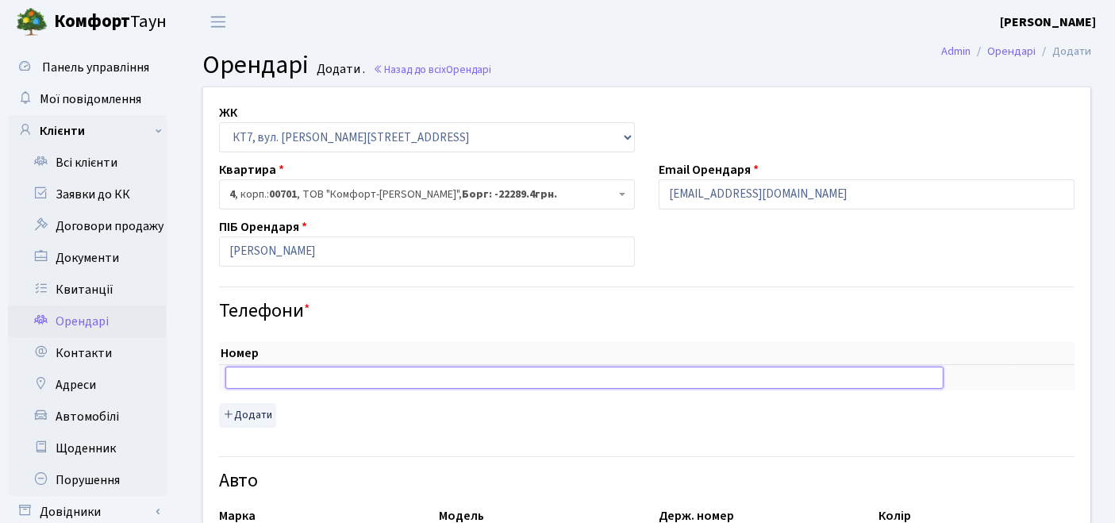
click at [311, 376] on input "text" at bounding box center [584, 378] width 718 height 22
paste input "[PHONE_NUMBER]"
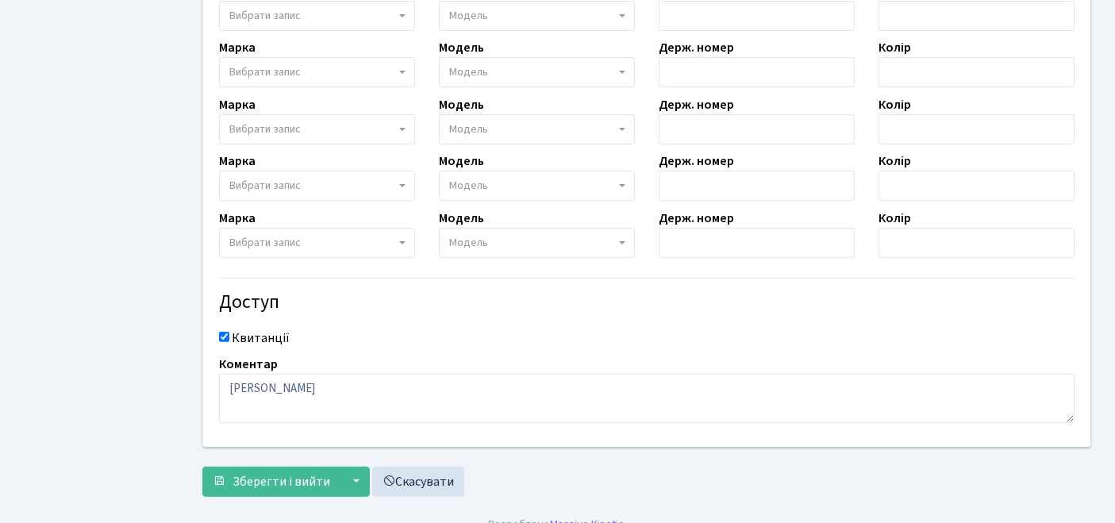
scroll to position [600, 0]
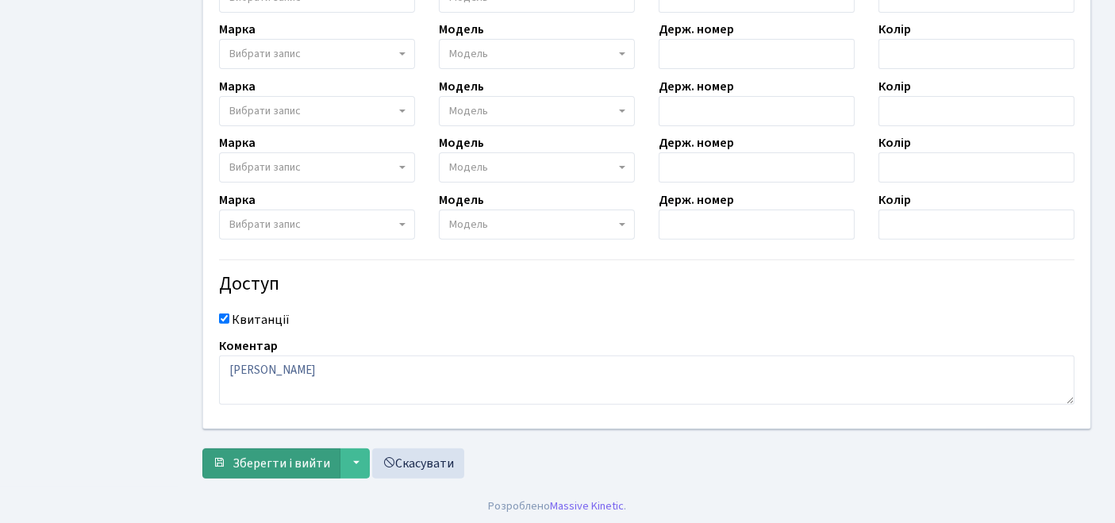
type input "[PHONE_NUMBER]"
click at [268, 455] on span "Зберегти і вийти" at bounding box center [281, 463] width 98 height 17
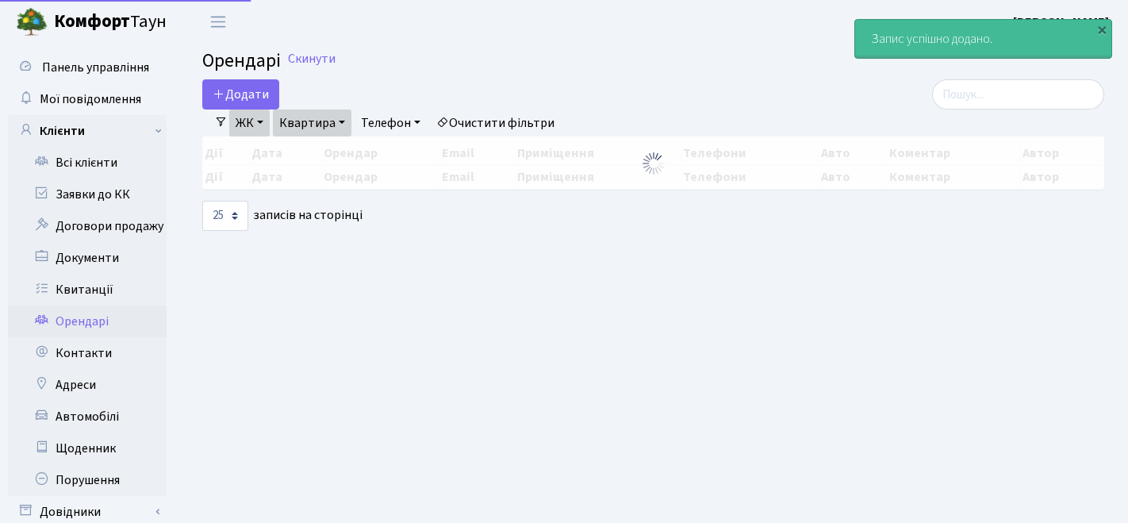
select select "25"
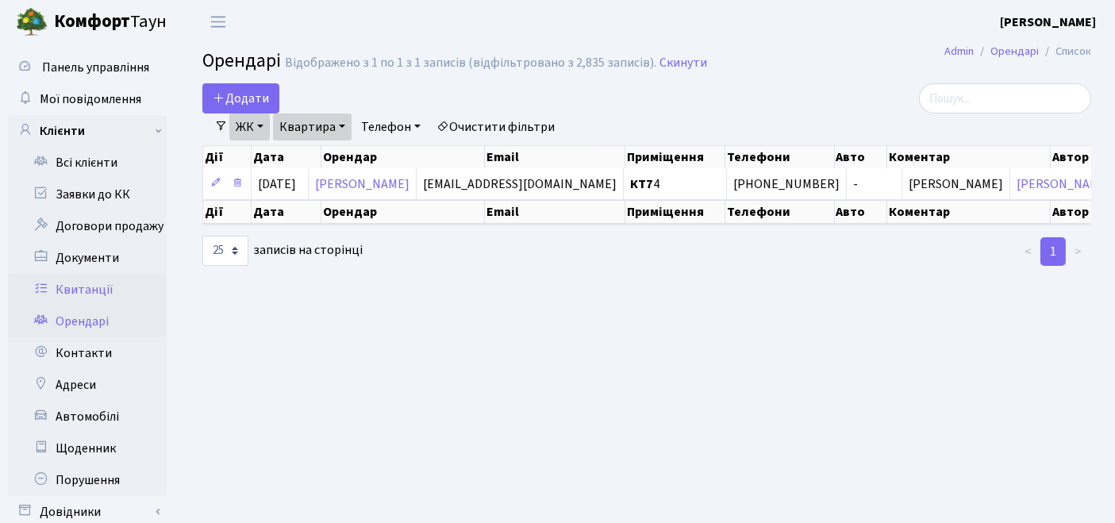
click at [73, 283] on link "Квитанції" at bounding box center [87, 290] width 159 height 32
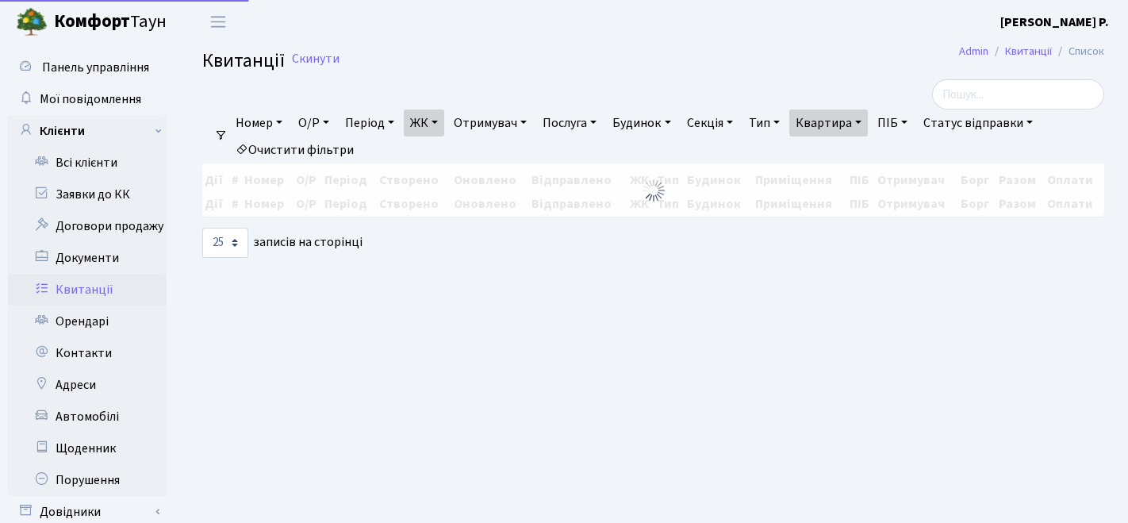
select select "25"
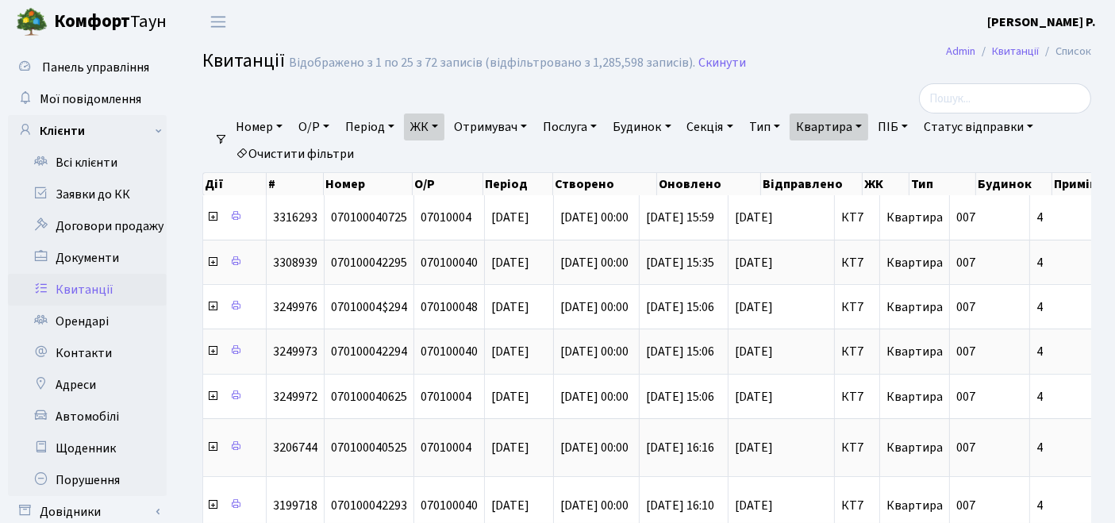
click at [323, 147] on link "Очистити фільтри" at bounding box center [294, 153] width 131 height 27
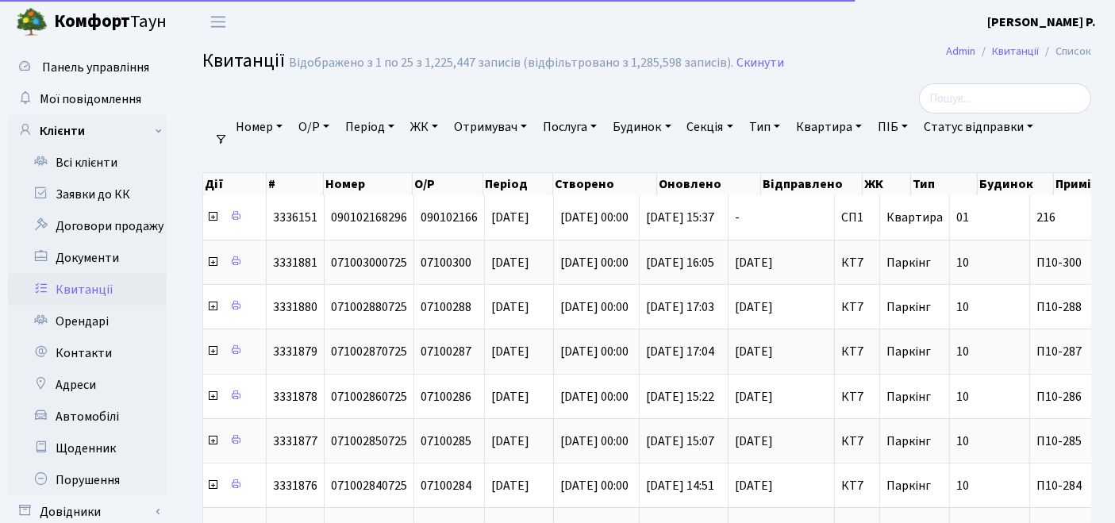
click at [430, 125] on link "ЖК" at bounding box center [424, 126] width 40 height 27
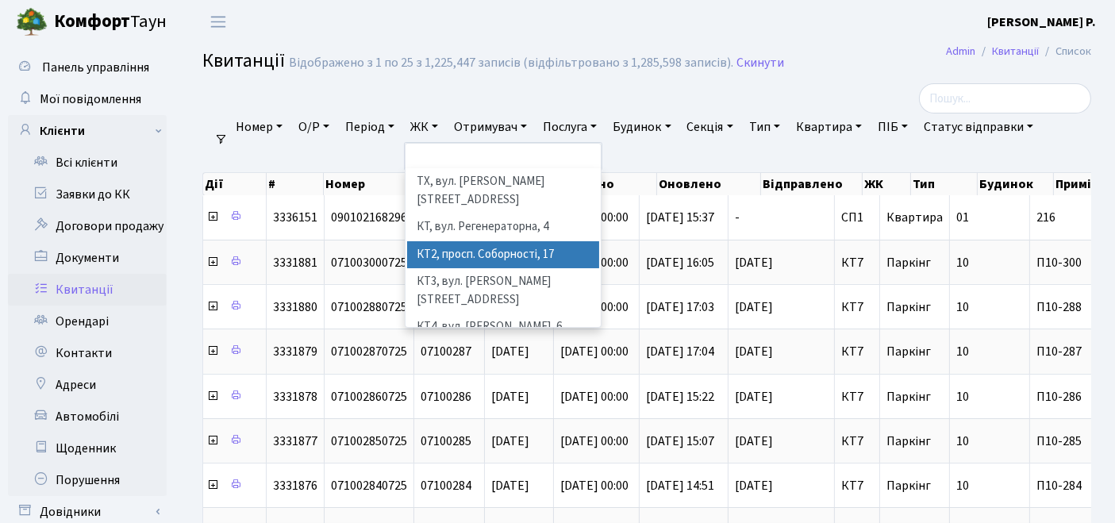
click at [441, 241] on li "КТ2, просп. Соборності, 17" at bounding box center [503, 255] width 193 height 28
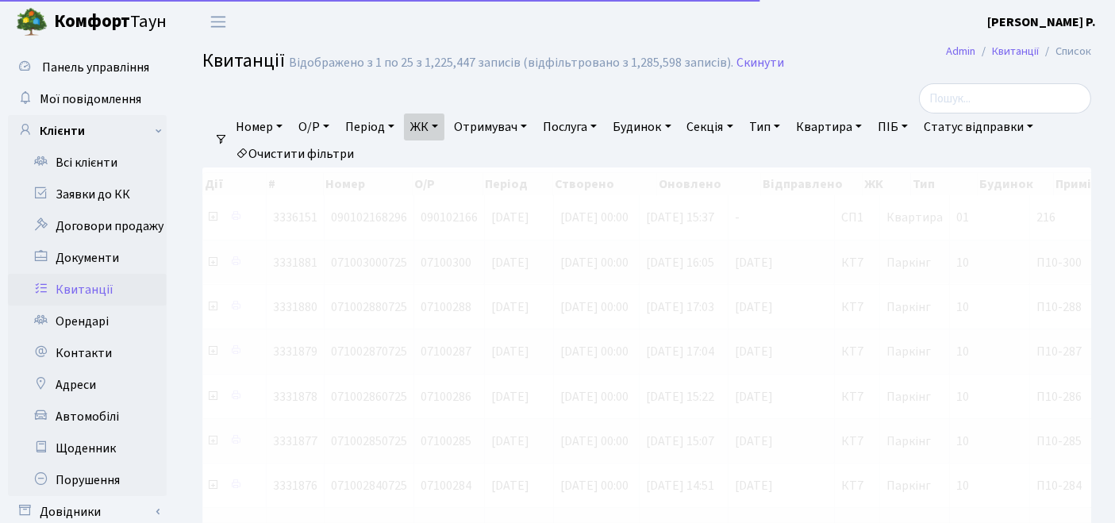
click at [847, 127] on link "Квартира" at bounding box center [829, 126] width 79 height 27
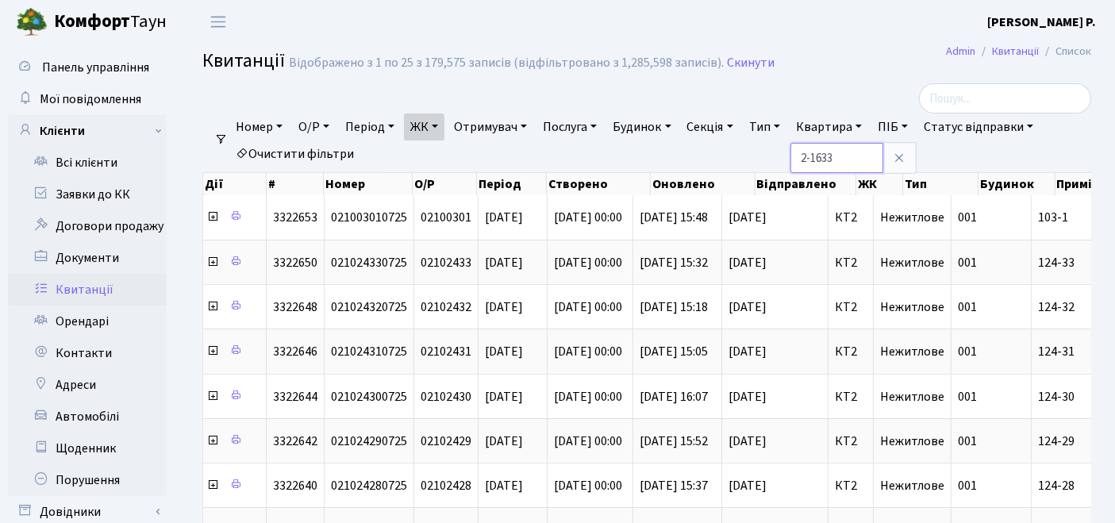
type input "2-1633"
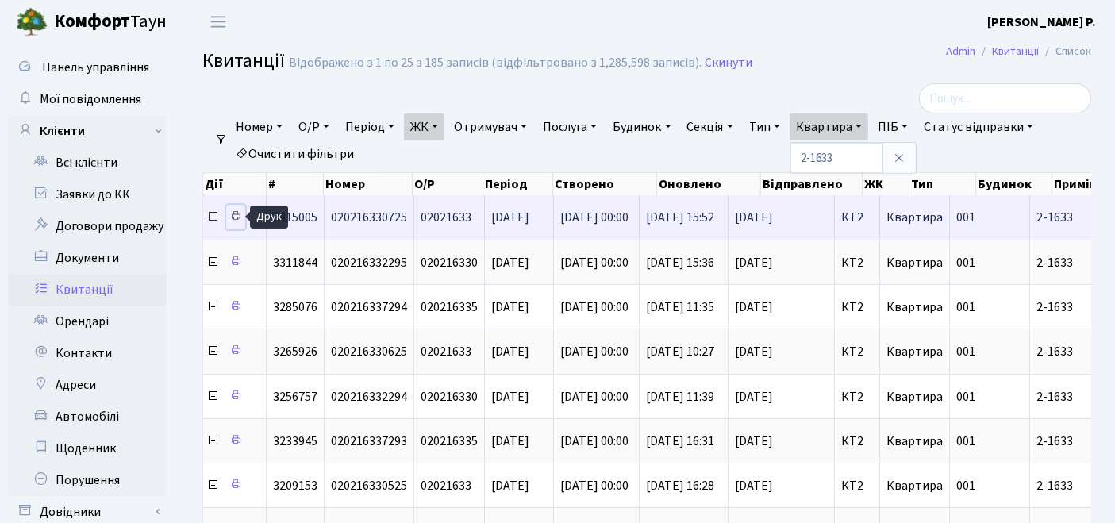
click at [236, 214] on icon at bounding box center [235, 215] width 11 height 11
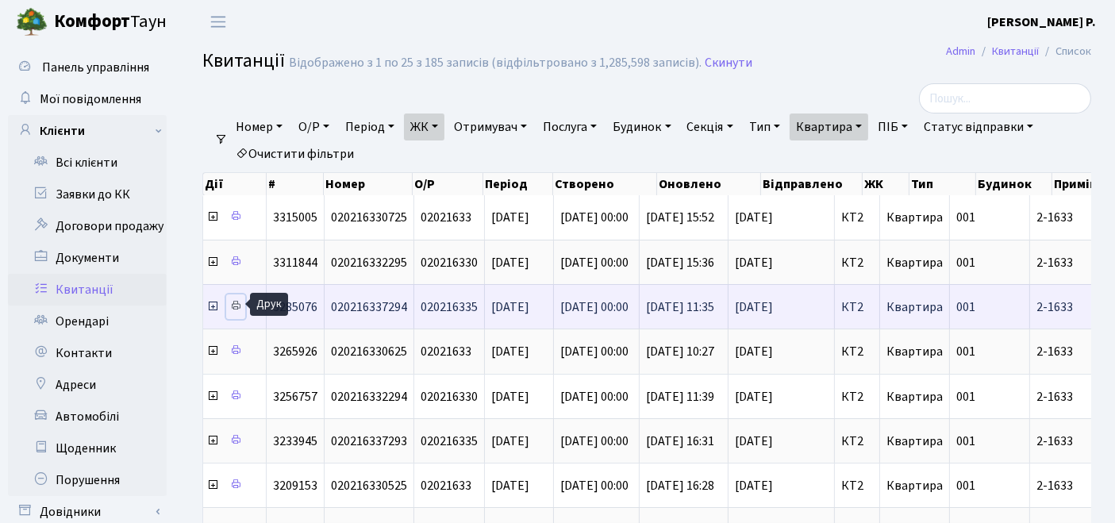
click at [236, 305] on icon at bounding box center [235, 305] width 11 height 11
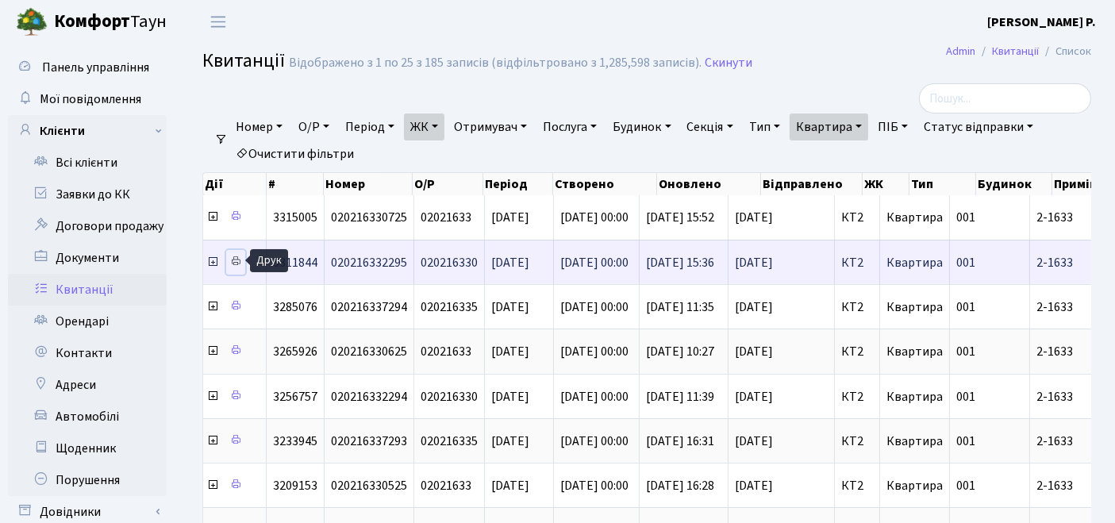
click at [240, 262] on icon at bounding box center [235, 261] width 11 height 11
